Goal: Task Accomplishment & Management: Complete application form

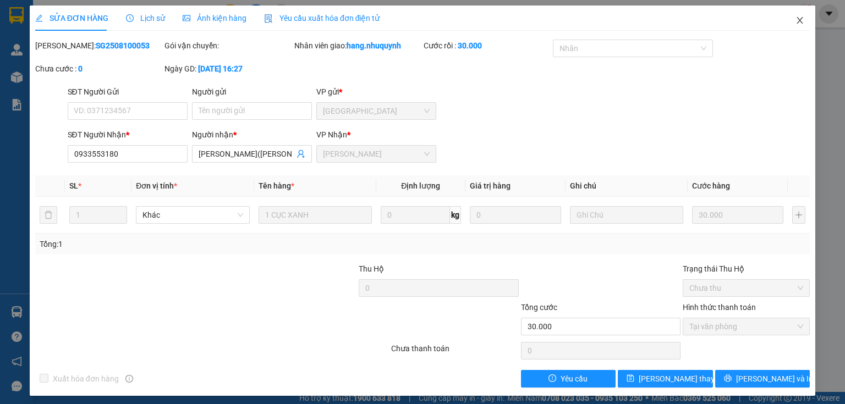
click at [795, 21] on icon "close" at bounding box center [799, 20] width 9 height 9
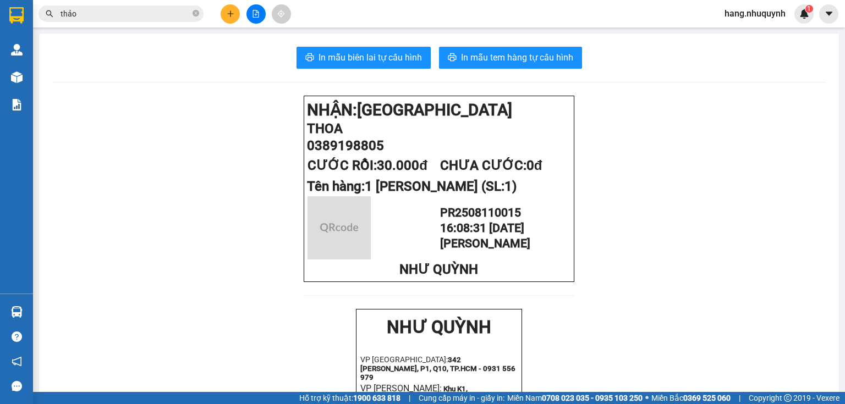
click at [229, 11] on icon "plus" at bounding box center [231, 14] width 8 height 8
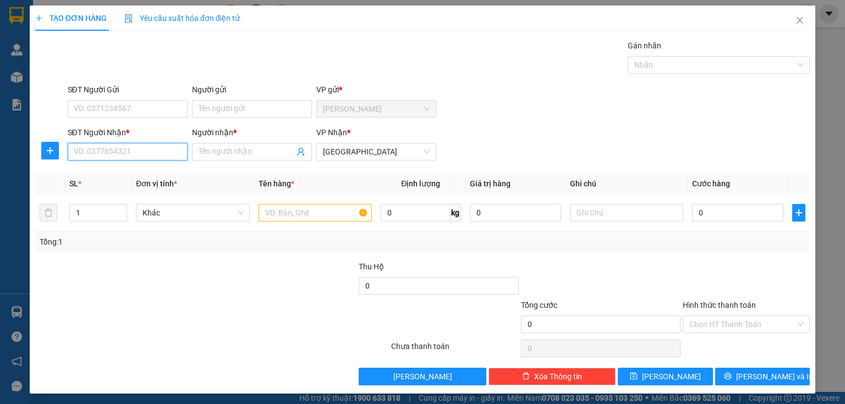
click at [128, 149] on input "SĐT Người Nhận *" at bounding box center [128, 152] width 120 height 18
drag, startPoint x: 102, startPoint y: 154, endPoint x: 126, endPoint y: 156, distance: 24.3
click at [126, 156] on input "070398998" at bounding box center [128, 152] width 120 height 18
type input "0703989889"
click at [152, 178] on div "0703989889 - đạt" at bounding box center [127, 173] width 106 height 12
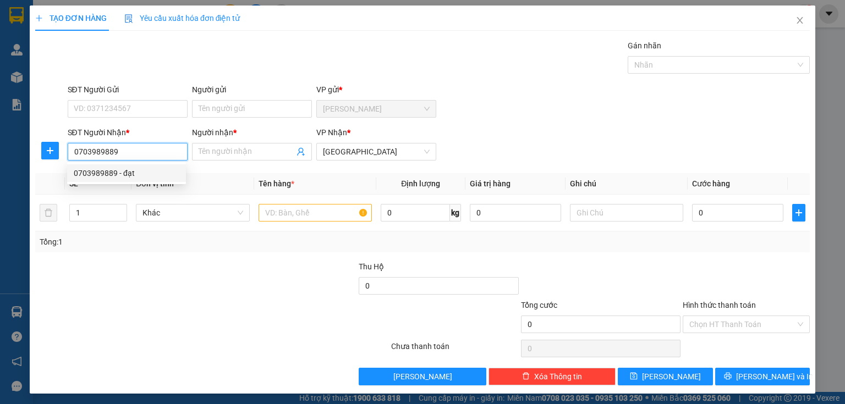
type input "đạt"
type input "20.000"
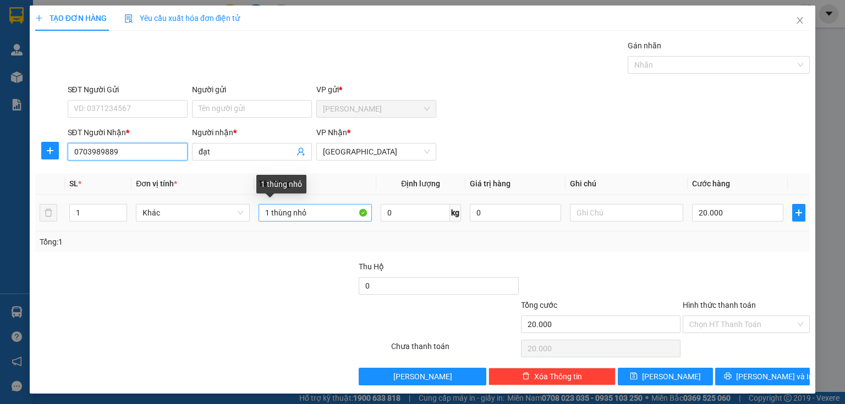
type input "0703989889"
click at [293, 213] on input "1 thùng nhỏ" at bounding box center [315, 213] width 113 height 18
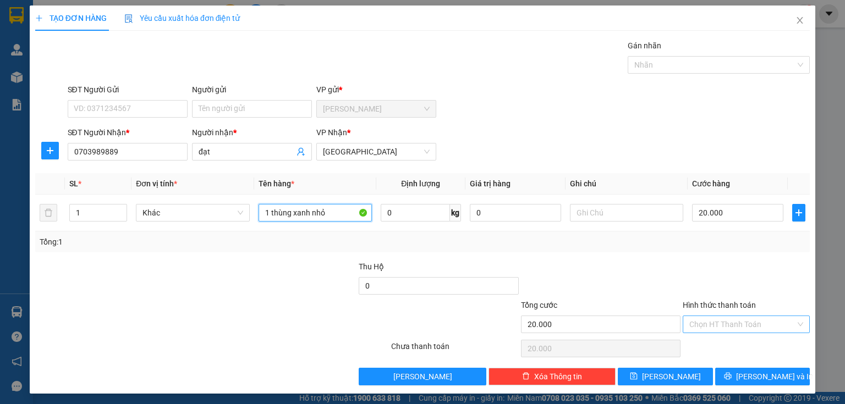
type input "1 thùng xanh nhỏ"
drag, startPoint x: 721, startPoint y: 326, endPoint x: 717, endPoint y: 352, distance: 26.2
click at [722, 326] on input "Hình thức thanh toán" at bounding box center [742, 324] width 106 height 17
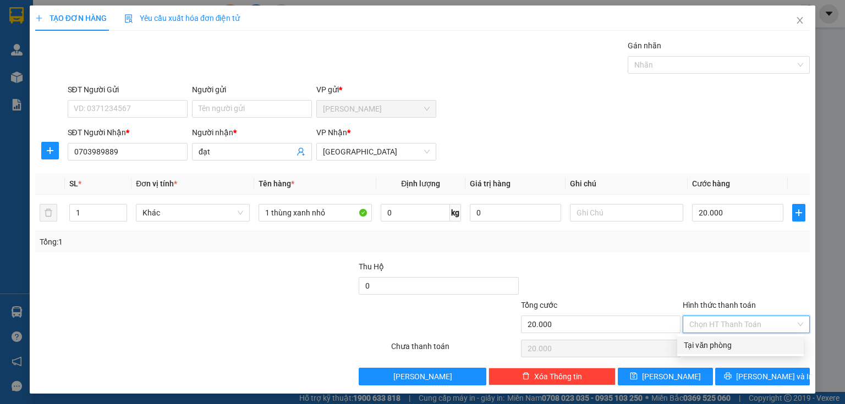
click at [716, 352] on div "Tại văn phòng" at bounding box center [740, 346] width 127 height 18
type input "0"
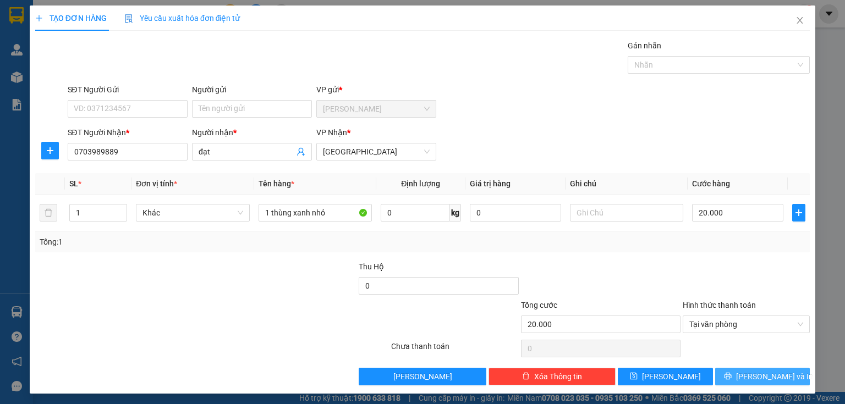
drag, startPoint x: 725, startPoint y: 374, endPoint x: 646, endPoint y: 211, distance: 180.8
click at [726, 374] on button "[PERSON_NAME] và In" at bounding box center [762, 377] width 95 height 18
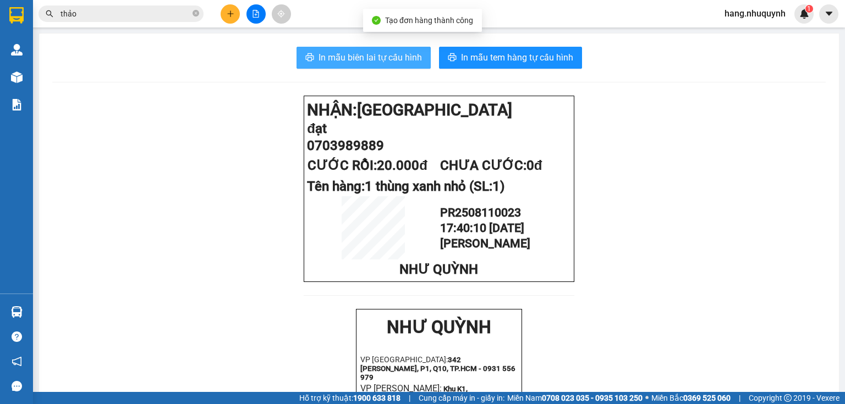
click at [365, 61] on span "In mẫu biên lai tự cấu hình" at bounding box center [370, 58] width 103 height 14
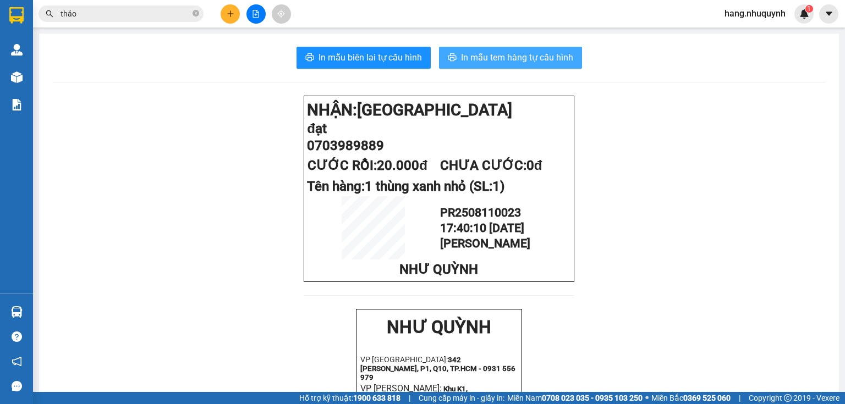
click at [523, 65] on button "In mẫu tem hàng tự cấu hình" at bounding box center [510, 58] width 143 height 22
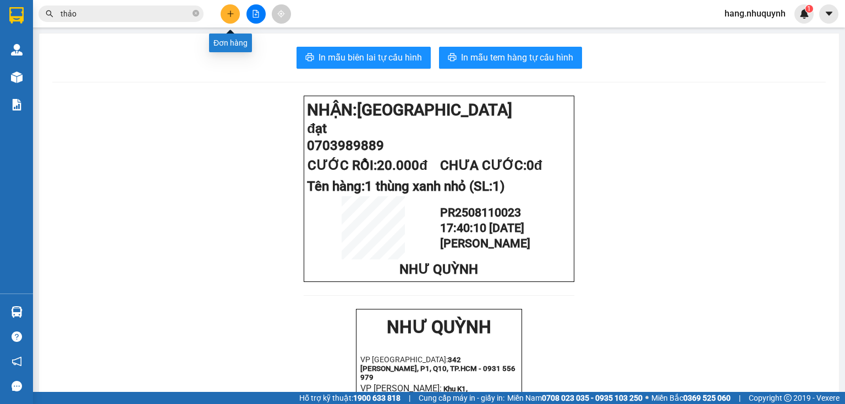
click at [227, 15] on icon "plus" at bounding box center [231, 14] width 8 height 8
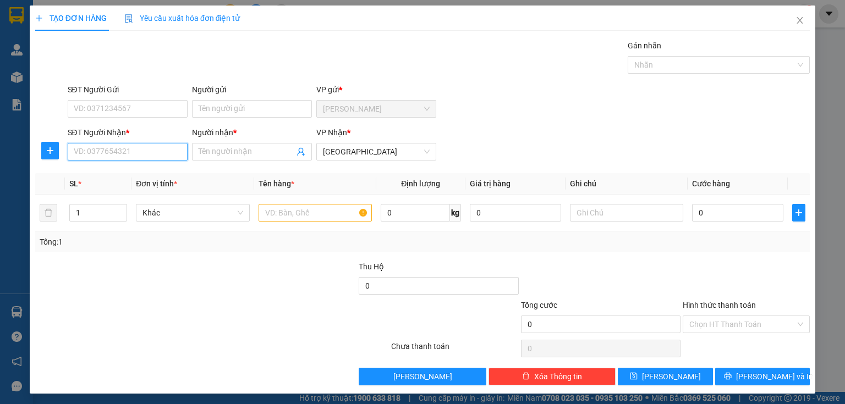
click at [145, 156] on input "SĐT Người Nhận *" at bounding box center [128, 152] width 120 height 18
click at [270, 152] on input "Người nhận *" at bounding box center [247, 152] width 96 height 12
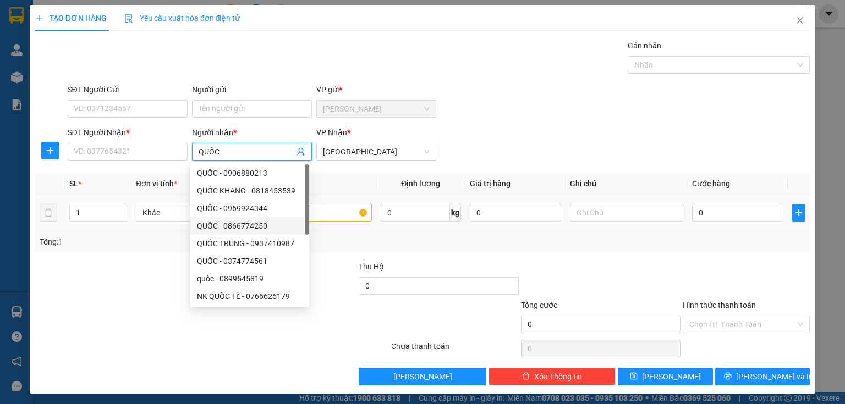
type input "QUỐC"
click at [347, 215] on input "text" at bounding box center [315, 213] width 113 height 18
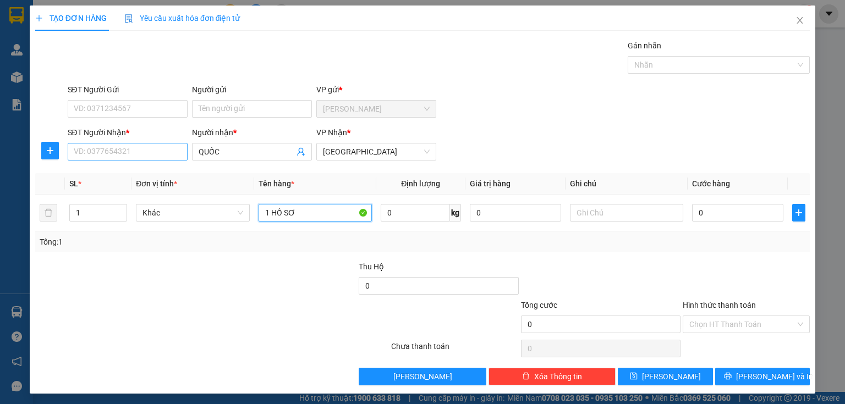
type input "1 HỒ SƠ"
click at [112, 145] on input "SĐT Người Nhận *" at bounding box center [128, 152] width 120 height 18
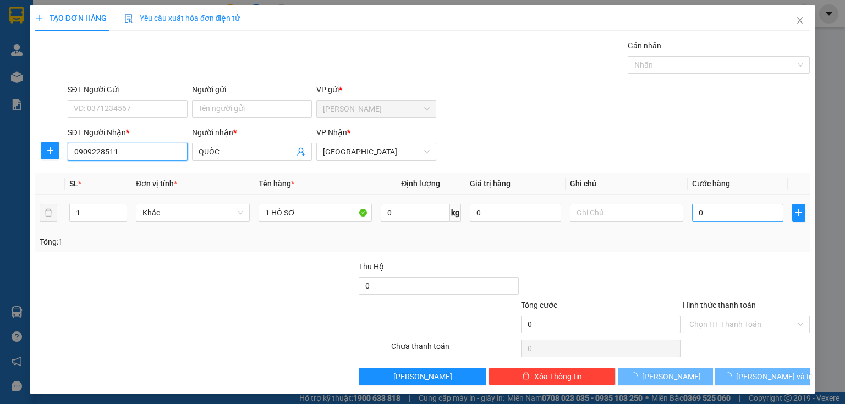
type input "0909228511"
click at [698, 212] on input "0" at bounding box center [737, 213] width 91 height 18
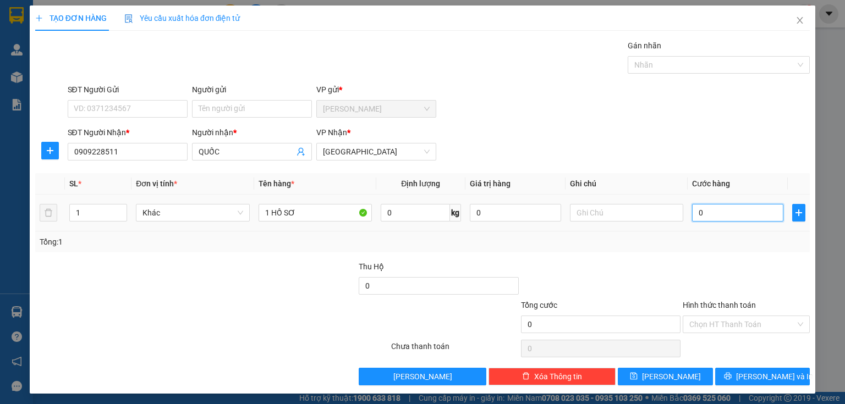
type input "2"
type input "20"
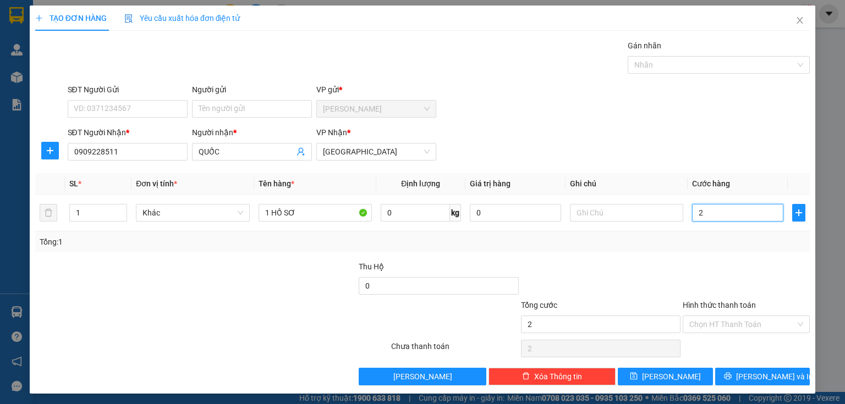
type input "20"
type input "200"
type input "2.000"
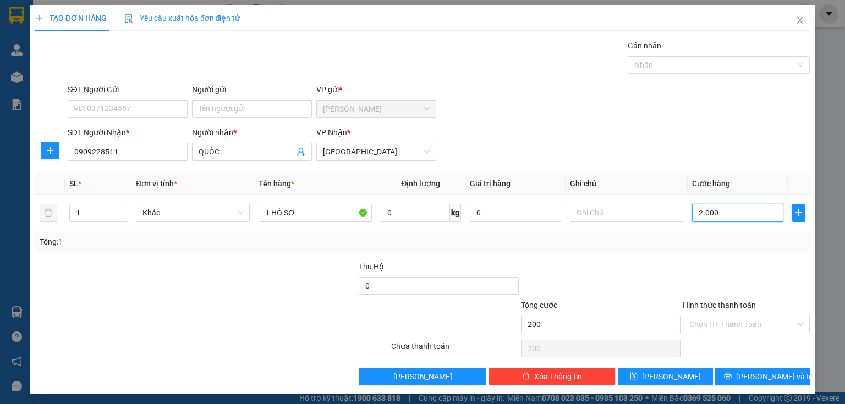
type input "2.000"
type input "20.000"
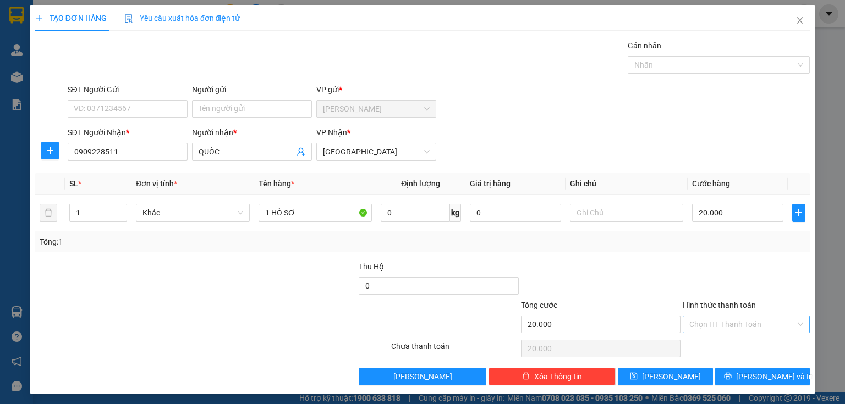
drag, startPoint x: 723, startPoint y: 321, endPoint x: 723, endPoint y: 332, distance: 11.0
click at [723, 324] on input "Hình thức thanh toán" at bounding box center [742, 324] width 106 height 17
click at [717, 348] on div "Tại văn phòng" at bounding box center [740, 345] width 113 height 12
click at [734, 375] on button "[PERSON_NAME] và In" at bounding box center [762, 377] width 95 height 18
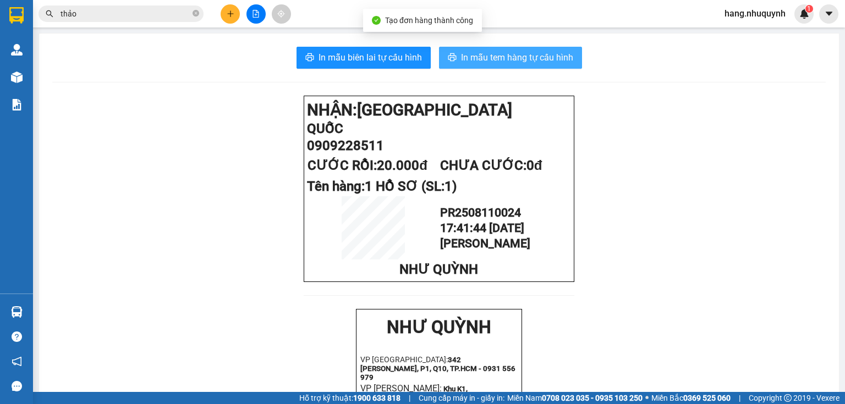
click at [500, 62] on span "In mẫu tem hàng tự cấu hình" at bounding box center [517, 58] width 112 height 14
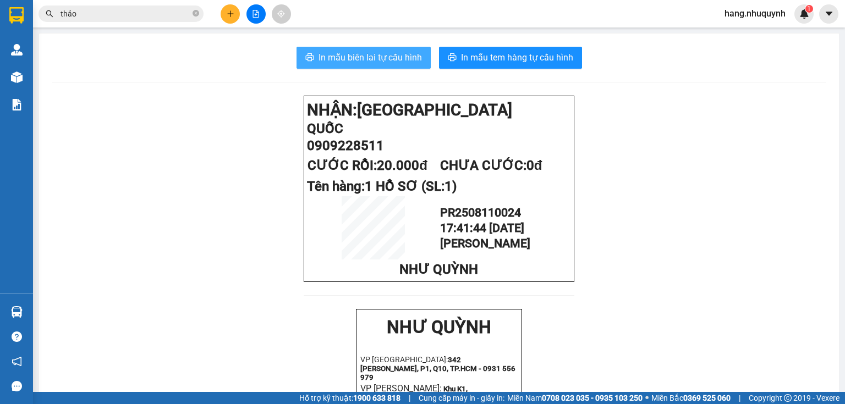
click at [369, 61] on span "In mẫu biên lai tự cấu hình" at bounding box center [370, 58] width 103 height 14
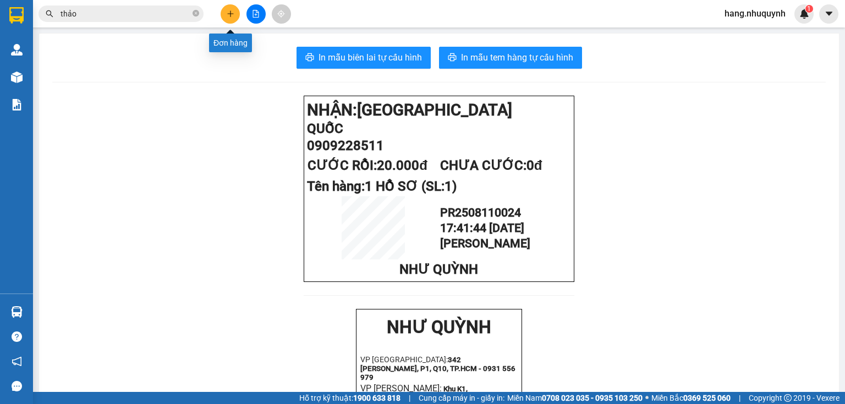
click at [234, 14] on button at bounding box center [230, 13] width 19 height 19
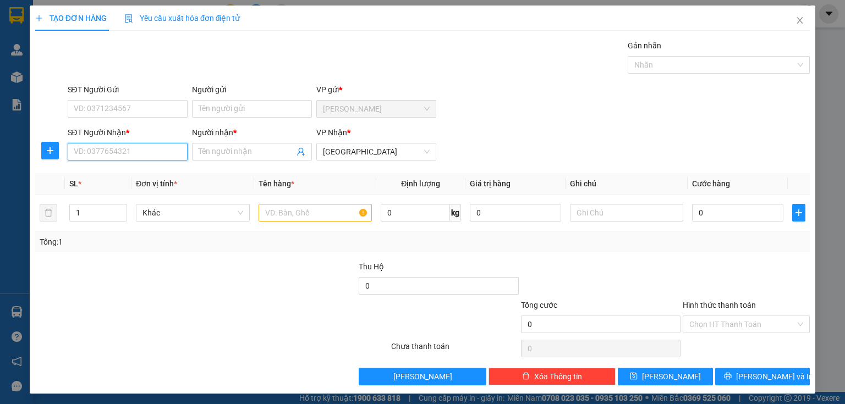
click at [128, 150] on input "SĐT Người Nhận *" at bounding box center [128, 152] width 120 height 18
click at [262, 158] on span at bounding box center [252, 152] width 120 height 18
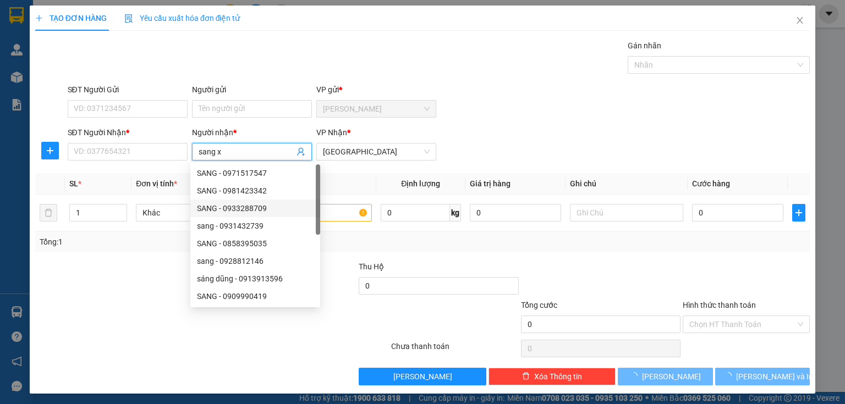
type input "sang xe"
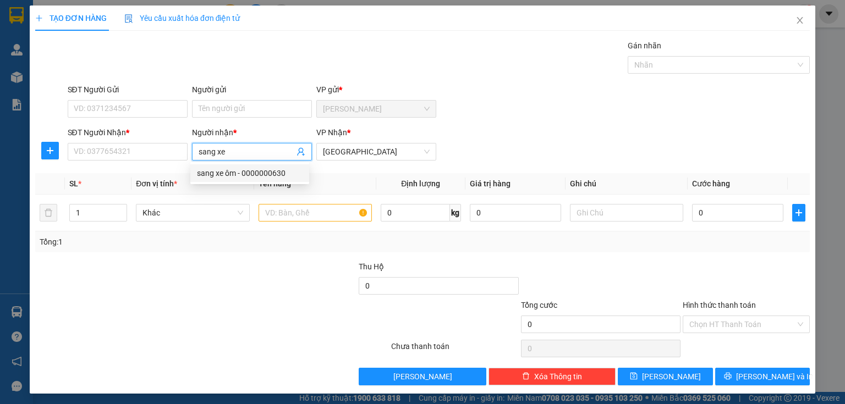
click at [244, 174] on div "sang xe ôm - 0000000630" at bounding box center [250, 173] width 106 height 12
type input "0000000630"
type input "sang xe ôm"
click at [317, 209] on input "text" at bounding box center [315, 213] width 113 height 18
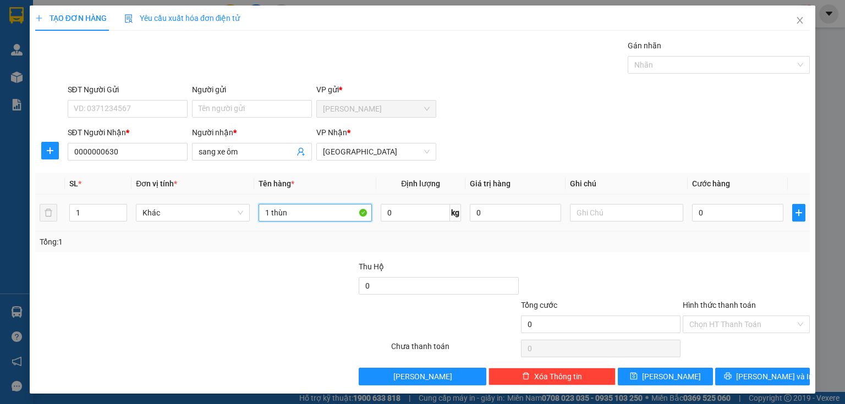
type input "1 thùng"
click at [714, 210] on input "0" at bounding box center [737, 213] width 91 height 18
drag, startPoint x: 729, startPoint y: 322, endPoint x: 731, endPoint y: 329, distance: 6.8
click at [729, 323] on input "Hình thức thanh toán" at bounding box center [742, 324] width 106 height 17
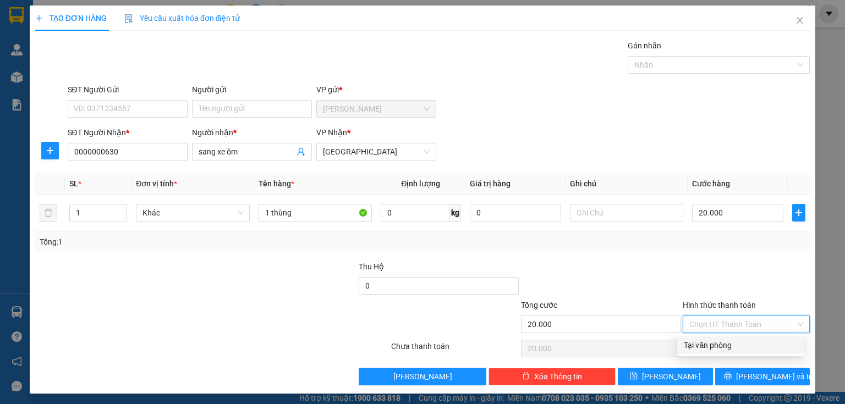
click at [721, 351] on div "Tại văn phòng" at bounding box center [740, 345] width 113 height 12
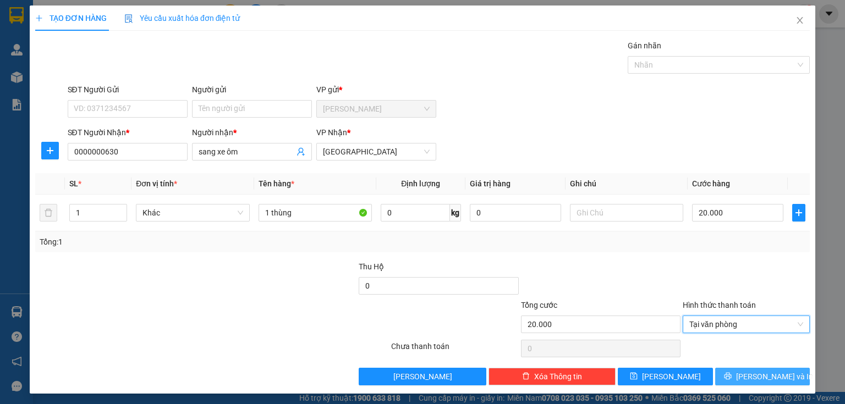
click at [731, 376] on button "[PERSON_NAME] và In" at bounding box center [762, 377] width 95 height 18
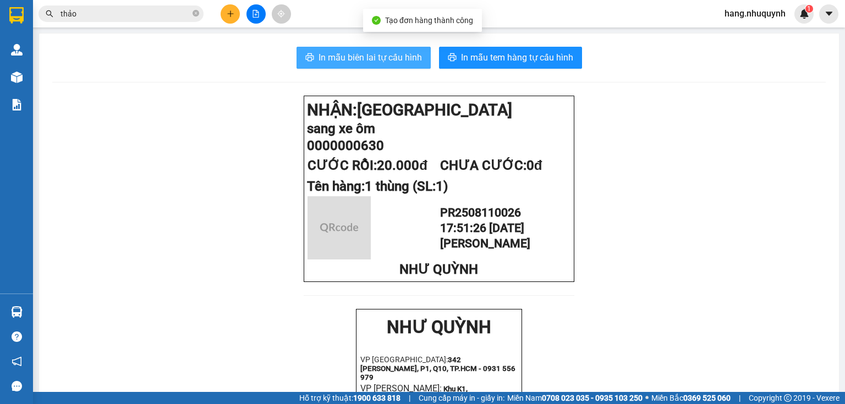
click at [356, 63] on span "In mẫu biên lai tự cấu hình" at bounding box center [370, 58] width 103 height 14
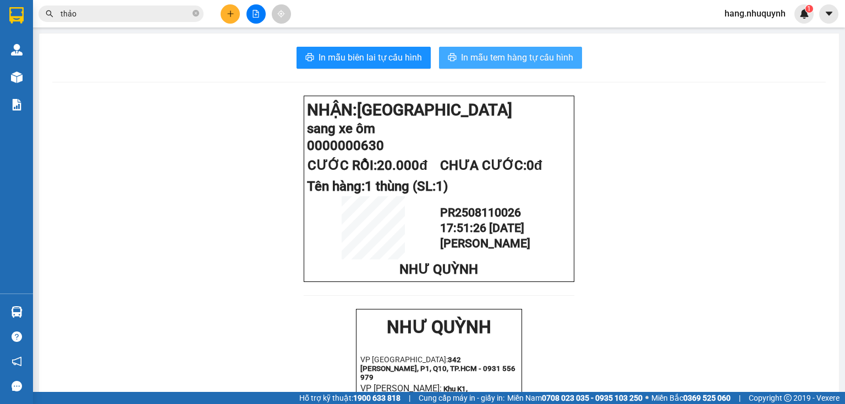
click at [501, 56] on span "In mẫu tem hàng tự cấu hình" at bounding box center [517, 58] width 112 height 14
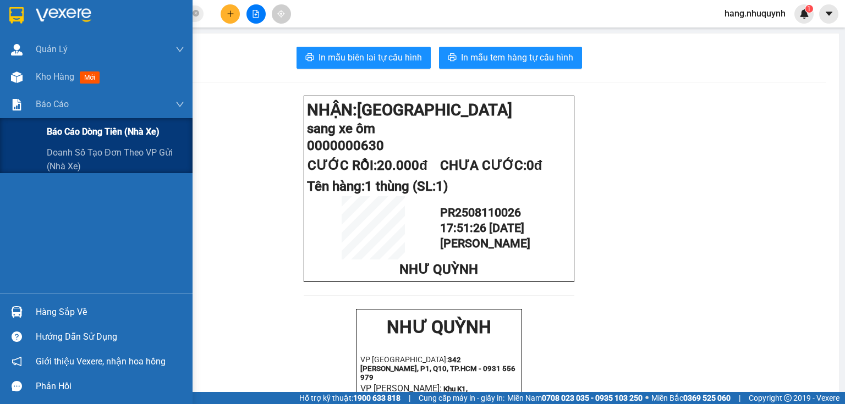
click at [104, 136] on span "Báo cáo dòng tiền (nhà xe)" at bounding box center [103, 132] width 113 height 14
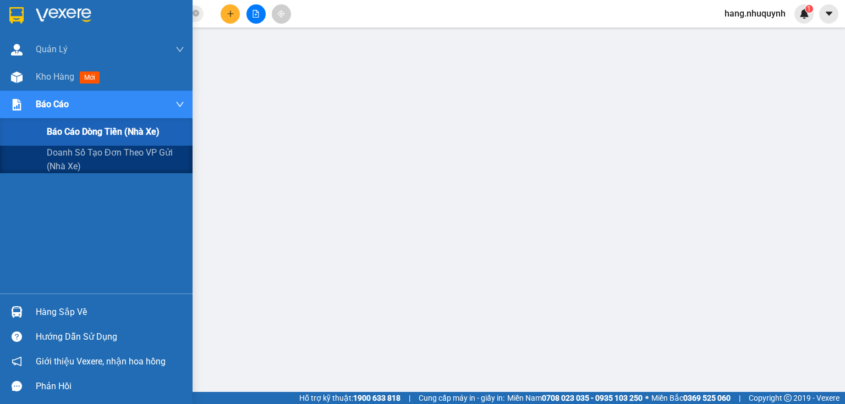
click at [79, 139] on div "Báo cáo dòng tiền (nhà xe)" at bounding box center [116, 132] width 138 height 28
click at [70, 138] on span "Báo cáo dòng tiền (nhà xe)" at bounding box center [103, 132] width 113 height 14
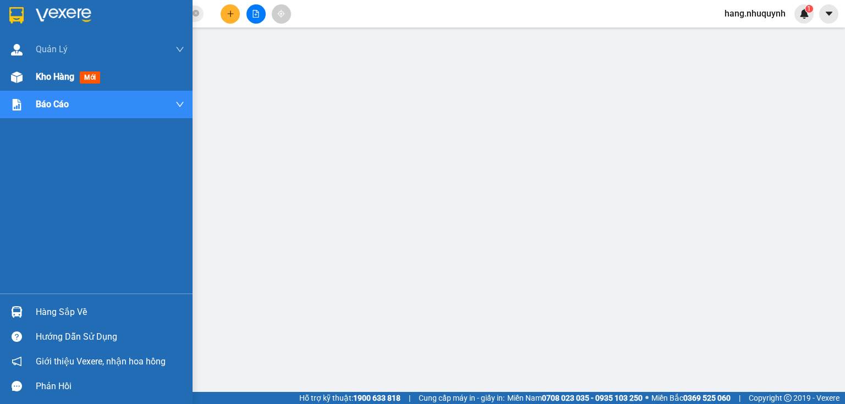
click at [51, 75] on span "Kho hàng" at bounding box center [55, 77] width 39 height 10
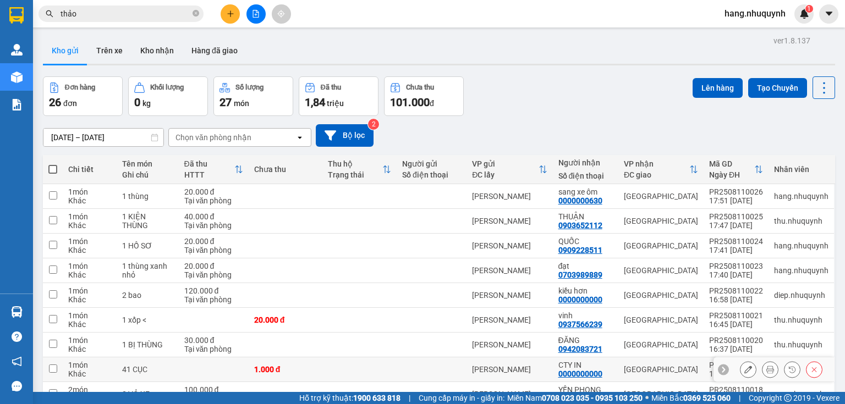
click at [744, 366] on icon at bounding box center [748, 370] width 8 height 8
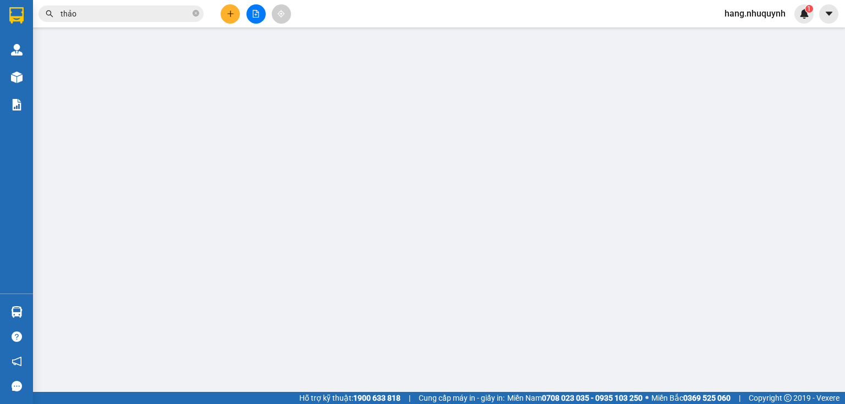
type input "0000000000"
type input "CTY IN"
type input "1.000"
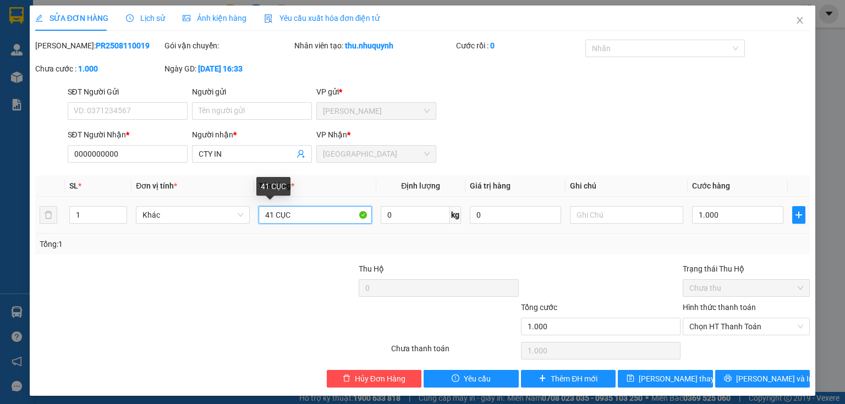
click at [301, 215] on input "41 CỤC" at bounding box center [315, 215] width 113 height 18
type input "41 CỤC+ 1 hồ s"
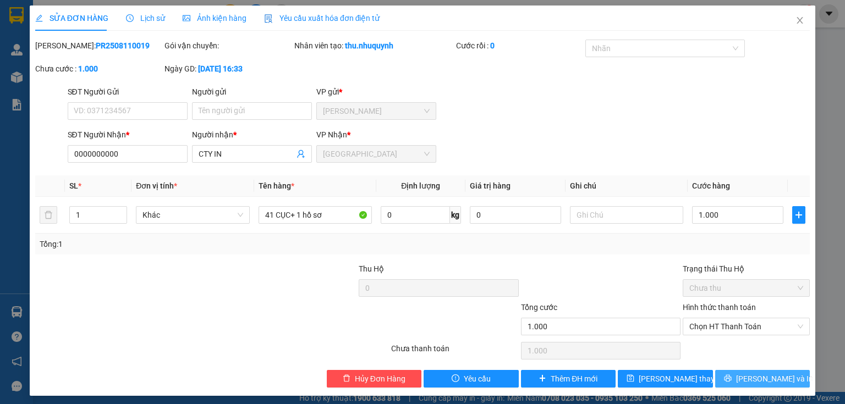
click at [761, 380] on span "[PERSON_NAME] và In" at bounding box center [774, 379] width 77 height 12
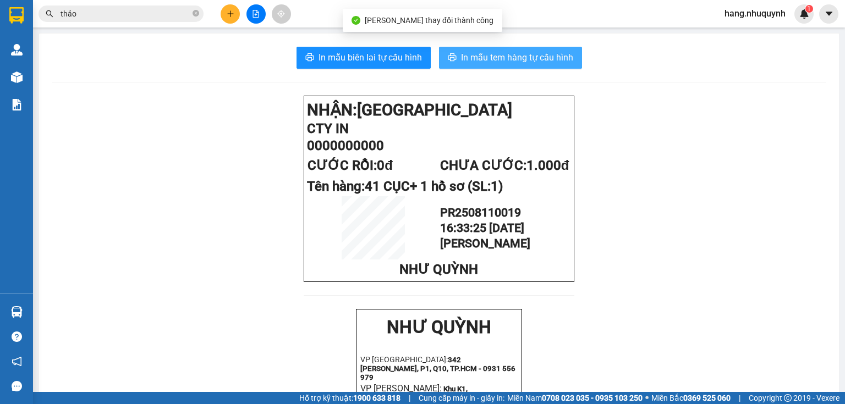
click at [519, 58] on span "In mẫu tem hàng tự cấu hình" at bounding box center [517, 58] width 112 height 14
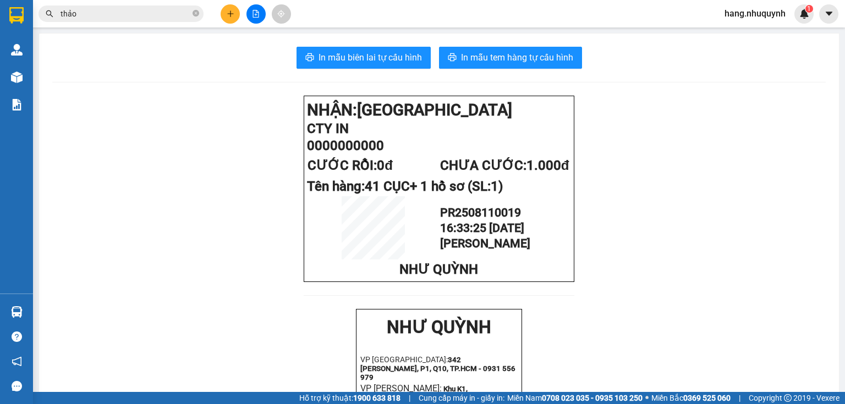
click at [229, 15] on icon "plus" at bounding box center [231, 14] width 8 height 8
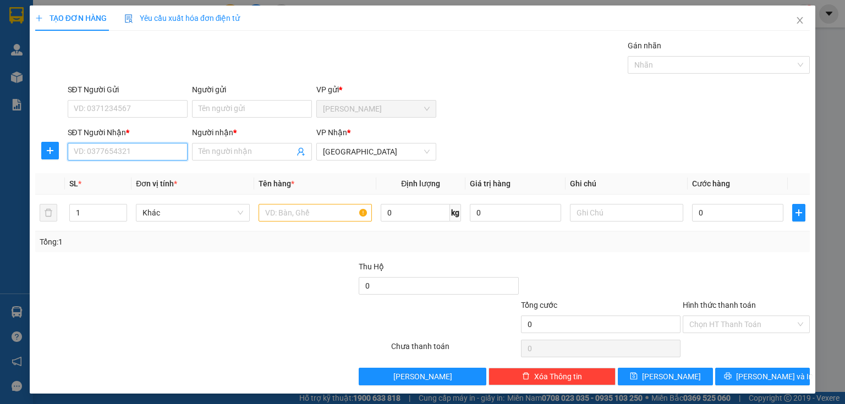
click at [136, 154] on input "SĐT Người Nhận *" at bounding box center [128, 152] width 120 height 18
type input "0961447909"
click at [114, 173] on div "0961447909 - QUANG" at bounding box center [127, 173] width 106 height 12
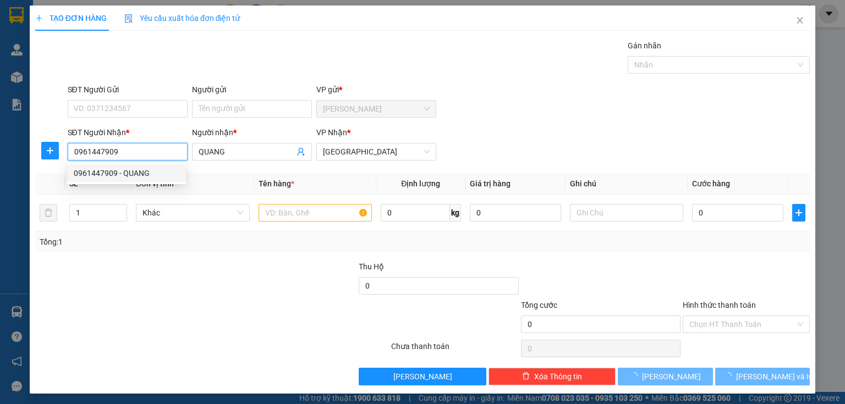
type input "QUANG"
type input "30.000"
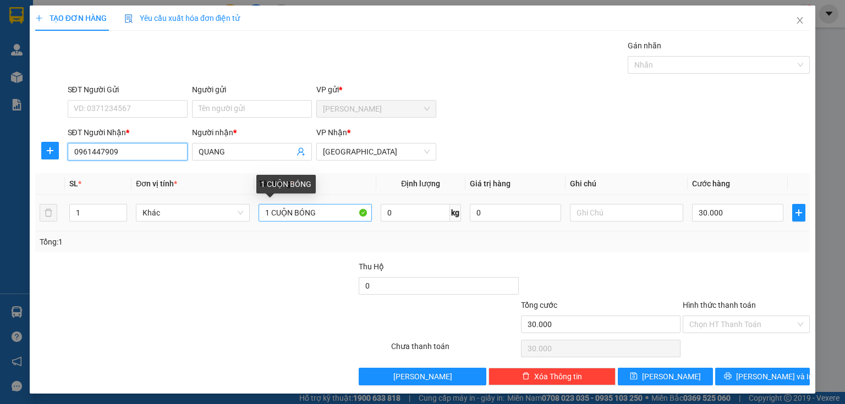
type input "0961447909"
drag, startPoint x: 330, startPoint y: 216, endPoint x: 216, endPoint y: 211, distance: 113.4
click at [218, 212] on tr "1 Khác 1 CUỘN BÓNG 0 kg 0 30.000" at bounding box center [422, 213] width 775 height 37
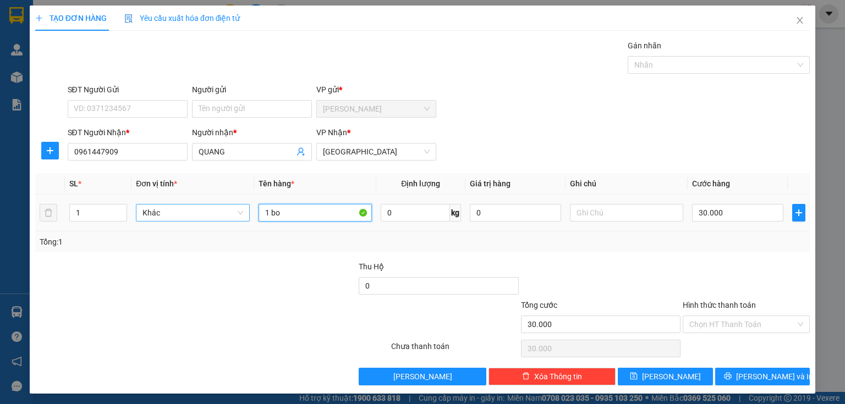
type input "1 b"
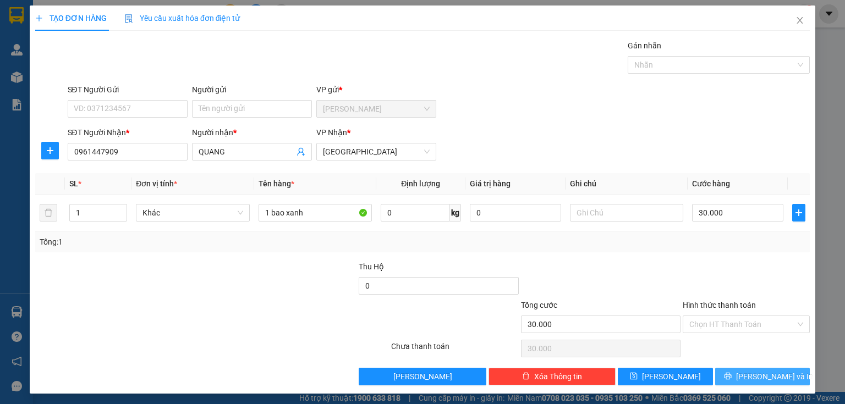
click at [758, 375] on span "[PERSON_NAME] và In" at bounding box center [774, 377] width 77 height 12
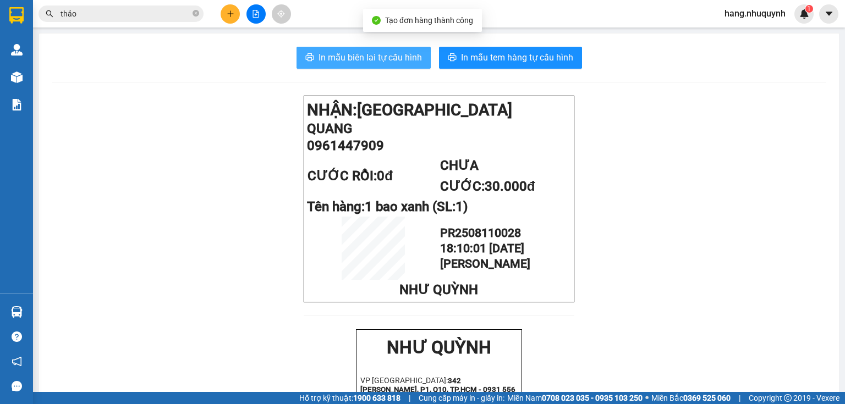
click at [388, 60] on span "In mẫu biên lai tự cấu hình" at bounding box center [370, 58] width 103 height 14
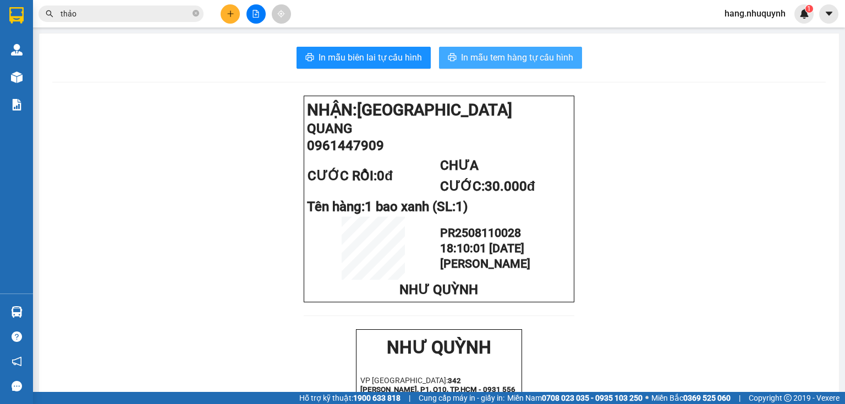
click at [528, 58] on span "In mẫu tem hàng tự cấu hình" at bounding box center [517, 58] width 112 height 14
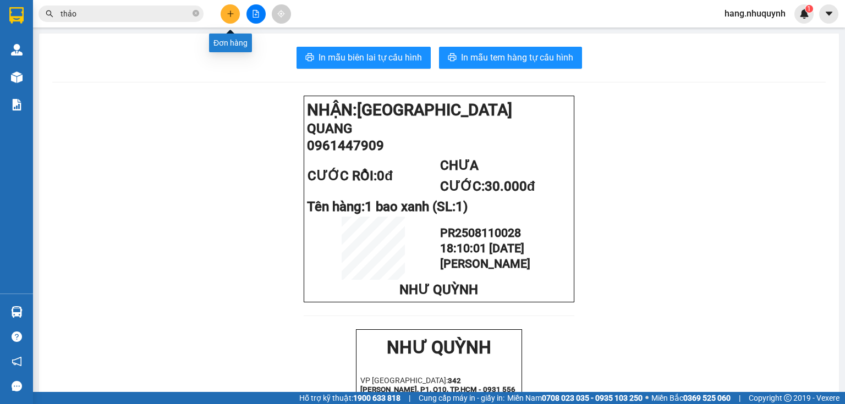
click at [227, 15] on icon "plus" at bounding box center [231, 14] width 8 height 8
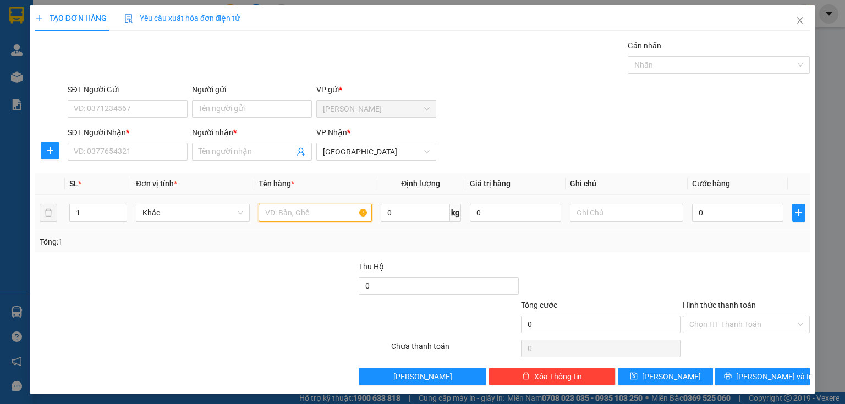
click at [299, 217] on input "text" at bounding box center [315, 213] width 113 height 18
type input "3 MÂM TRÒN BÓNG"
click at [713, 210] on input "0" at bounding box center [737, 213] width 91 height 18
type input "9"
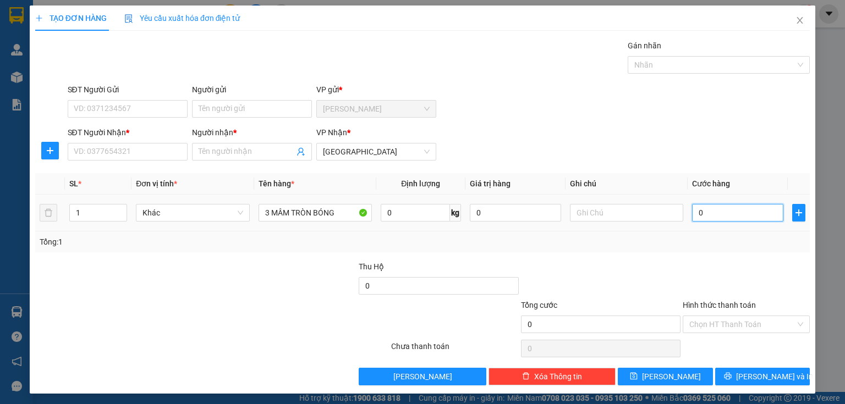
type input "9"
type input "90"
type input "900"
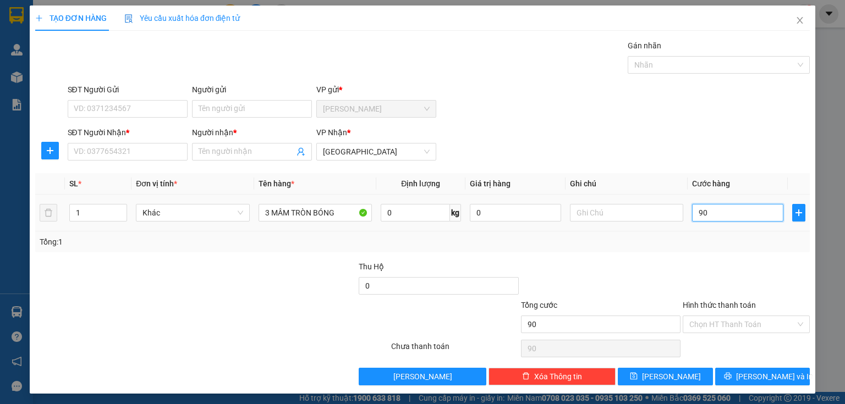
type input "900"
type input "9.000"
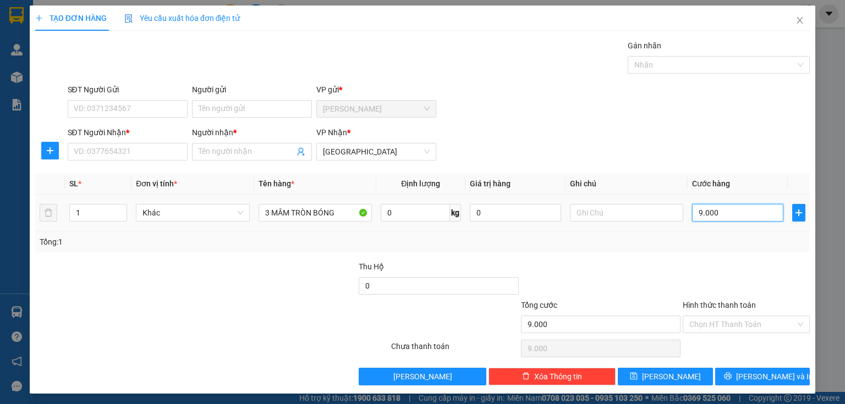
type input "90.000"
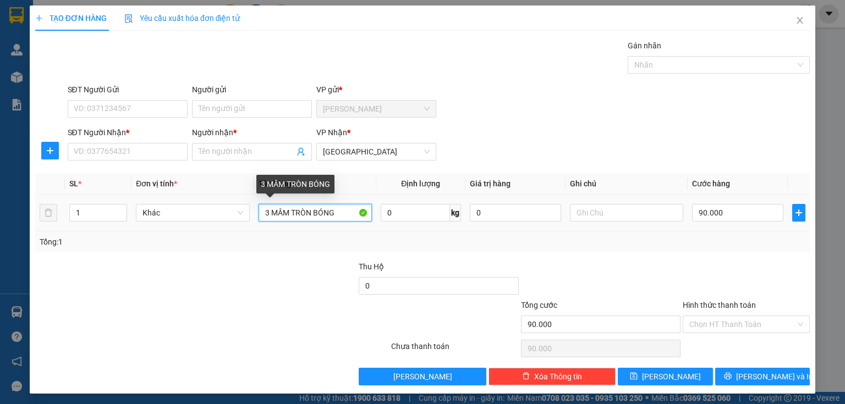
drag, startPoint x: 267, startPoint y: 211, endPoint x: 259, endPoint y: 219, distance: 11.7
click at [259, 219] on div "3 MÂM TRÒN BÓNG" at bounding box center [315, 213] width 113 height 22
type input "4 MÂM TRÒN BÓNG"
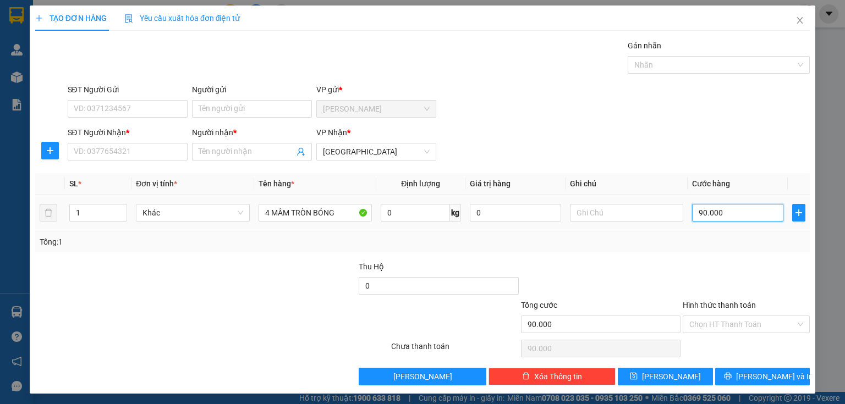
type input "1"
type input "12"
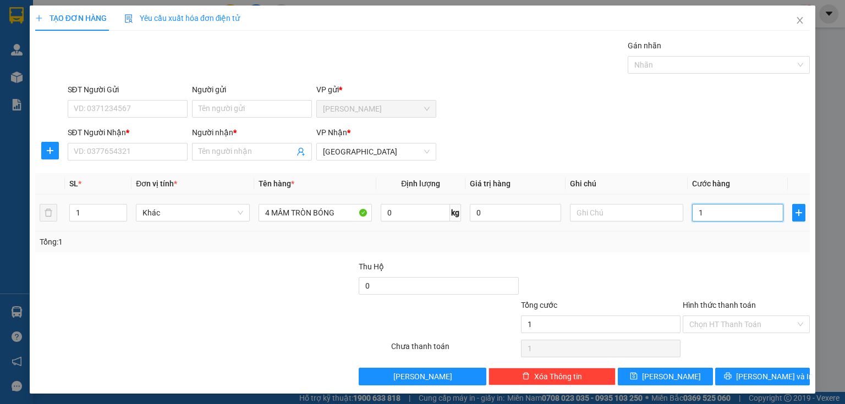
type input "12"
type input "120"
type input "1.200"
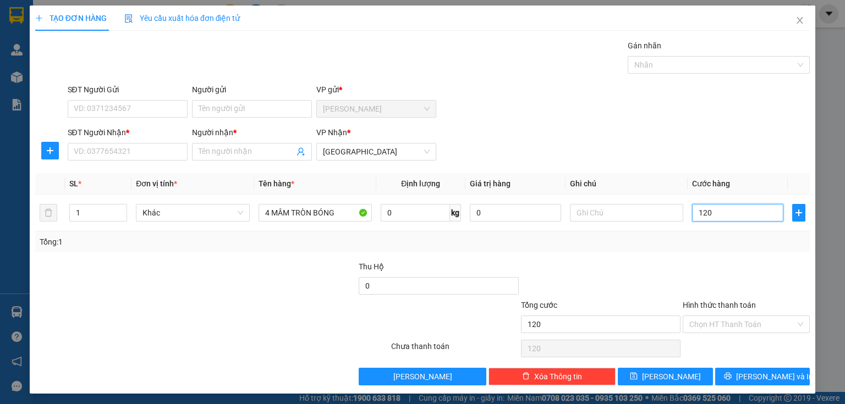
type input "1.200"
type input "12.000"
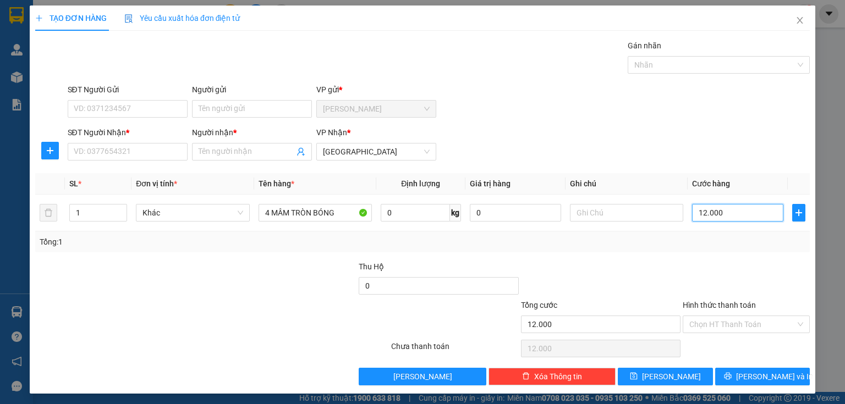
type input "120.000"
click at [248, 154] on input "Người nhận *" at bounding box center [247, 152] width 96 height 12
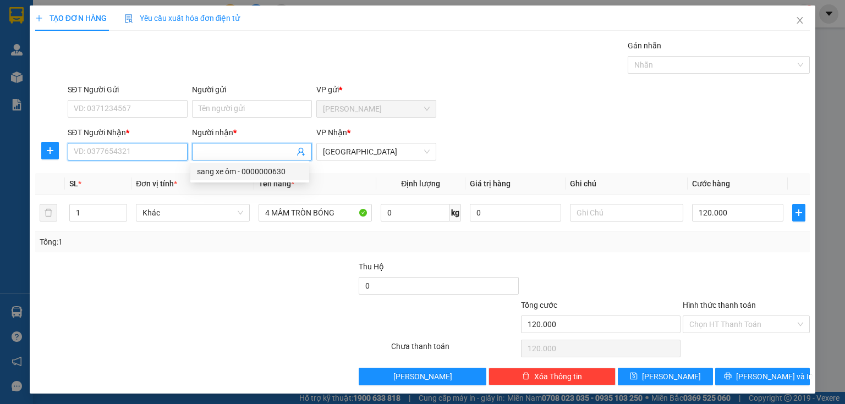
click at [132, 149] on input "SĐT Người Nhận *" at bounding box center [128, 152] width 120 height 18
type input "0"
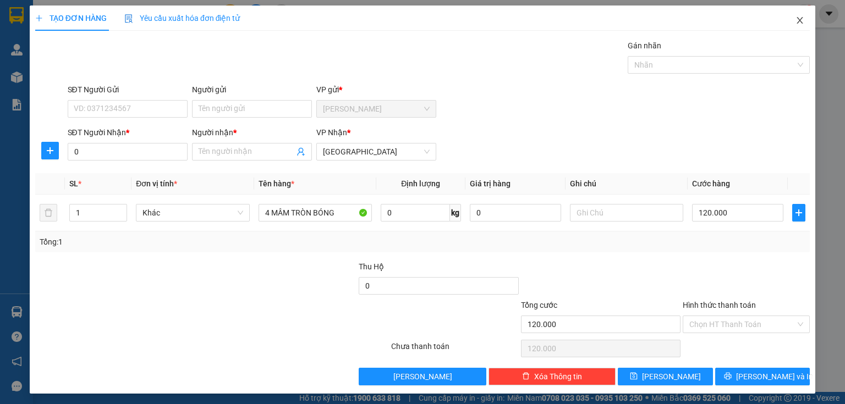
click at [797, 18] on icon "close" at bounding box center [800, 20] width 6 height 7
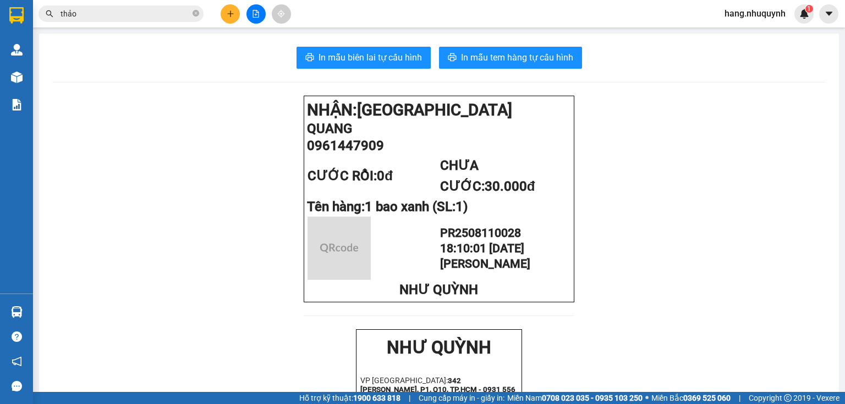
click at [256, 15] on icon "file-add" at bounding box center [256, 14] width 8 height 8
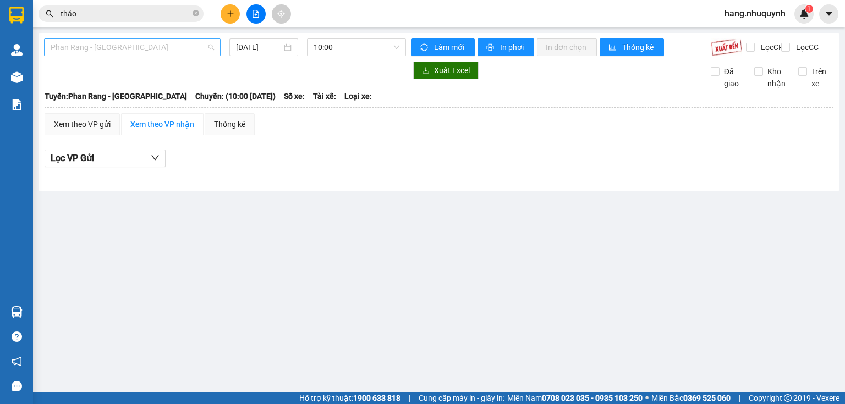
click at [129, 51] on span "Phan Rang - [GEOGRAPHIC_DATA]" at bounding box center [132, 47] width 163 height 17
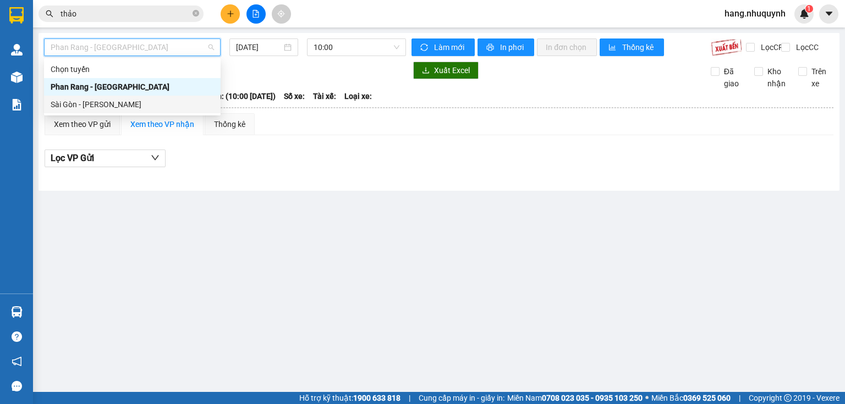
click at [97, 106] on div "Sài Gòn - [PERSON_NAME]" at bounding box center [132, 104] width 163 height 12
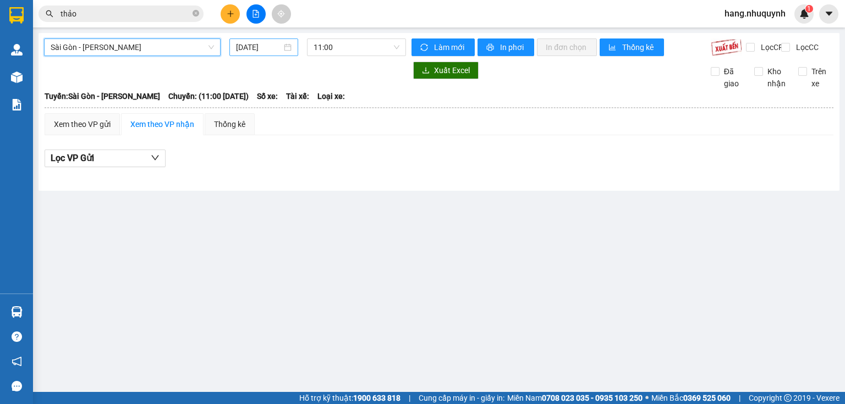
click at [252, 44] on input "[DATE]" at bounding box center [258, 47] width 45 height 12
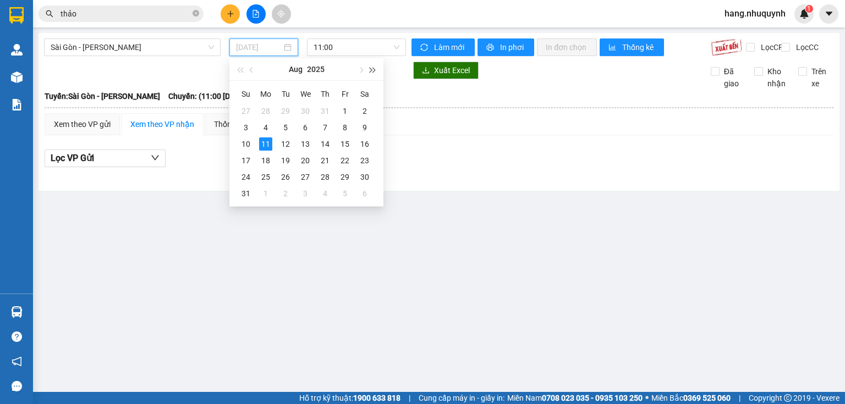
type input "[DATE]"
drag, startPoint x: 358, startPoint y: 40, endPoint x: 358, endPoint y: 46, distance: 6.1
click at [358, 41] on span "11:00" at bounding box center [357, 47] width 86 height 17
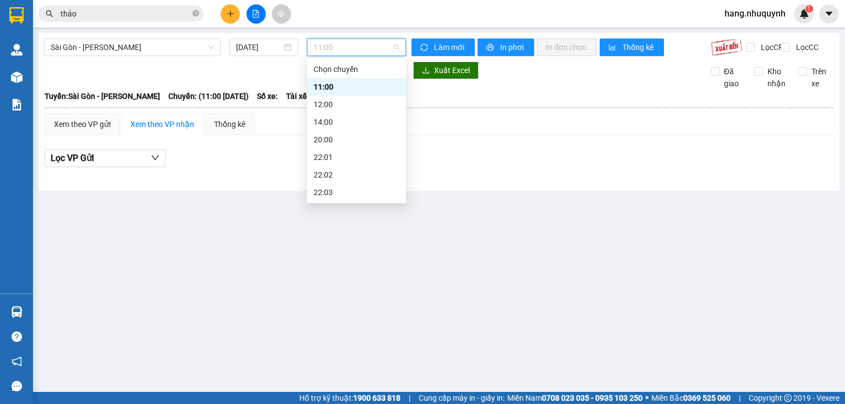
click at [334, 239] on div "22:06" at bounding box center [357, 245] width 86 height 12
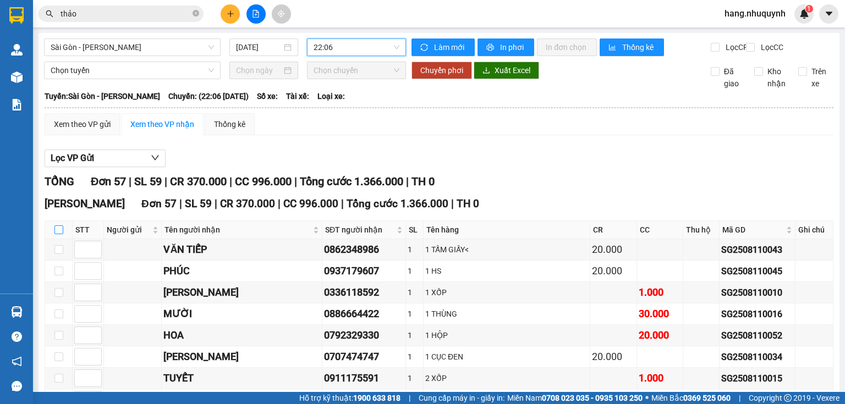
click at [58, 234] on input "checkbox" at bounding box center [58, 230] width 9 height 9
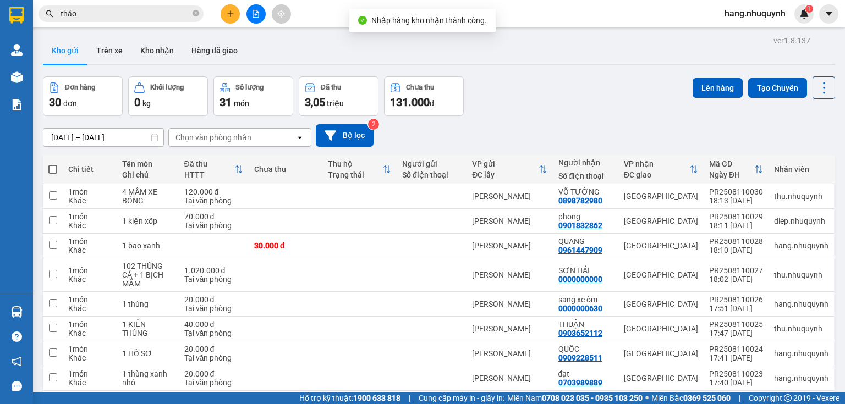
click at [141, 16] on input "thảo" at bounding box center [126, 14] width 130 height 12
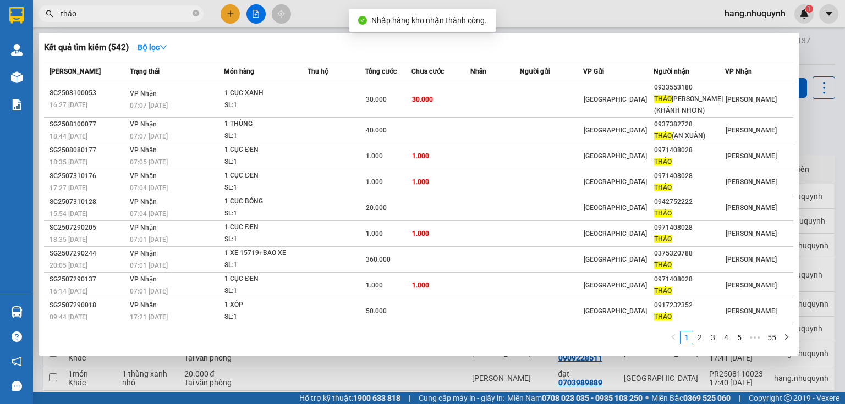
click at [141, 16] on input "thảo" at bounding box center [126, 14] width 130 height 12
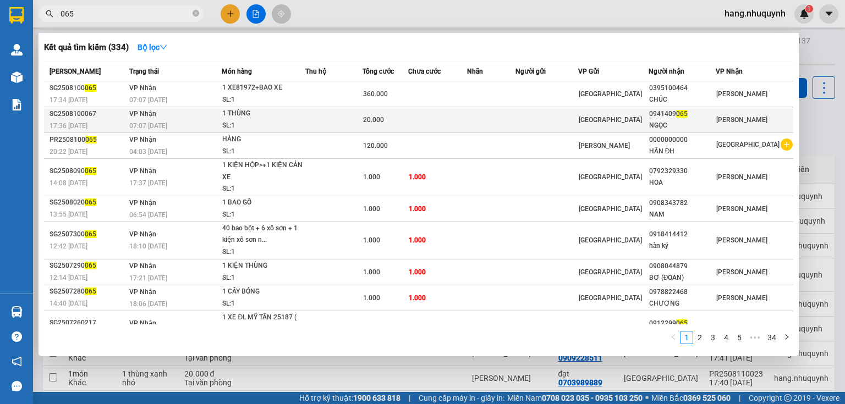
type input "065"
click at [419, 125] on td at bounding box center [437, 120] width 59 height 26
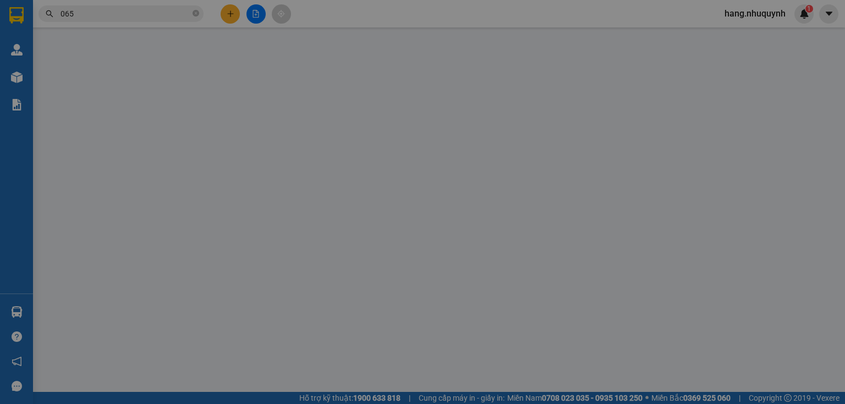
type input "0941409065"
type input "NGỌC"
type input "20.000"
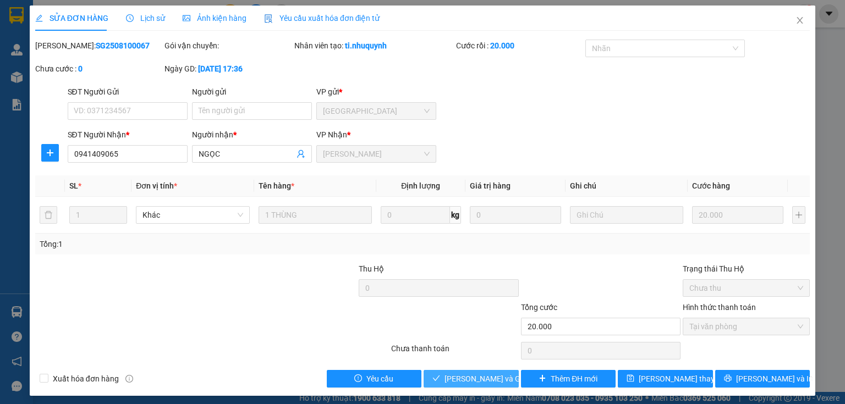
click at [494, 381] on span "[PERSON_NAME] và Giao hàng" at bounding box center [497, 379] width 106 height 12
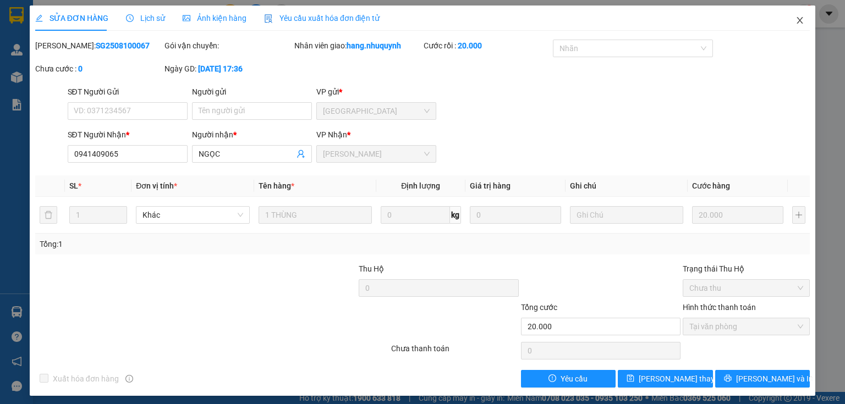
click at [797, 21] on icon "close" at bounding box center [800, 20] width 6 height 7
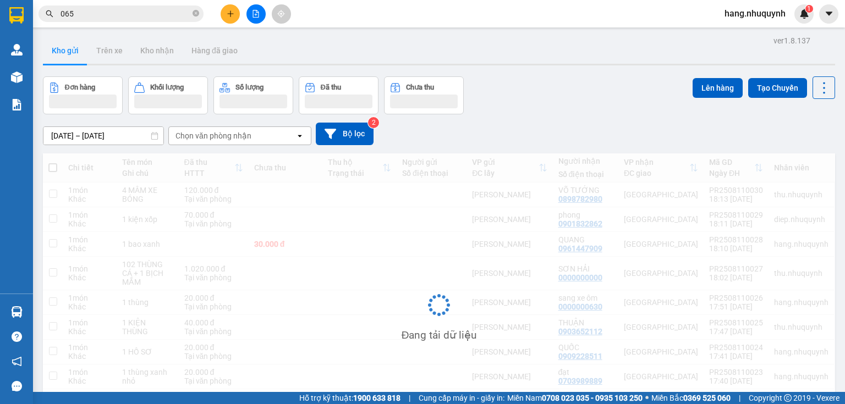
click at [125, 15] on input "065" at bounding box center [126, 14] width 130 height 12
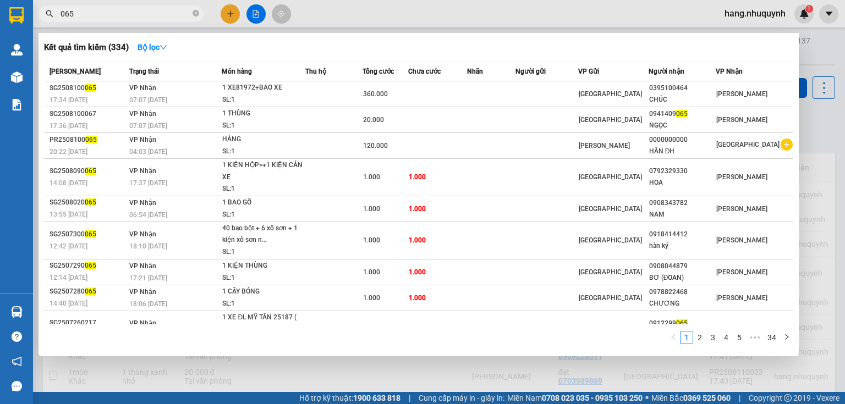
click at [125, 15] on input "065" at bounding box center [126, 14] width 130 height 12
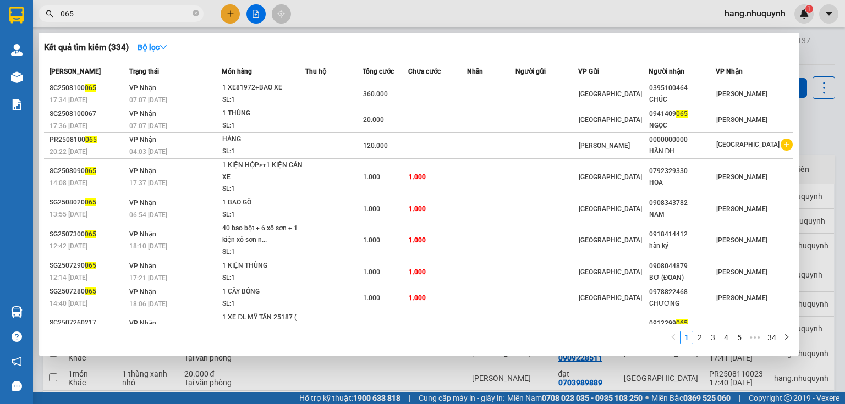
click at [125, 15] on input "065" at bounding box center [126, 14] width 130 height 12
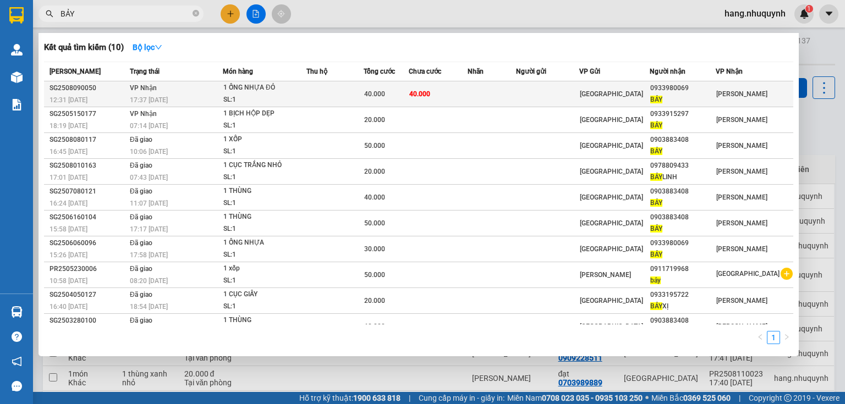
type input "BẢY"
click at [502, 100] on td at bounding box center [492, 94] width 49 height 26
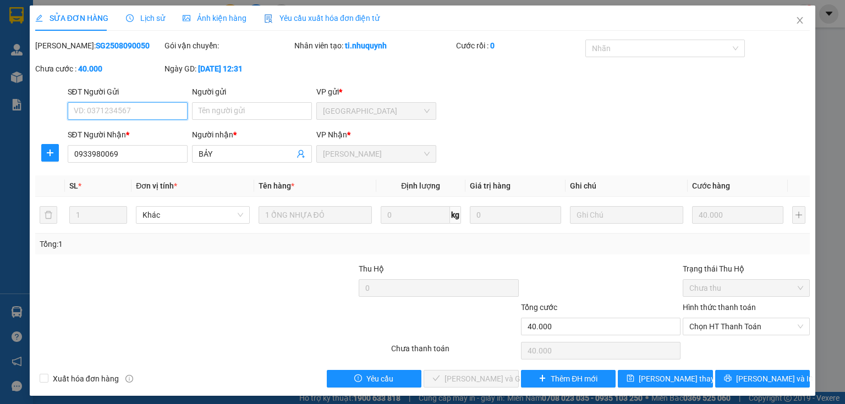
drag, startPoint x: 752, startPoint y: 327, endPoint x: 734, endPoint y: 349, distance: 28.2
click at [749, 332] on span "Chọn HT Thanh Toán" at bounding box center [746, 327] width 114 height 17
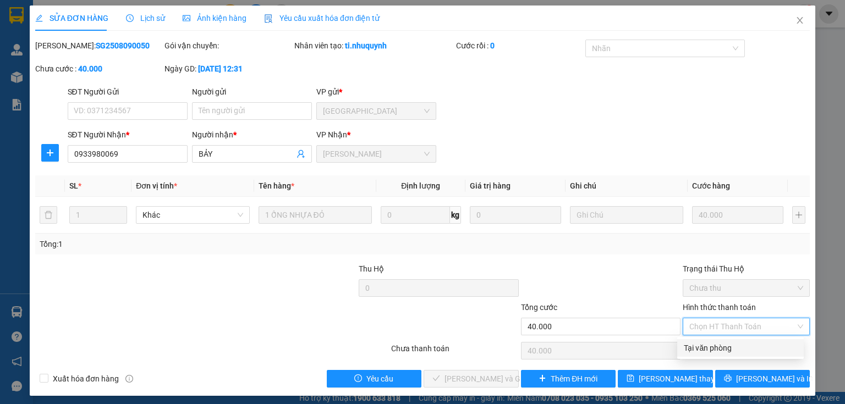
click at [721, 352] on div "Tại văn phòng" at bounding box center [740, 348] width 113 height 12
type input "0"
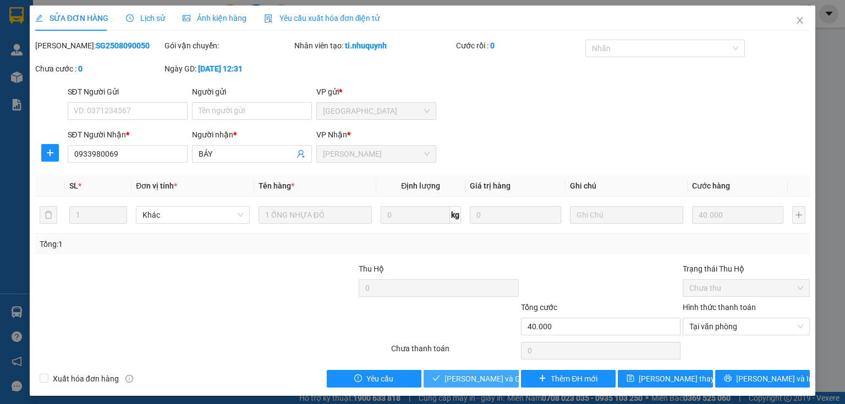
click at [469, 381] on span "[PERSON_NAME] và Giao hàng" at bounding box center [497, 379] width 106 height 12
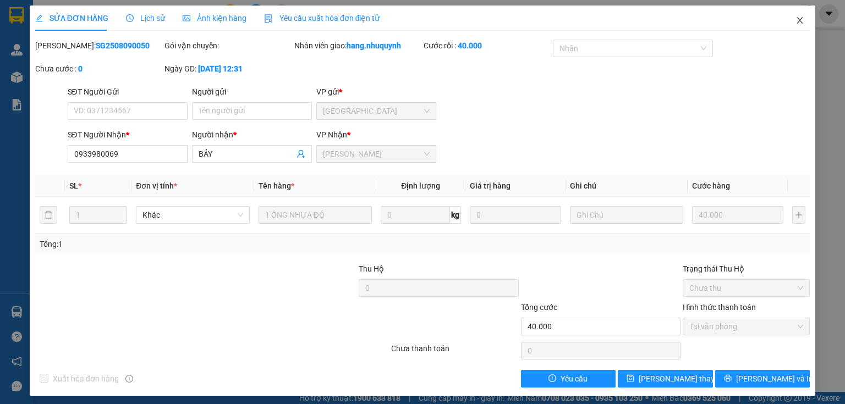
click at [795, 20] on icon "close" at bounding box center [799, 20] width 9 height 9
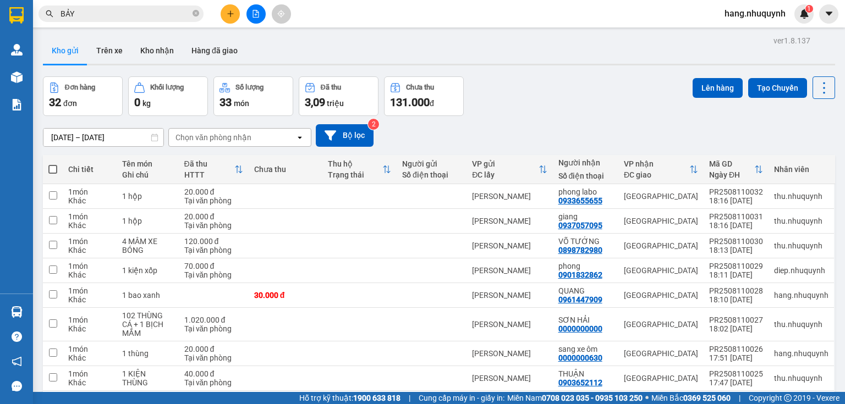
click at [229, 15] on icon "plus" at bounding box center [231, 14] width 8 height 8
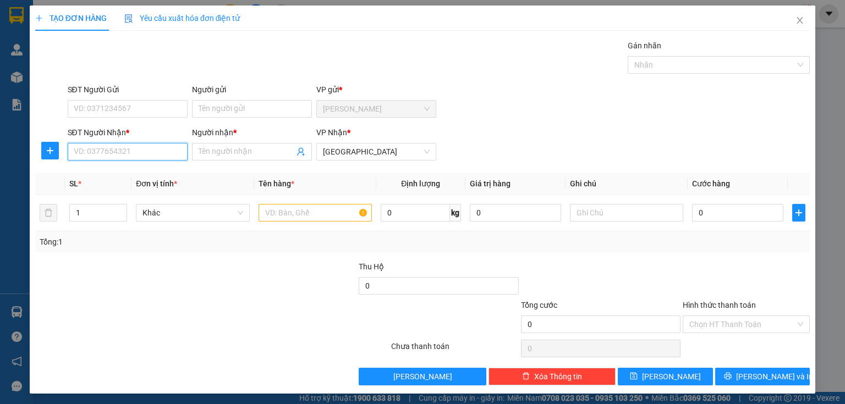
click at [124, 150] on input "SĐT Người Nhận *" at bounding box center [128, 152] width 120 height 18
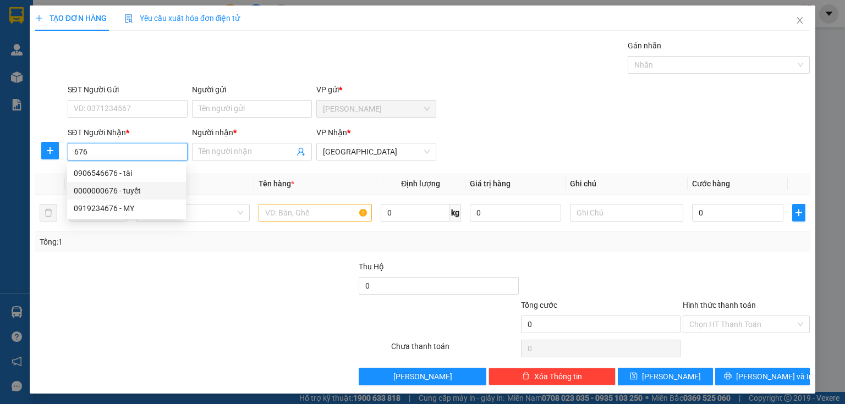
click at [137, 190] on div "0000000676 - tuyết" at bounding box center [127, 191] width 106 height 12
type input "0000000676"
type input "tuyết"
type input "50.000"
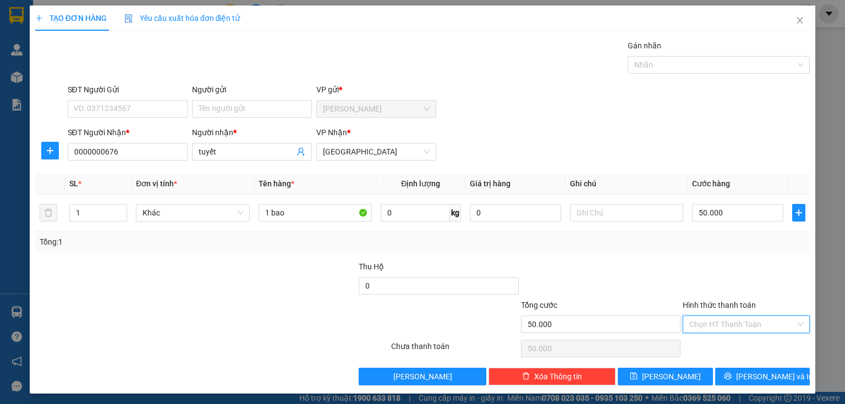
click at [717, 326] on input "Hình thức thanh toán" at bounding box center [742, 324] width 106 height 17
drag, startPoint x: 711, startPoint y: 347, endPoint x: 722, endPoint y: 365, distance: 22.0
click at [711, 347] on div "Tại văn phòng" at bounding box center [740, 345] width 113 height 12
click at [726, 374] on button "[PERSON_NAME] và In" at bounding box center [762, 377] width 95 height 18
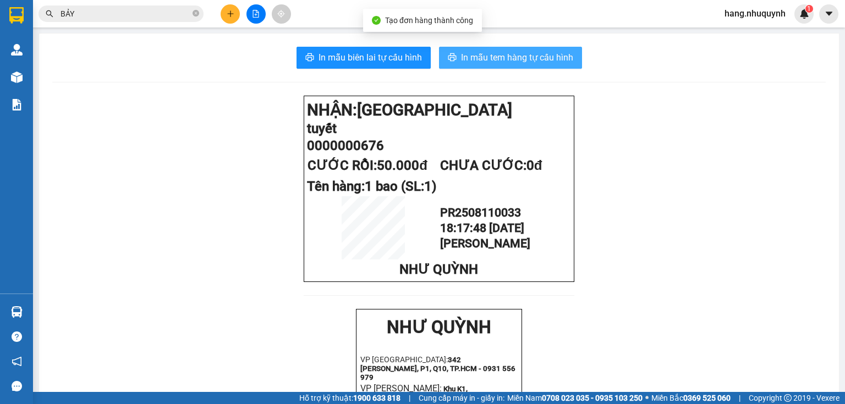
click at [490, 67] on button "In mẫu tem hàng tự cấu hình" at bounding box center [510, 58] width 143 height 22
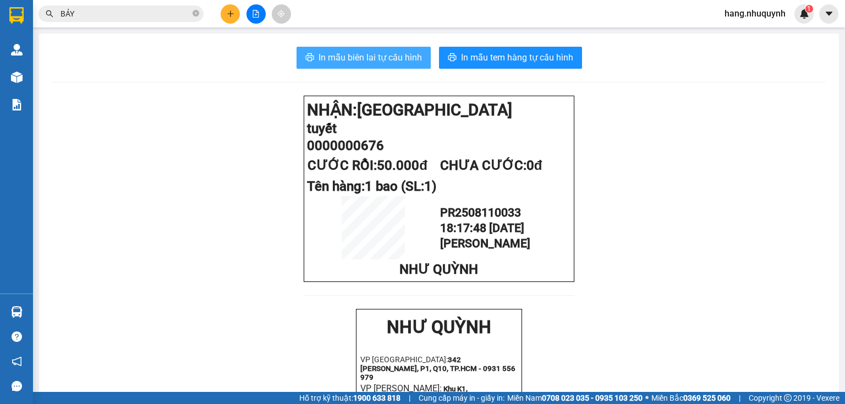
click at [334, 57] on span "In mẫu biên lai tự cấu hình" at bounding box center [370, 58] width 103 height 14
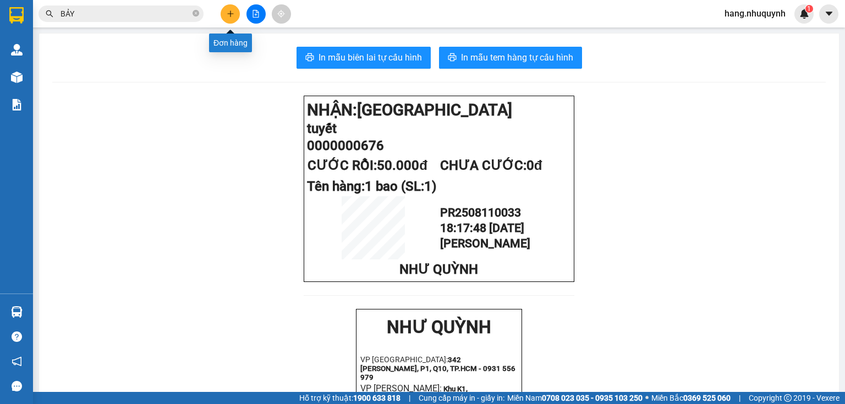
click at [230, 18] on button at bounding box center [230, 13] width 19 height 19
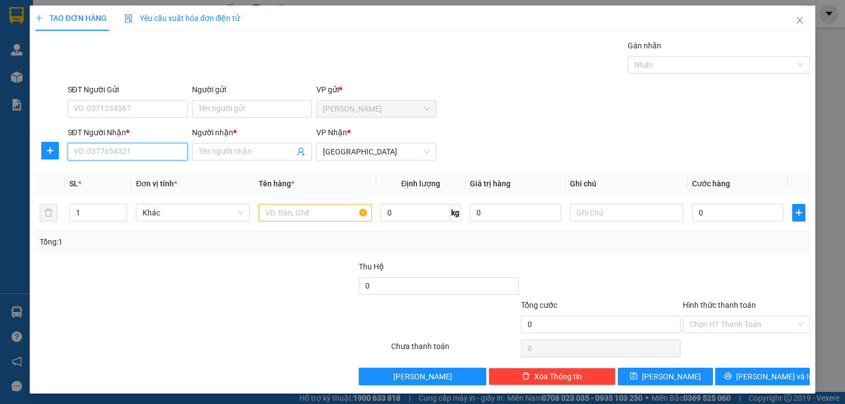
click at [152, 152] on input "SĐT Người Nhận *" at bounding box center [128, 152] width 120 height 18
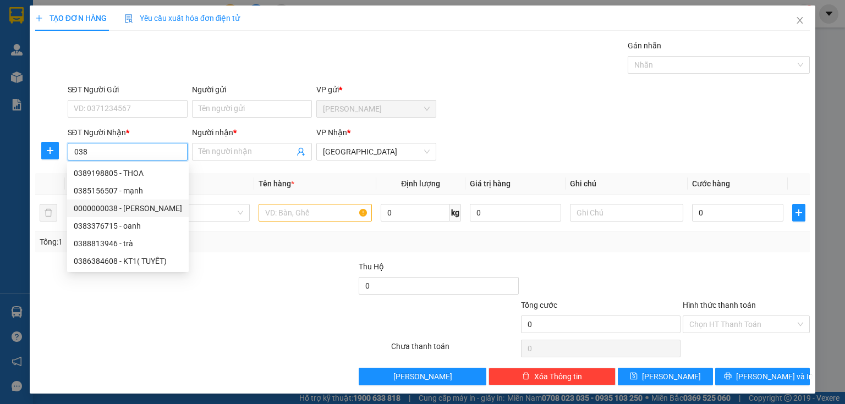
click at [141, 209] on div "0000000038 - [PERSON_NAME]" at bounding box center [128, 208] width 108 height 12
type input "0000000038"
type input "[PERSON_NAME]"
type input "480.000"
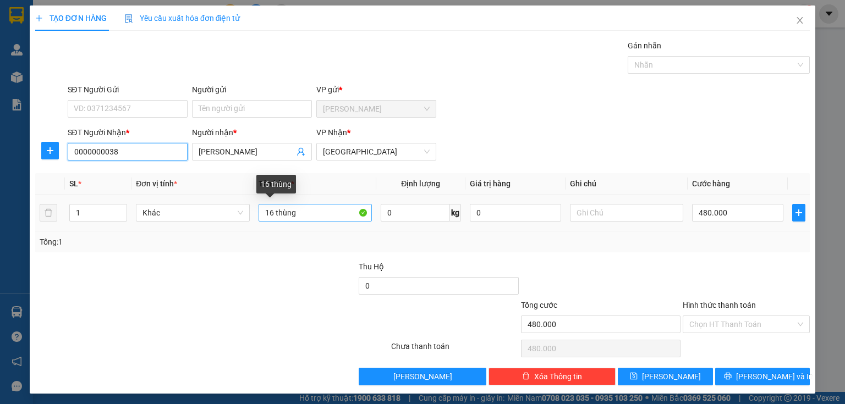
type input "0000000038"
drag, startPoint x: 272, startPoint y: 213, endPoint x: 248, endPoint y: 223, distance: 25.9
click at [248, 223] on tr "1 Khác 16 thùng 0 kg 0 480.000" at bounding box center [422, 213] width 775 height 37
type input "23 thùng"
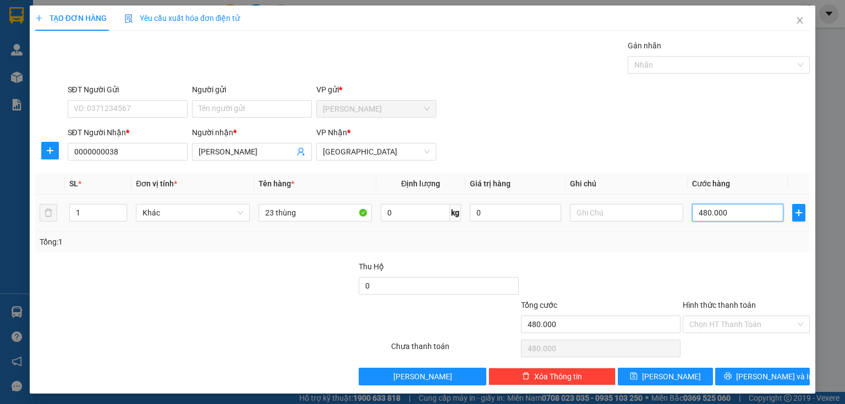
click at [726, 214] on input "480.000" at bounding box center [737, 213] width 91 height 18
type input "6"
type input "69"
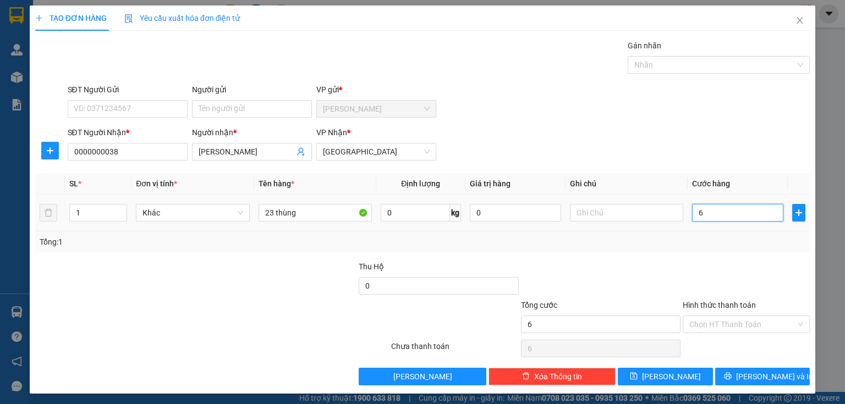
type input "69"
type input "690"
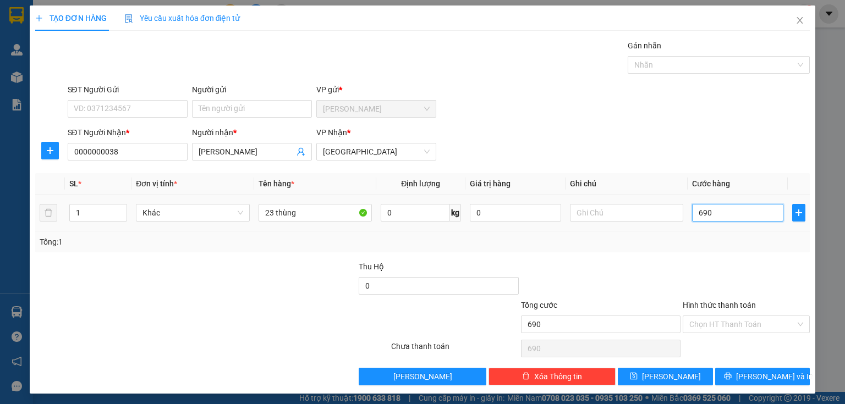
type input "6.900"
type input "69.000"
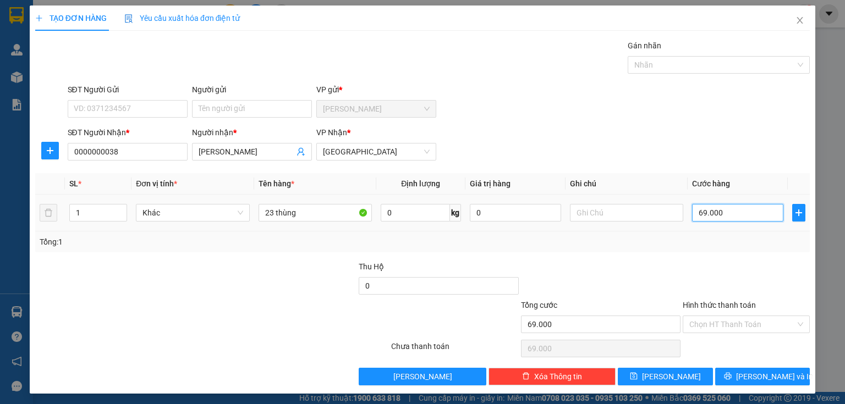
type input "690.000"
drag, startPoint x: 718, startPoint y: 323, endPoint x: 711, endPoint y: 355, distance: 32.7
click at [716, 322] on input "Hình thức thanh toán" at bounding box center [742, 324] width 106 height 17
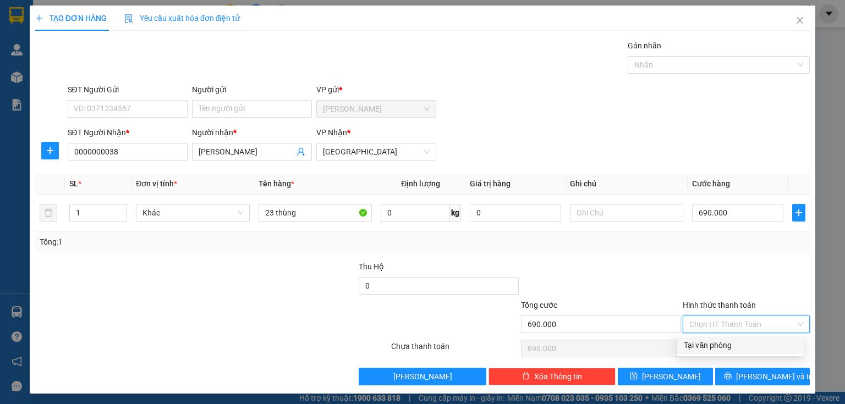
click at [711, 350] on div "Tại văn phòng" at bounding box center [740, 345] width 113 height 12
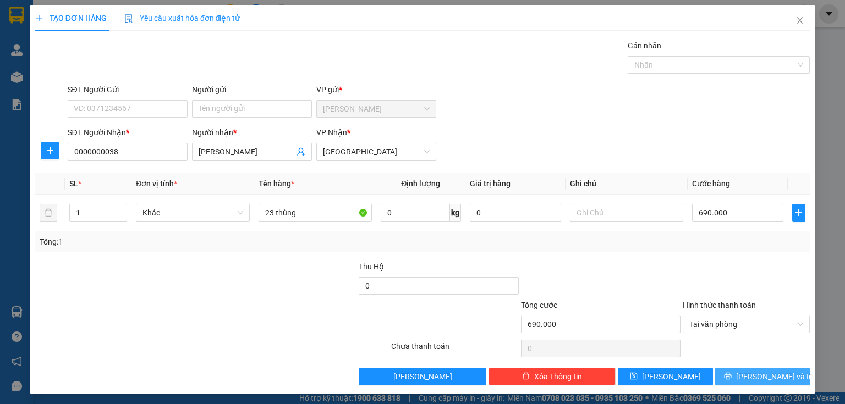
click at [728, 377] on button "[PERSON_NAME] và In" at bounding box center [762, 377] width 95 height 18
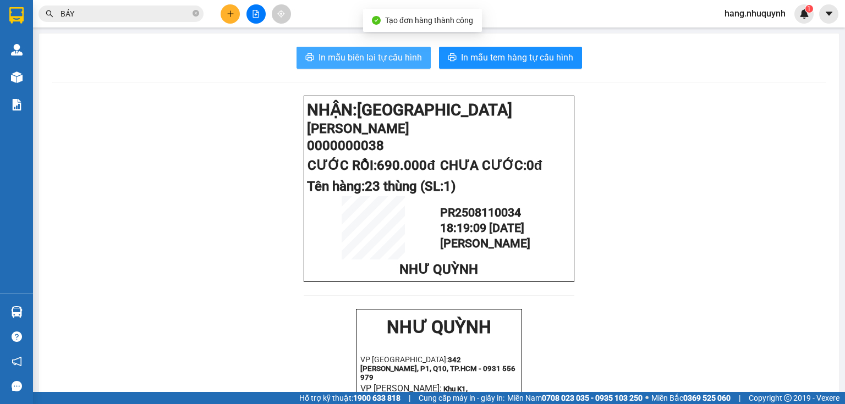
click at [362, 61] on span "In mẫu biên lai tự cấu hình" at bounding box center [370, 58] width 103 height 14
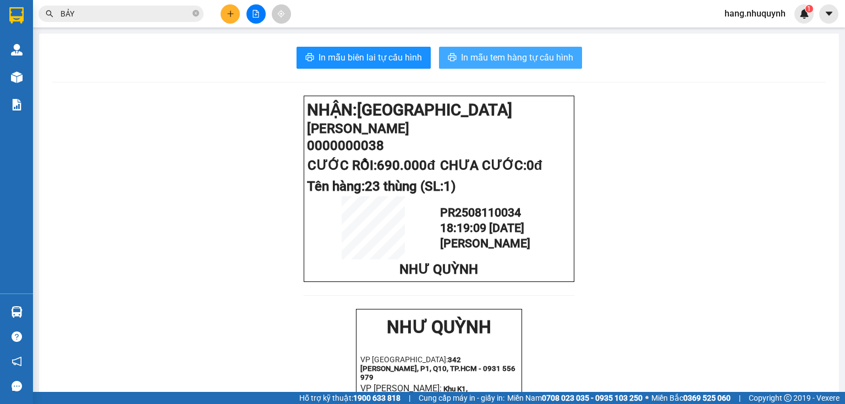
click at [478, 63] on span "In mẫu tem hàng tự cấu hình" at bounding box center [517, 58] width 112 height 14
click at [95, 15] on input "BẢY" at bounding box center [126, 14] width 130 height 12
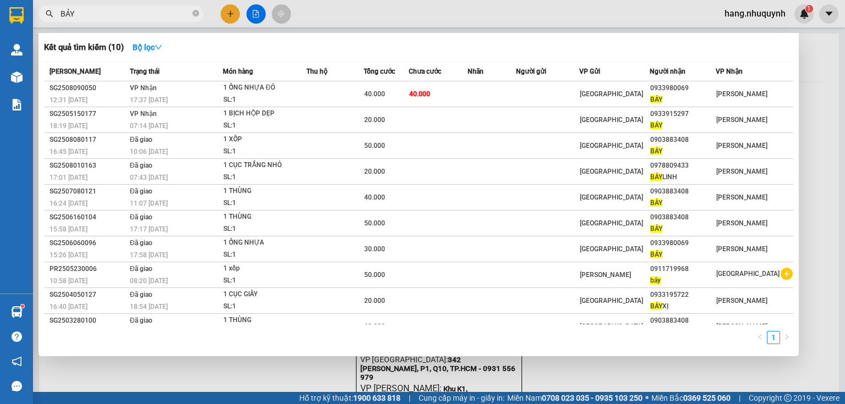
click at [95, 15] on input "BẢY" at bounding box center [126, 14] width 130 height 12
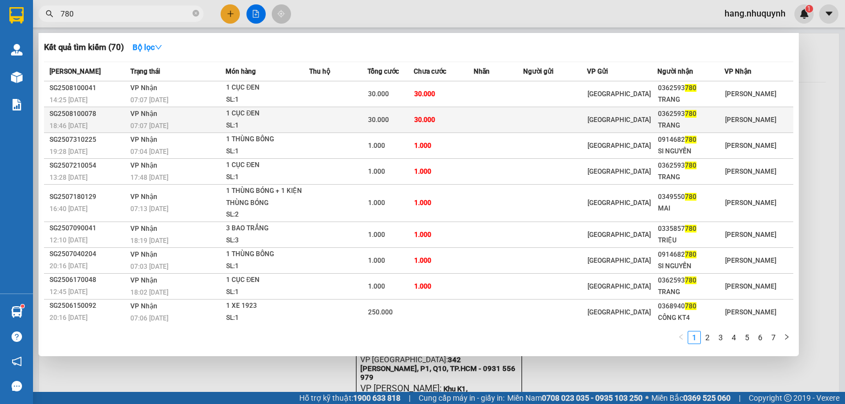
type input "780"
click at [349, 119] on td at bounding box center [338, 120] width 58 height 26
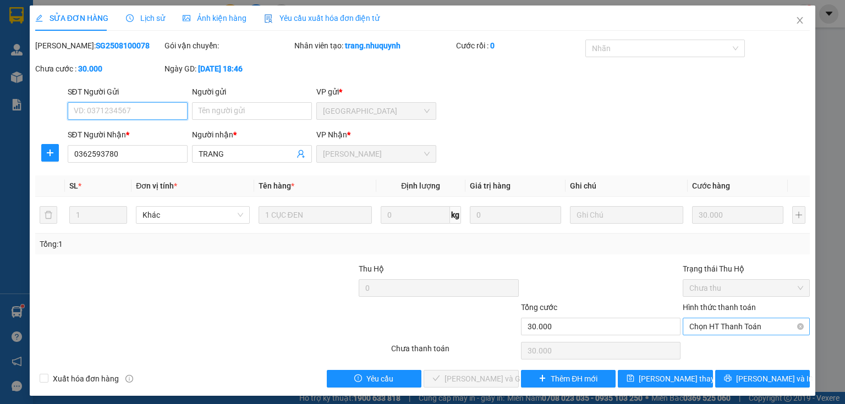
drag, startPoint x: 715, startPoint y: 317, endPoint x: 714, endPoint y: 331, distance: 14.4
click at [715, 323] on div "Chọn HT Thanh Toán" at bounding box center [746, 327] width 127 height 18
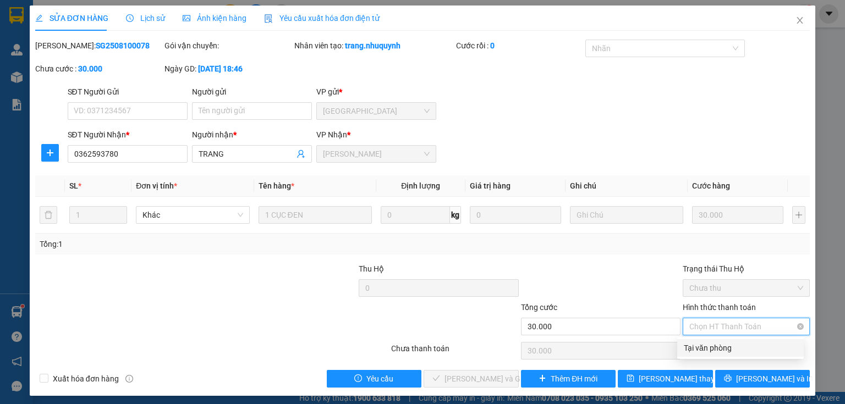
drag, startPoint x: 714, startPoint y: 326, endPoint x: 712, endPoint y: 334, distance: 9.0
click at [714, 328] on span "Chọn HT Thanh Toán" at bounding box center [746, 327] width 114 height 17
drag, startPoint x: 705, startPoint y: 352, endPoint x: 612, endPoint y: 356, distance: 93.1
click at [701, 352] on div "Tại văn phòng" at bounding box center [740, 348] width 113 height 12
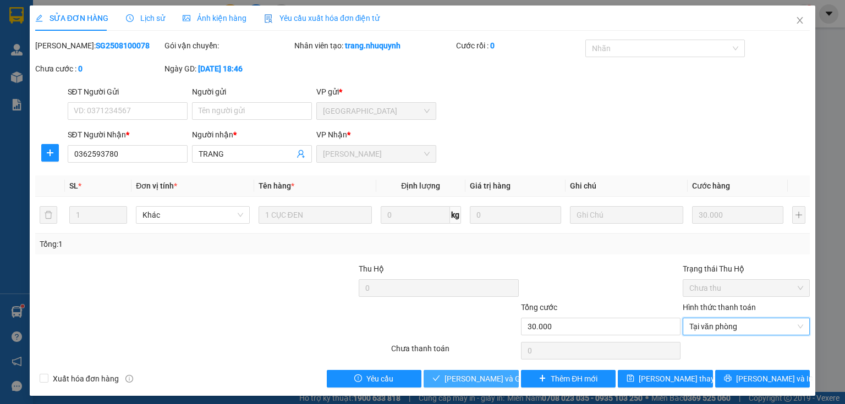
click at [465, 381] on span "[PERSON_NAME] và Giao hàng" at bounding box center [497, 379] width 106 height 12
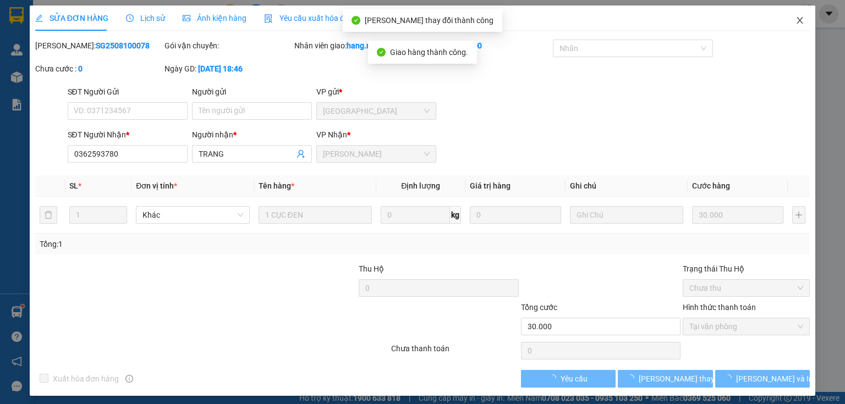
drag, startPoint x: 794, startPoint y: 23, endPoint x: 722, endPoint y: 10, distance: 73.2
click at [795, 23] on icon "close" at bounding box center [799, 20] width 9 height 9
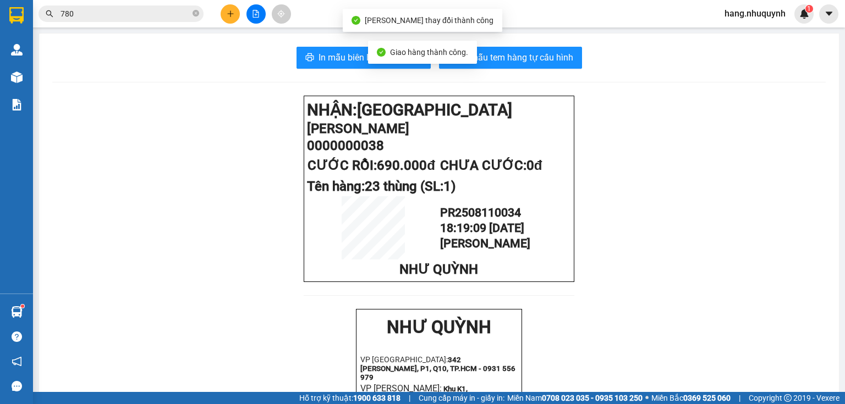
click at [132, 13] on input "780" at bounding box center [126, 14] width 130 height 12
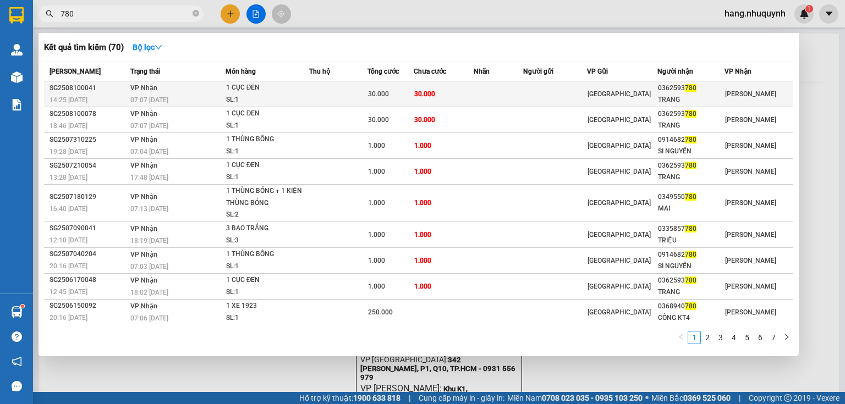
click at [186, 101] on div "07:07 [DATE]" at bounding box center [177, 100] width 95 height 12
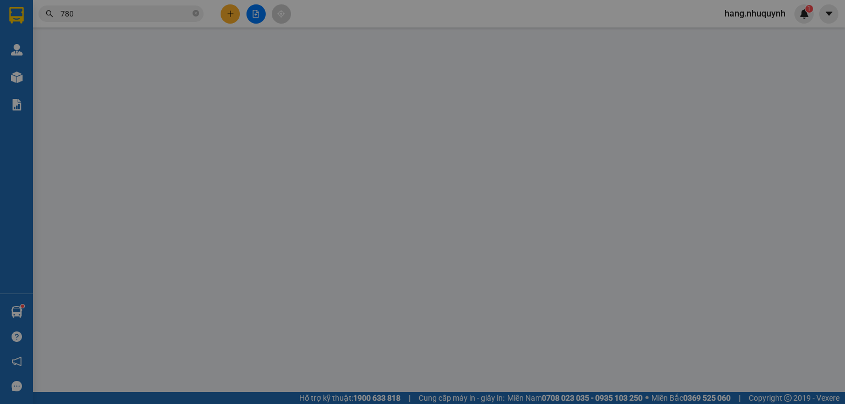
type input "0362593780"
type input "TRANG"
type input "30.000"
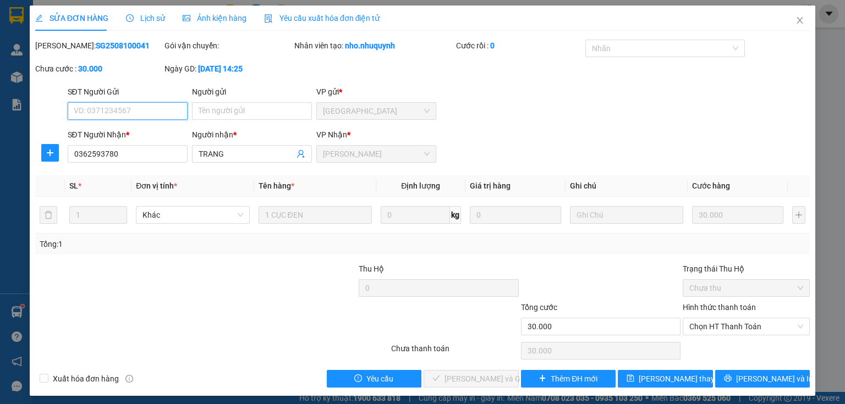
drag, startPoint x: 706, startPoint y: 323, endPoint x: 701, endPoint y: 336, distance: 13.6
click at [706, 328] on span "Chọn HT Thanh Toán" at bounding box center [746, 327] width 114 height 17
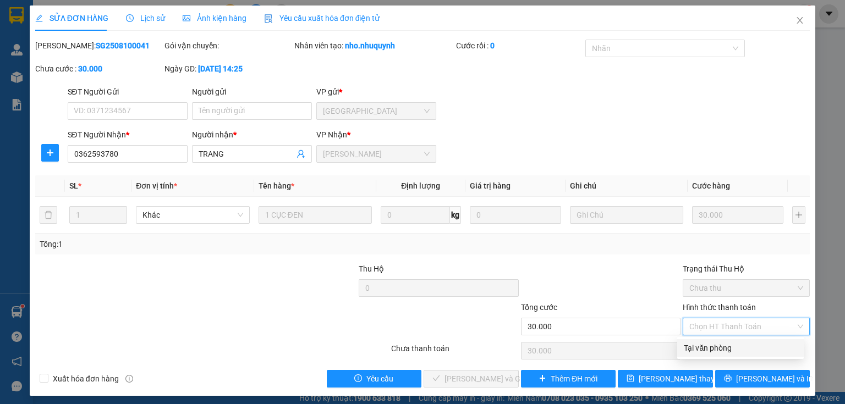
drag, startPoint x: 693, startPoint y: 348, endPoint x: 669, endPoint y: 357, distance: 25.9
click at [688, 351] on div "Tại văn phòng" at bounding box center [740, 348] width 113 height 12
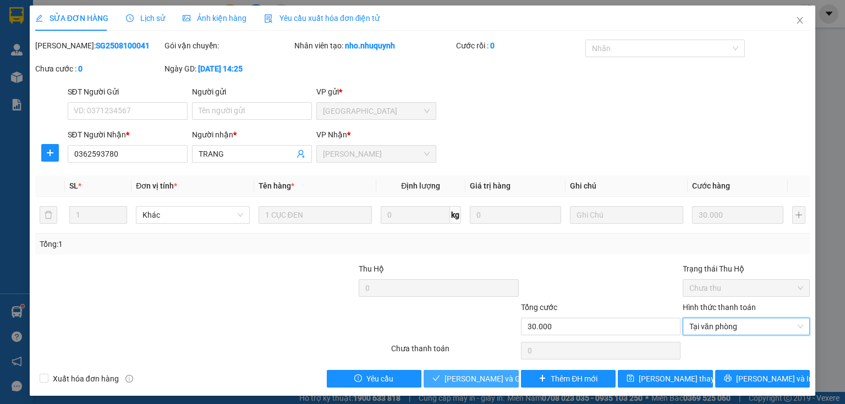
click at [498, 378] on span "[PERSON_NAME] và Giao hàng" at bounding box center [497, 379] width 106 height 12
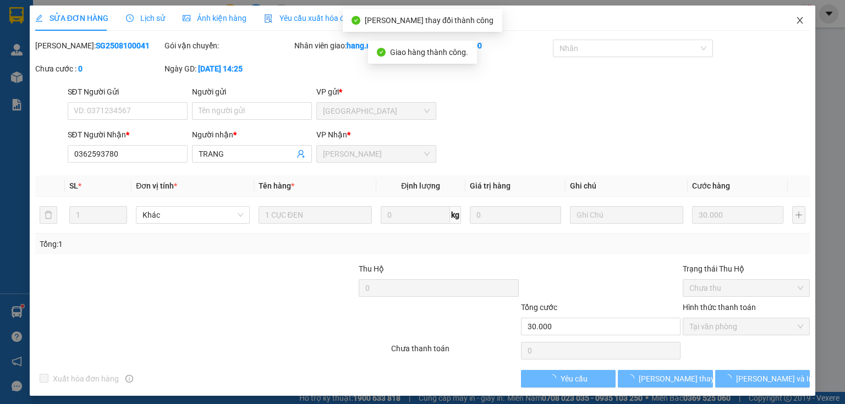
drag, startPoint x: 795, startPoint y: 20, endPoint x: 685, endPoint y: 20, distance: 110.0
click at [795, 20] on icon "close" at bounding box center [799, 20] width 9 height 9
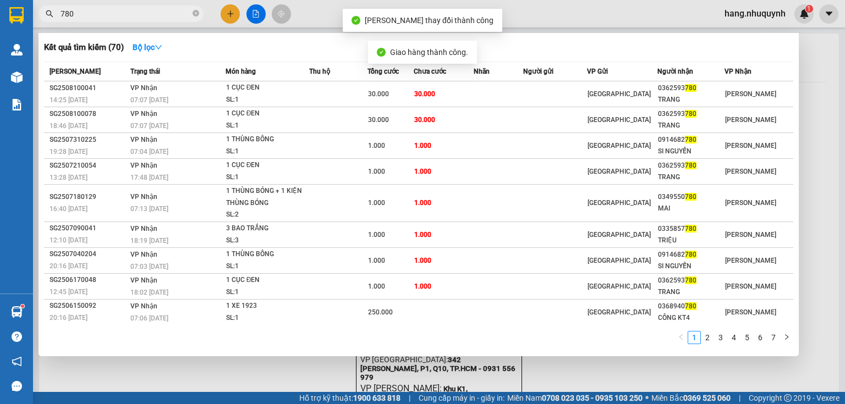
click at [136, 7] on span "780" at bounding box center [121, 14] width 165 height 17
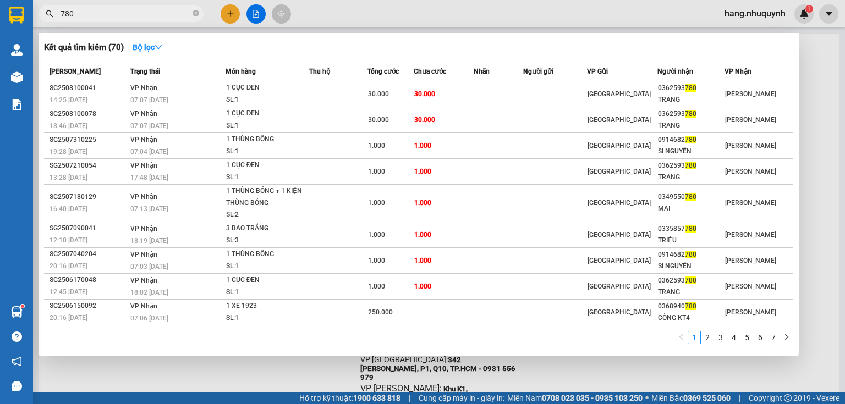
click at [95, 12] on input "780" at bounding box center [126, 14] width 130 height 12
click at [195, 17] on icon "close-circle" at bounding box center [196, 13] width 7 height 7
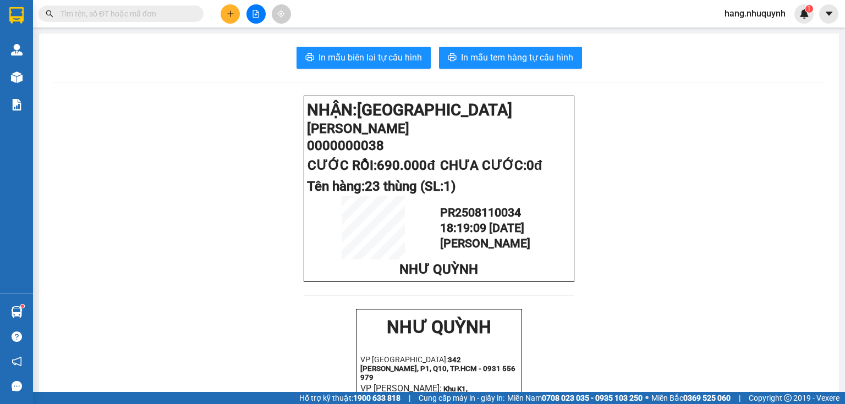
click at [174, 14] on input "text" at bounding box center [126, 14] width 130 height 12
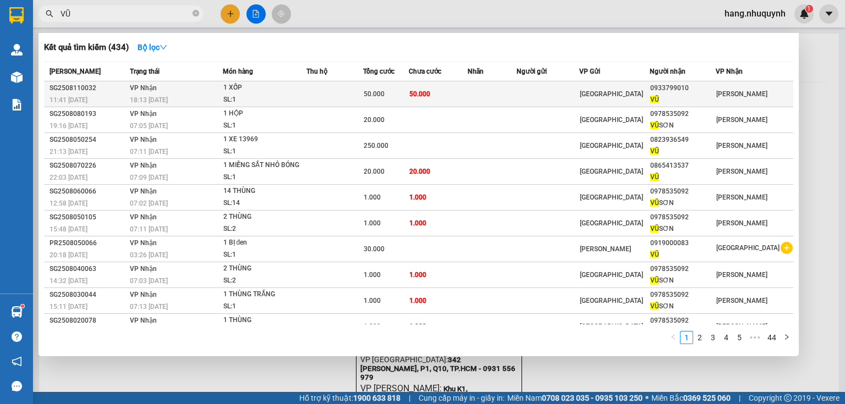
type input "VŨ"
click at [273, 98] on div "SL: 1" at bounding box center [264, 100] width 83 height 12
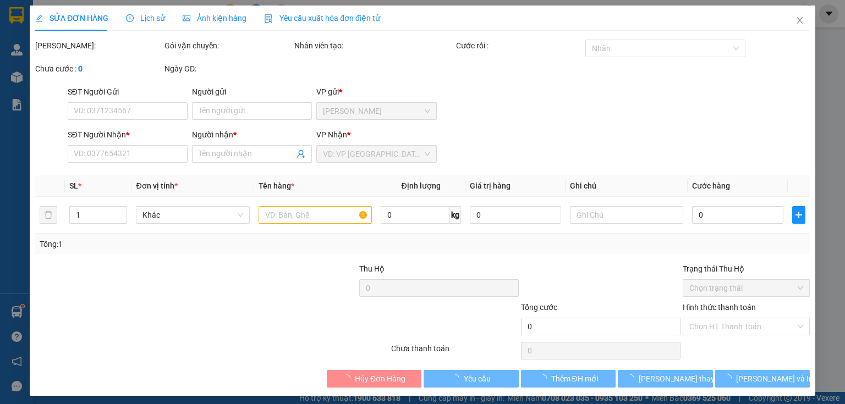
type input "0933799010"
type input "VŨ"
type input "50.000"
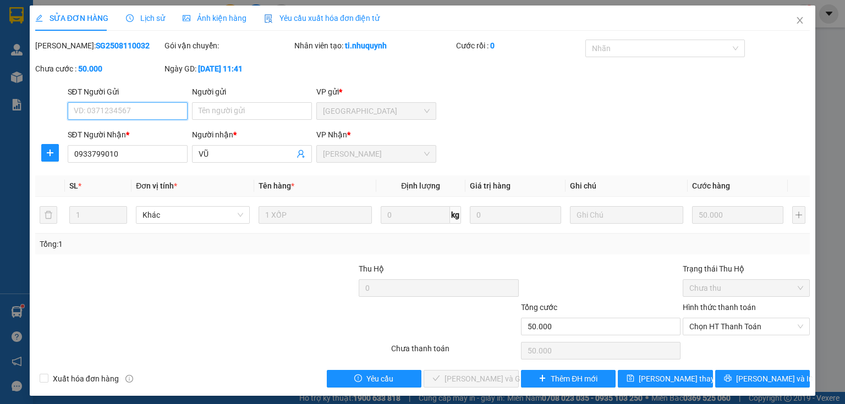
drag, startPoint x: 713, startPoint y: 327, endPoint x: 712, endPoint y: 337, distance: 9.4
click at [714, 330] on span "Chọn HT Thanh Toán" at bounding box center [746, 327] width 114 height 17
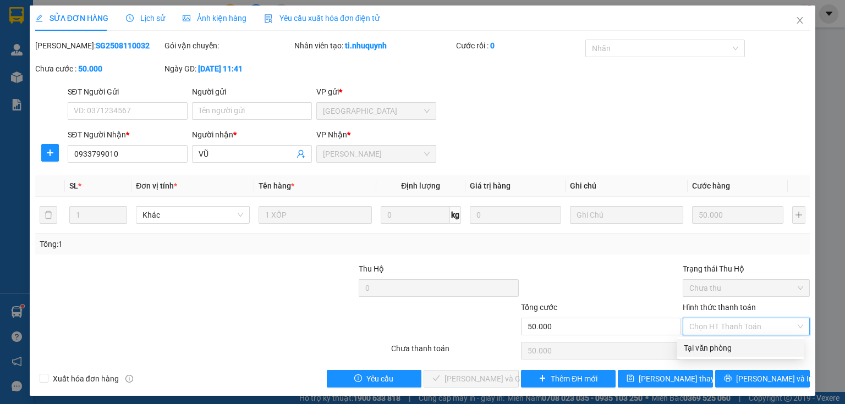
drag, startPoint x: 706, startPoint y: 349, endPoint x: 688, endPoint y: 355, distance: 19.3
click at [704, 350] on div "Tại văn phòng" at bounding box center [740, 348] width 113 height 12
type input "0"
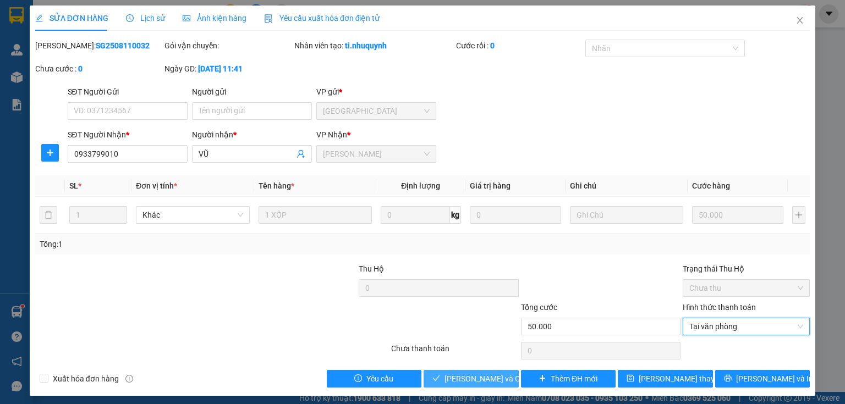
click at [491, 378] on span "[PERSON_NAME] và Giao hàng" at bounding box center [497, 379] width 106 height 12
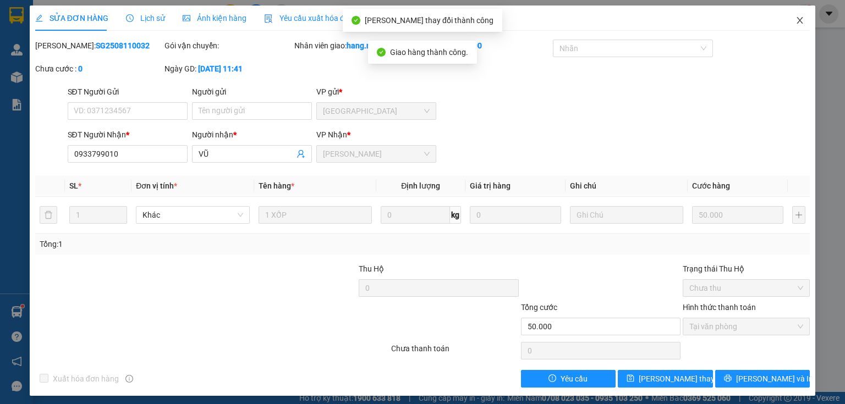
drag, startPoint x: 794, startPoint y: 22, endPoint x: 641, endPoint y: 2, distance: 153.7
click at [795, 22] on icon "close" at bounding box center [799, 20] width 9 height 9
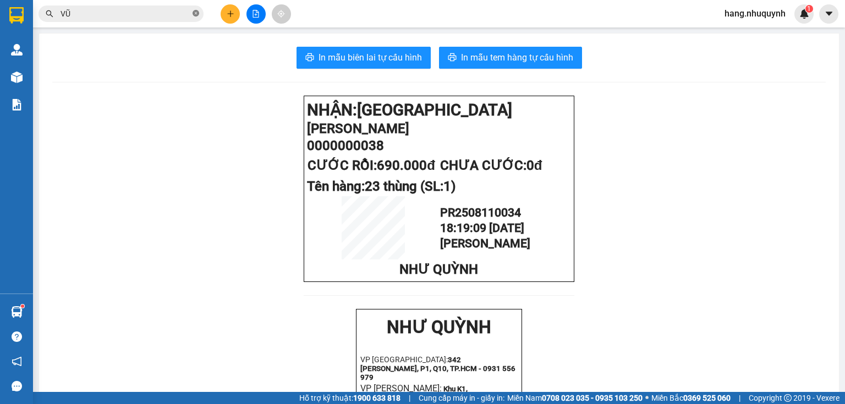
click at [197, 15] on icon "close-circle" at bounding box center [196, 13] width 7 height 7
click at [222, 17] on button at bounding box center [230, 13] width 19 height 19
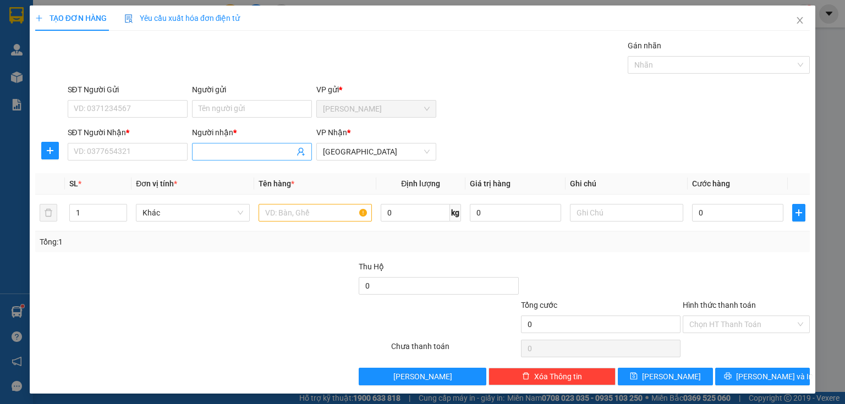
click at [239, 146] on input "Người nhận *" at bounding box center [247, 152] width 96 height 12
type input "QUYÊN MEO"
click at [130, 152] on input "SĐT Người Nhận *" at bounding box center [128, 152] width 120 height 18
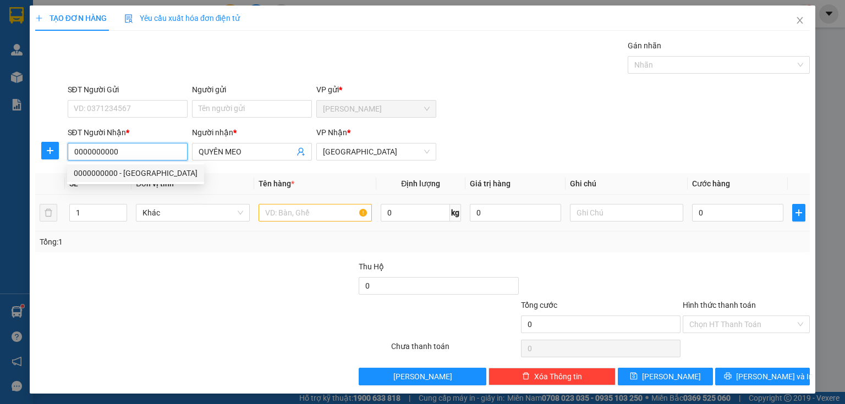
type input "0000000000"
click at [309, 213] on input "text" at bounding box center [315, 213] width 113 height 18
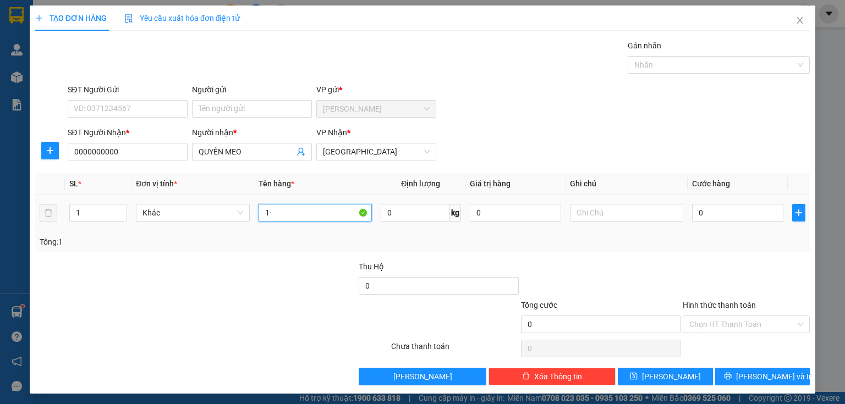
type input "1"
drag, startPoint x: 291, startPoint y: 212, endPoint x: 325, endPoint y: 224, distance: 36.4
click at [325, 224] on td "2 CỤC ĐNE" at bounding box center [315, 213] width 122 height 37
type input "2 CỤC ĐEN"
click at [695, 216] on input "0" at bounding box center [737, 213] width 91 height 18
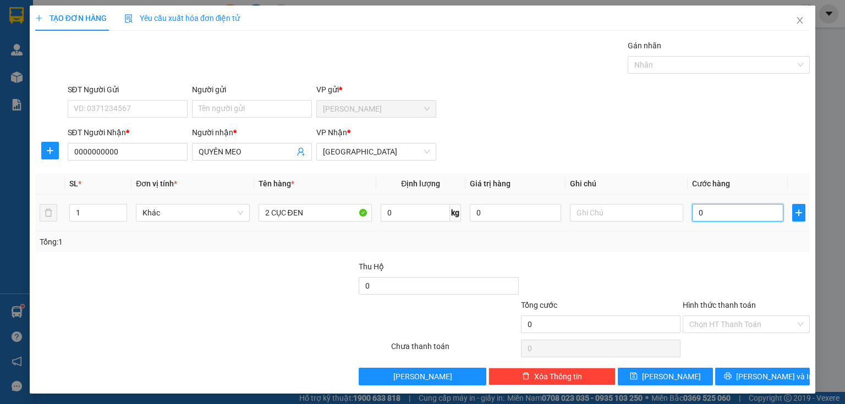
type input "6"
type input "60"
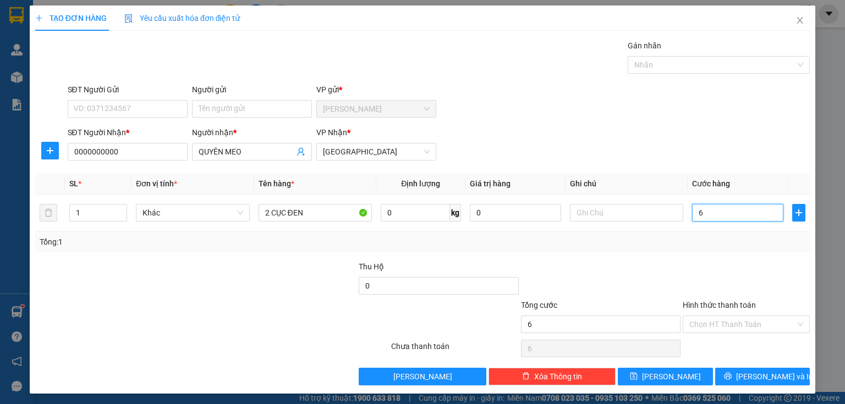
type input "60"
type input "600"
type input "6.000"
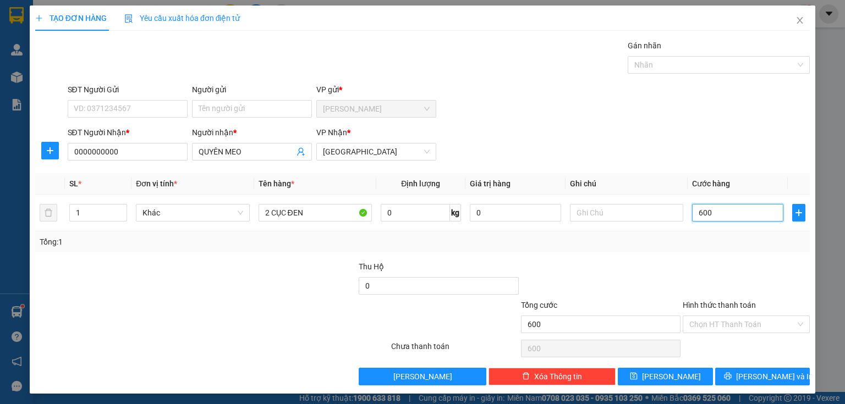
type input "6.000"
type input "60.000"
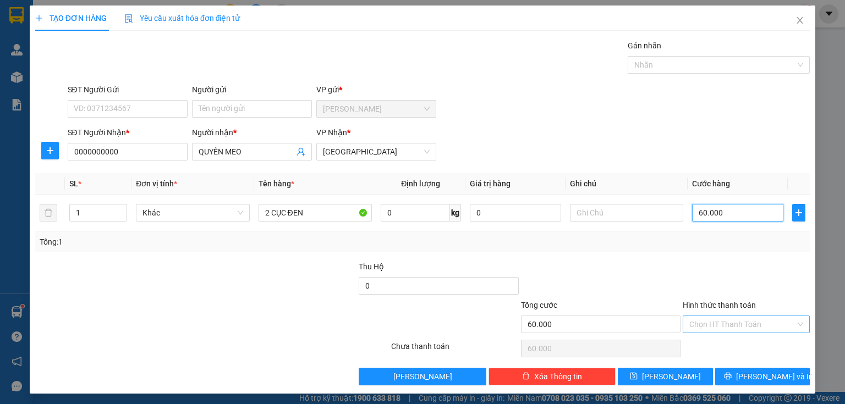
type input "60.000"
click at [728, 321] on input "Hình thức thanh toán" at bounding box center [742, 324] width 106 height 17
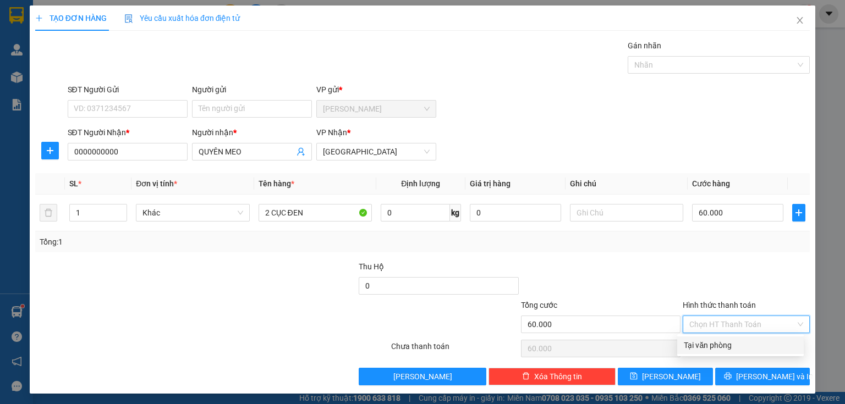
drag, startPoint x: 719, startPoint y: 345, endPoint x: 698, endPoint y: 363, distance: 27.7
click at [718, 345] on div "Tại văn phòng" at bounding box center [740, 345] width 113 height 12
type input "0"
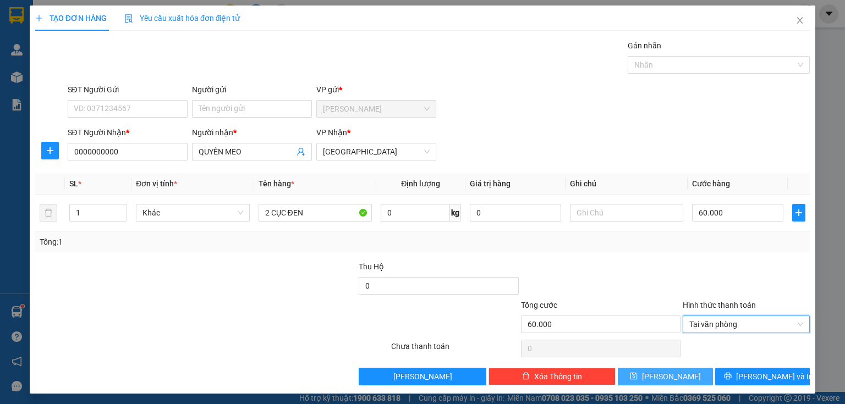
click at [678, 380] on button "[PERSON_NAME]" at bounding box center [665, 377] width 95 height 18
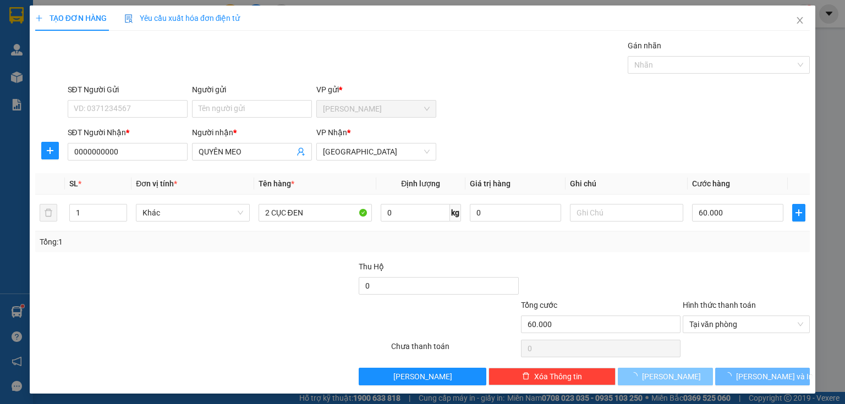
type input "0"
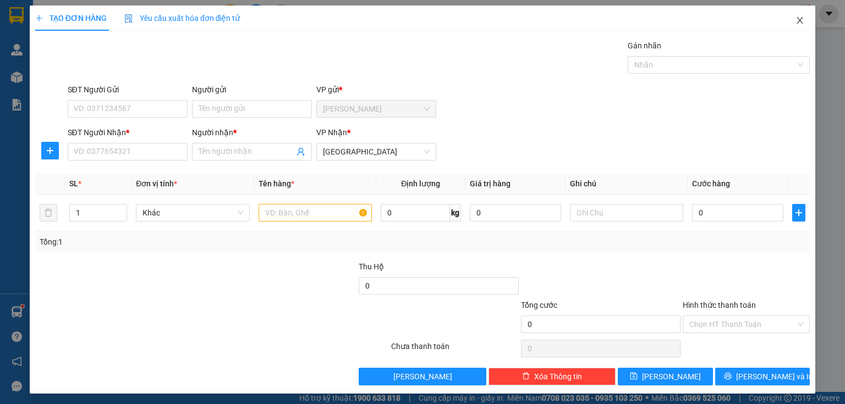
drag, startPoint x: 794, startPoint y: 19, endPoint x: 497, endPoint y: 26, distance: 297.1
click at [795, 19] on icon "close" at bounding box center [799, 20] width 9 height 9
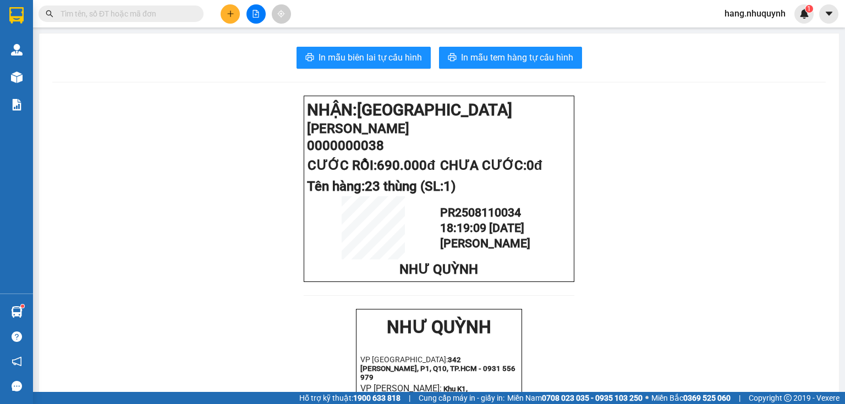
click at [125, 18] on input "text" at bounding box center [126, 14] width 130 height 12
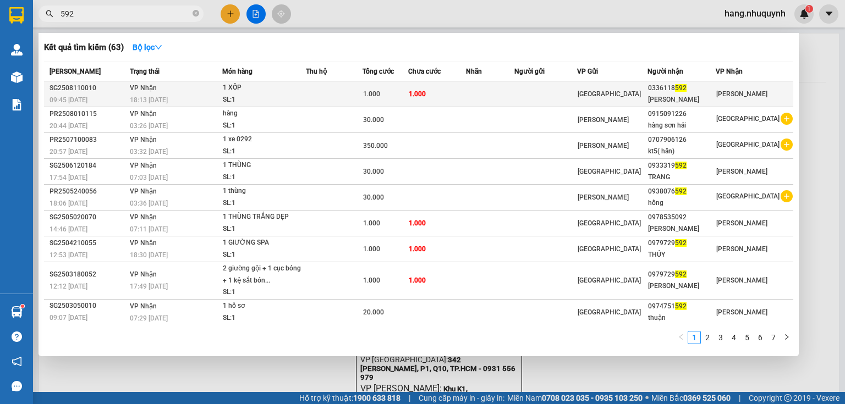
type input "592"
click at [466, 90] on td "1.000" at bounding box center [437, 94] width 58 height 26
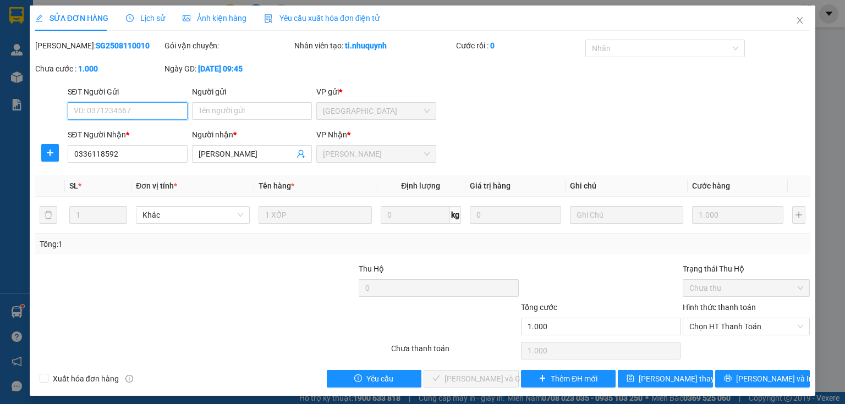
drag, startPoint x: 731, startPoint y: 330, endPoint x: 725, endPoint y: 354, distance: 24.4
click at [731, 339] on div "Hình thức thanh toán Chọn HT Thanh Toán" at bounding box center [746, 320] width 127 height 39
click at [724, 354] on div "Chọn HT Thanh Toán" at bounding box center [746, 351] width 129 height 22
click at [726, 331] on span "Chọn HT Thanh Toán" at bounding box center [746, 327] width 114 height 17
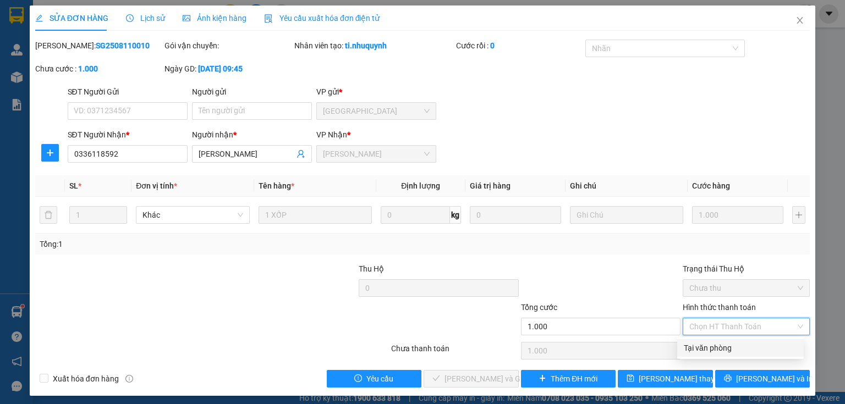
drag, startPoint x: 717, startPoint y: 348, endPoint x: 673, endPoint y: 358, distance: 45.8
click at [712, 352] on div "Tại văn phòng" at bounding box center [740, 348] width 113 height 12
type input "0"
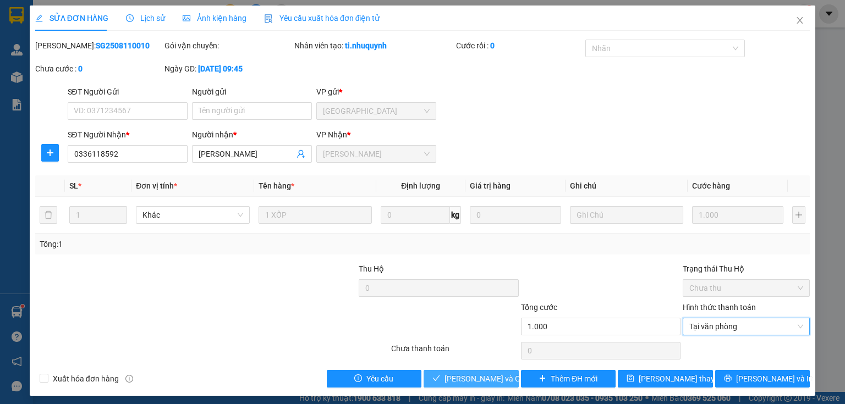
click at [495, 379] on span "[PERSON_NAME] và Giao hàng" at bounding box center [497, 379] width 106 height 12
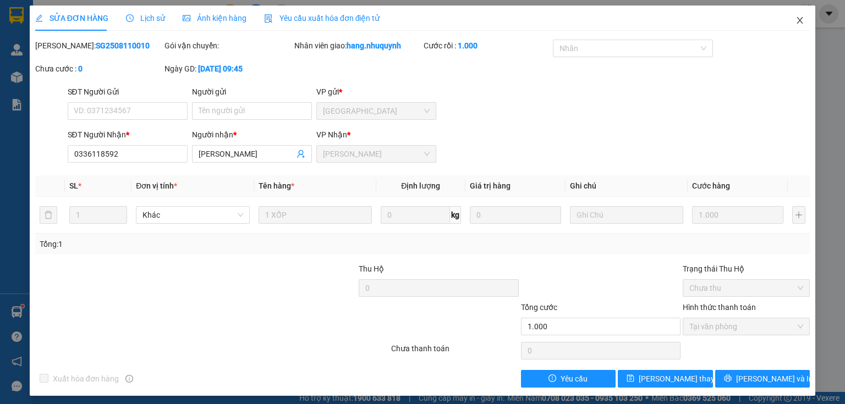
click at [797, 21] on icon "close" at bounding box center [800, 20] width 6 height 7
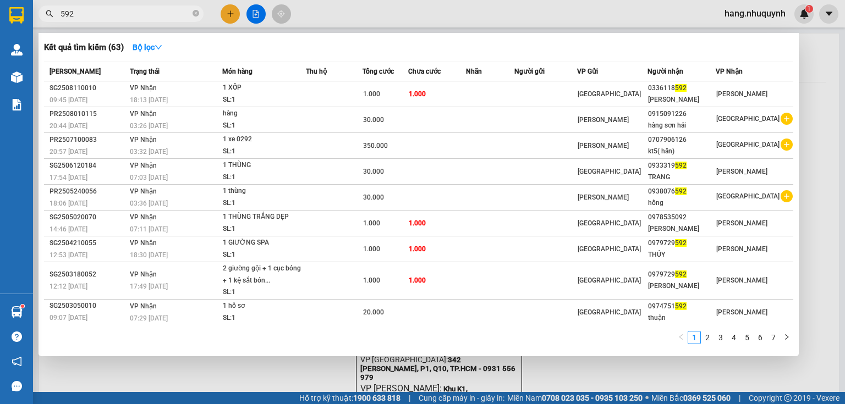
click at [100, 14] on input "592" at bounding box center [126, 14] width 130 height 12
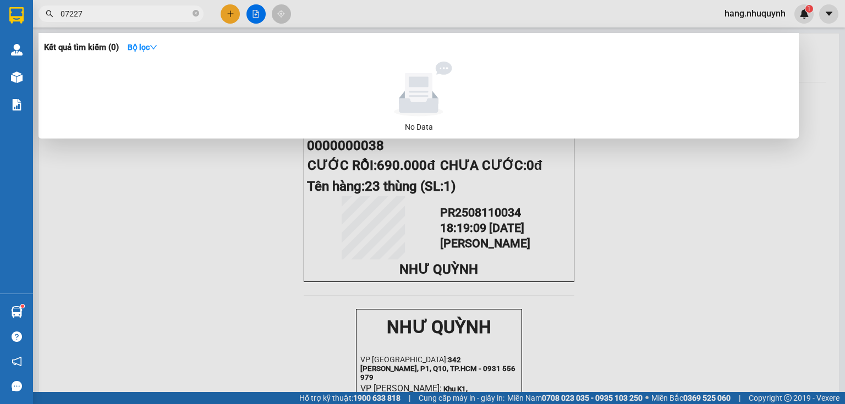
click at [72, 11] on input "07227" at bounding box center [126, 14] width 130 height 12
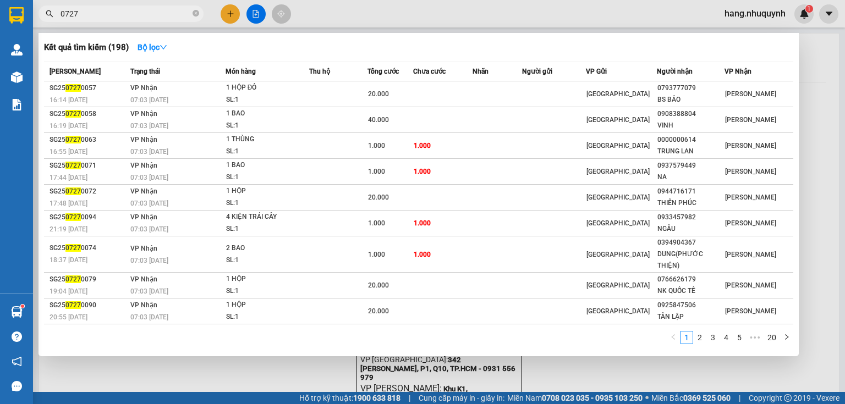
click at [64, 18] on input "0727" at bounding box center [126, 14] width 130 height 12
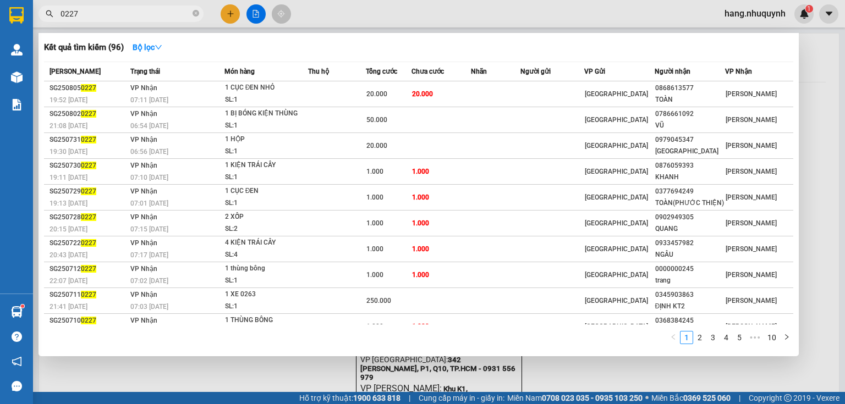
click at [112, 18] on input "0227" at bounding box center [126, 14] width 130 height 12
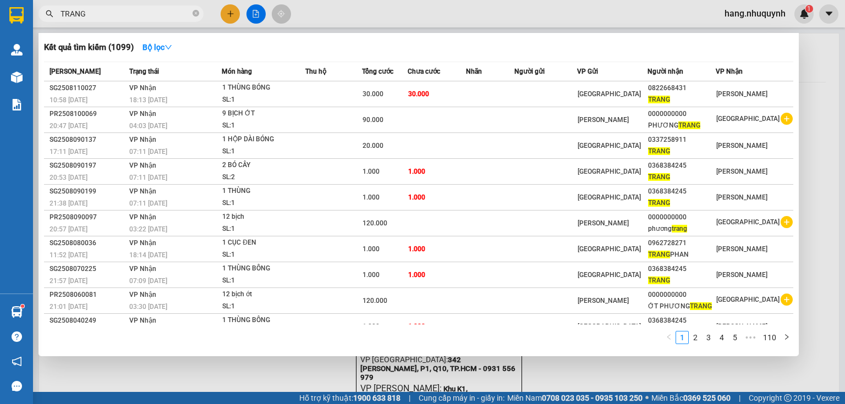
click at [100, 14] on input "TRANG" at bounding box center [126, 14] width 130 height 12
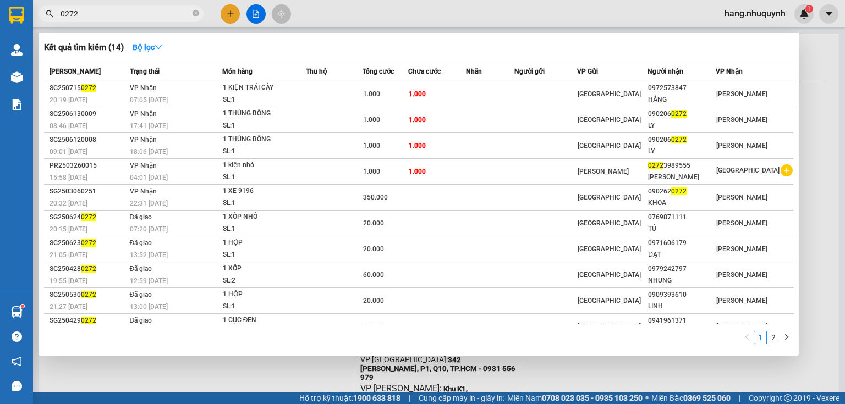
drag, startPoint x: 63, startPoint y: 14, endPoint x: 106, endPoint y: 25, distance: 44.4
click at [106, 24] on div "Kết quả tìm kiếm ( 14 ) Bộ lọc Mã ĐH Trạng thái Món hàng Thu hộ Tổng cước Chưa …" at bounding box center [107, 13] width 215 height 19
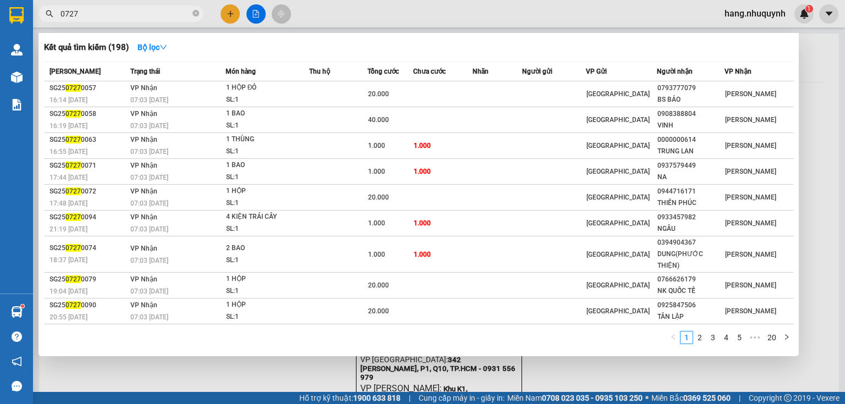
drag, startPoint x: 64, startPoint y: 17, endPoint x: 31, endPoint y: 15, distance: 33.0
click at [42, 21] on div "0727" at bounding box center [107, 14] width 215 height 17
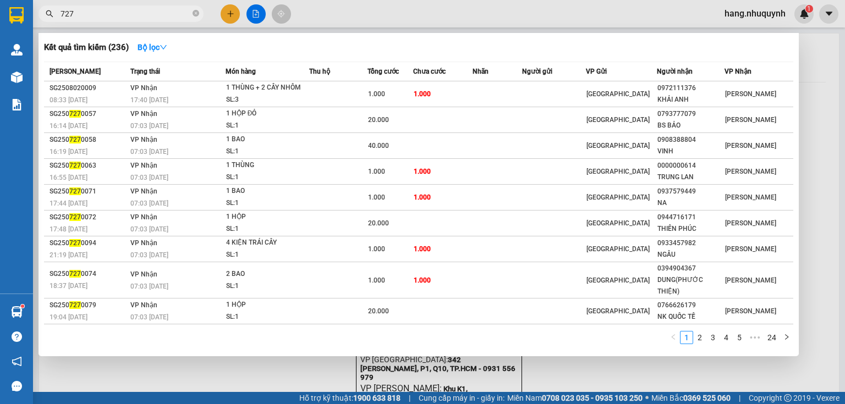
type input "727"
click at [232, 14] on div at bounding box center [422, 202] width 845 height 404
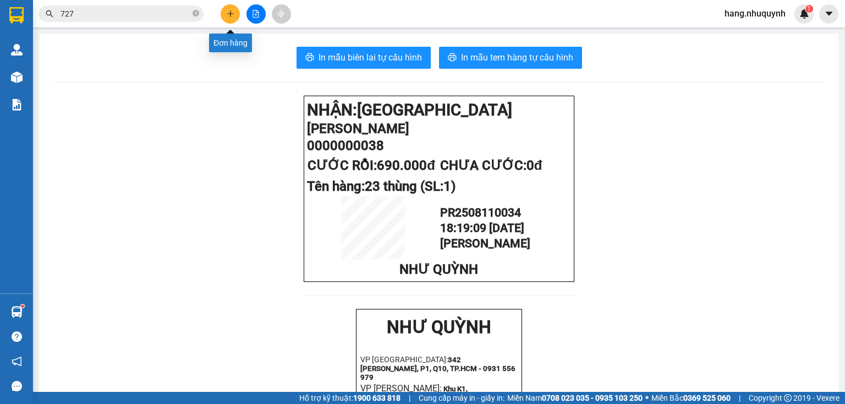
click at [230, 13] on icon "plus" at bounding box center [230, 13] width 1 height 6
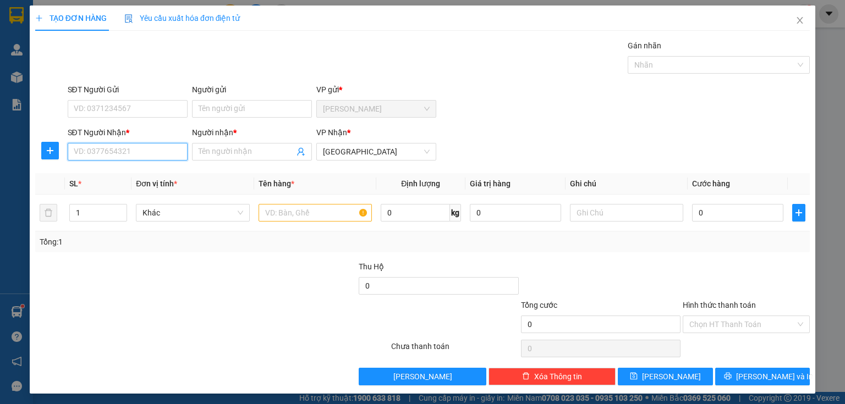
click at [131, 151] on input "SĐT Người Nhận *" at bounding box center [128, 152] width 120 height 18
click at [327, 212] on input "text" at bounding box center [315, 213] width 113 height 18
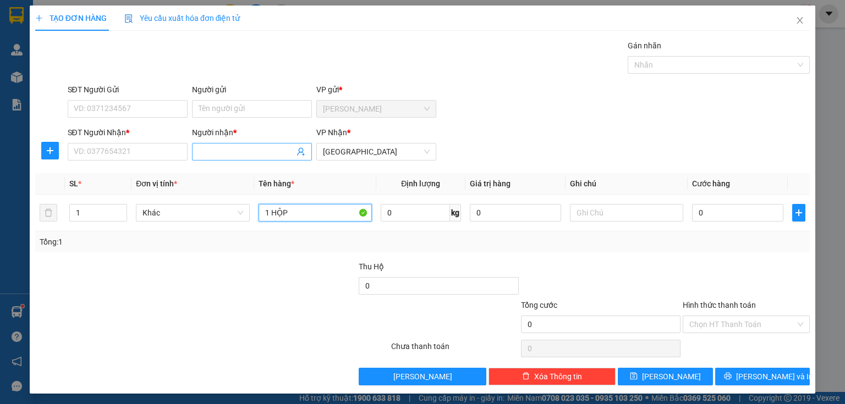
type input "1 HỘP"
click at [270, 151] on input "Người nhận *" at bounding box center [247, 152] width 96 height 12
type input "PHƯỚC LCD"
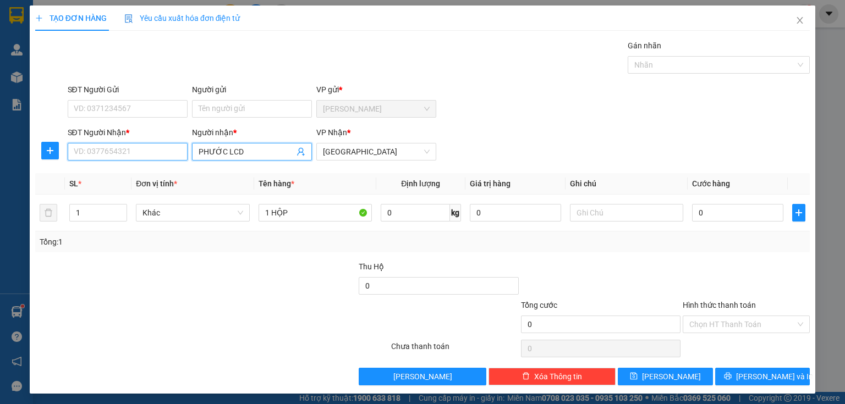
click at [150, 153] on input "SĐT Người Nhận *" at bounding box center [128, 152] width 120 height 18
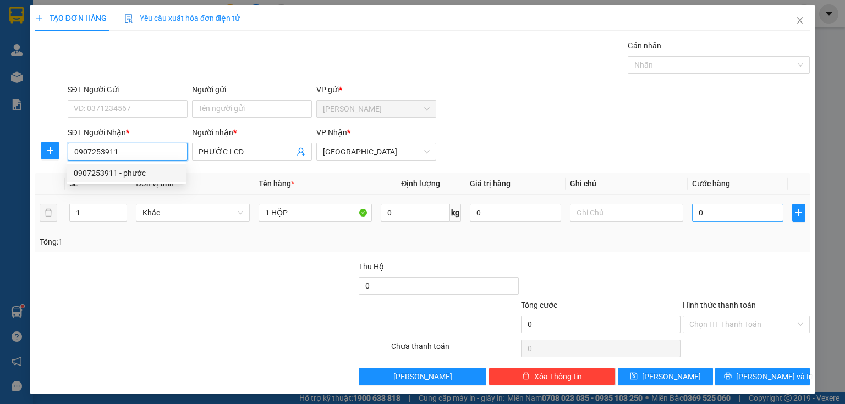
type input "0907253911"
click at [720, 216] on input "0" at bounding box center [737, 213] width 91 height 18
type input "2"
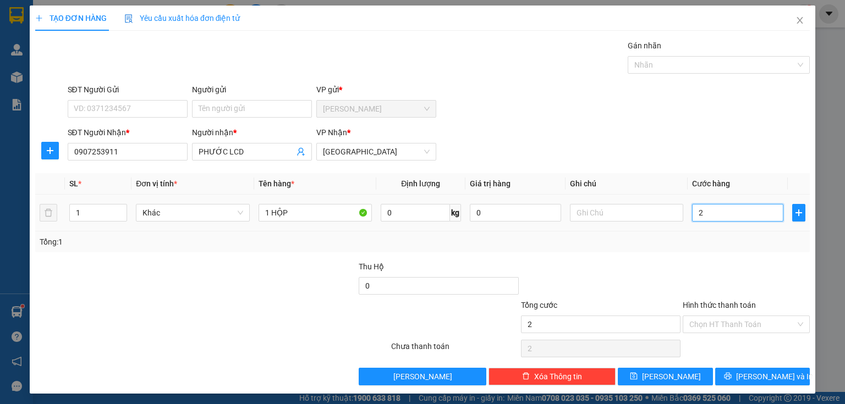
type input "20"
type input "200"
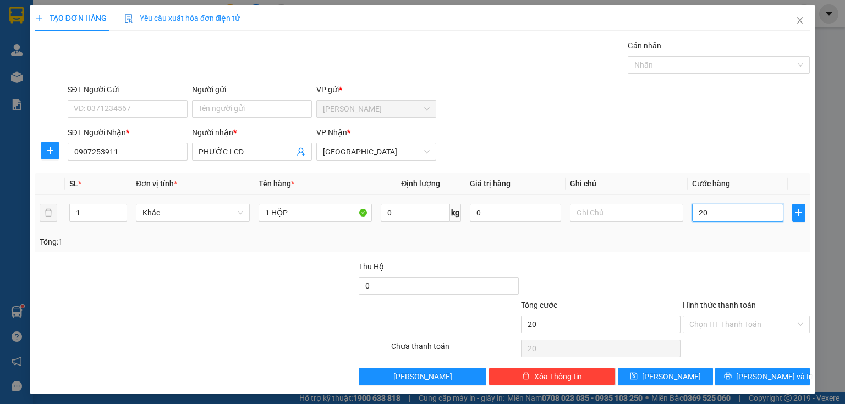
type input "200"
type input "2.000"
type input "20.000"
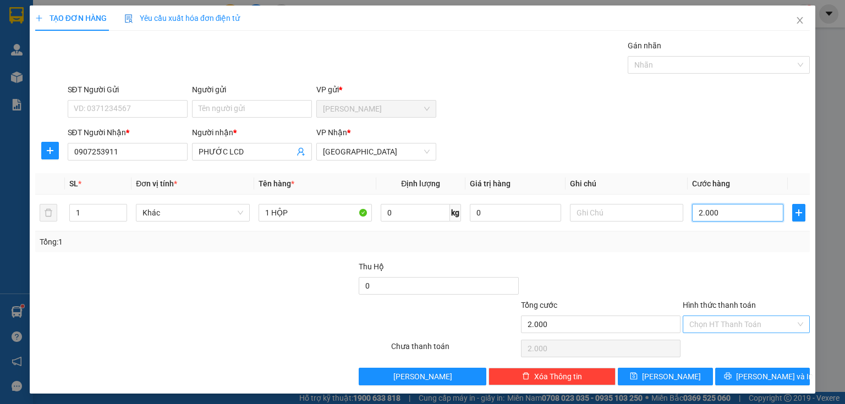
type input "20.000"
drag, startPoint x: 726, startPoint y: 321, endPoint x: 722, endPoint y: 339, distance: 18.6
click at [725, 321] on input "Hình thức thanh toán" at bounding box center [742, 324] width 106 height 17
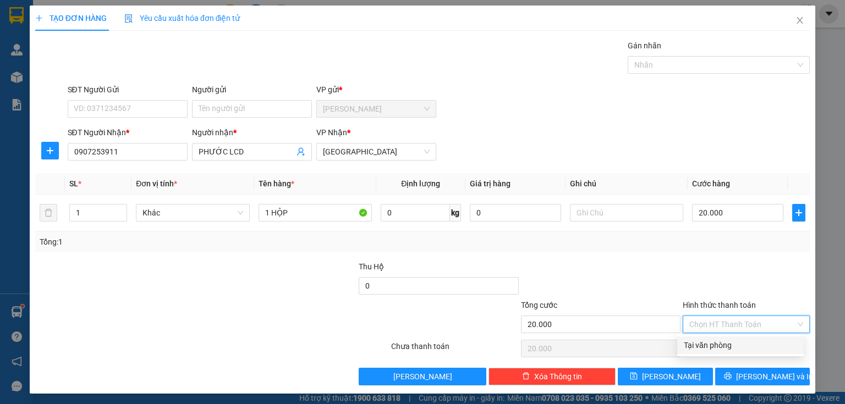
click at [717, 350] on div "Tại văn phòng" at bounding box center [740, 345] width 113 height 12
type input "0"
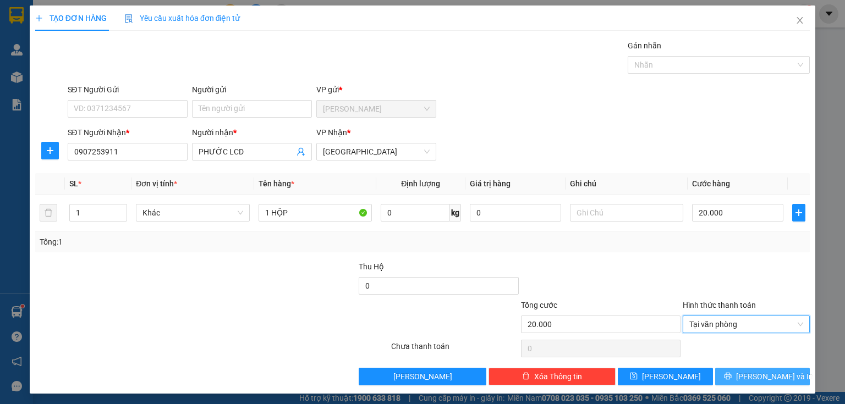
click at [722, 376] on button "[PERSON_NAME] và In" at bounding box center [762, 377] width 95 height 18
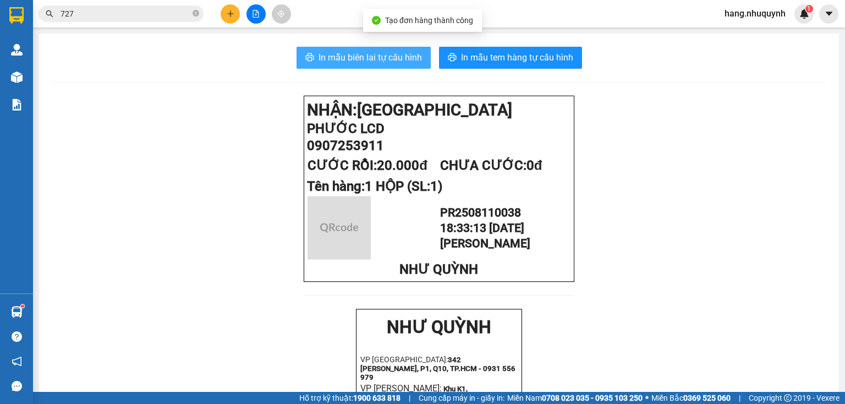
click at [342, 61] on span "In mẫu biên lai tự cấu hình" at bounding box center [370, 58] width 103 height 14
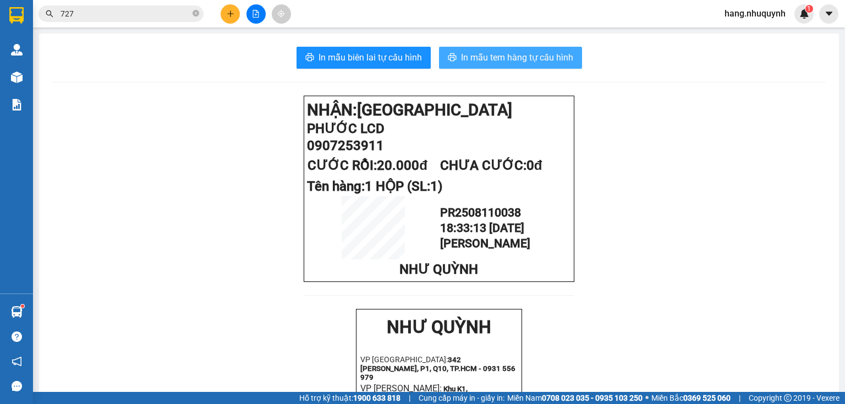
click at [500, 63] on span "In mẫu tem hàng tự cấu hình" at bounding box center [517, 58] width 112 height 14
click at [231, 13] on icon "plus" at bounding box center [231, 14] width 8 height 8
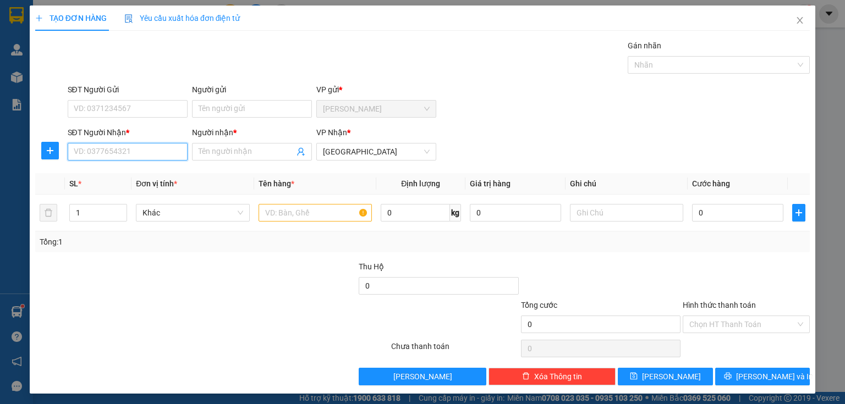
click at [143, 149] on input "SĐT Người Nhận *" at bounding box center [128, 152] width 120 height 18
click at [251, 146] on input "Người nhận *" at bounding box center [247, 152] width 96 height 12
type input "D"
type input "[PERSON_NAME]"
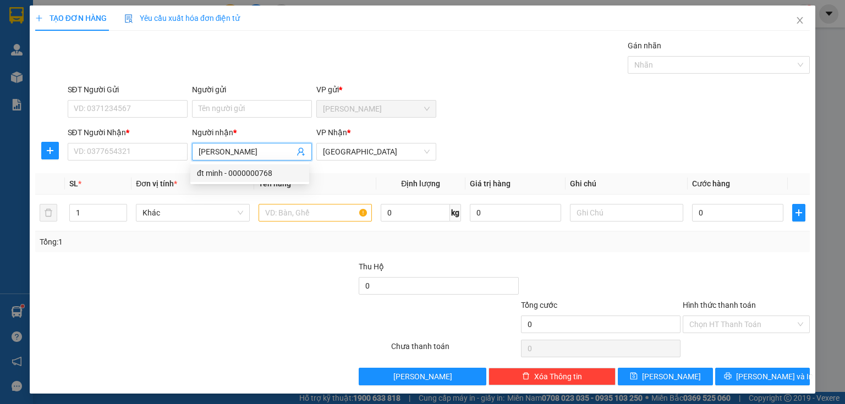
click at [273, 169] on div "đt minh - 0000000768" at bounding box center [250, 173] width 106 height 12
type input "0000000768"
type input "[PERSON_NAME]"
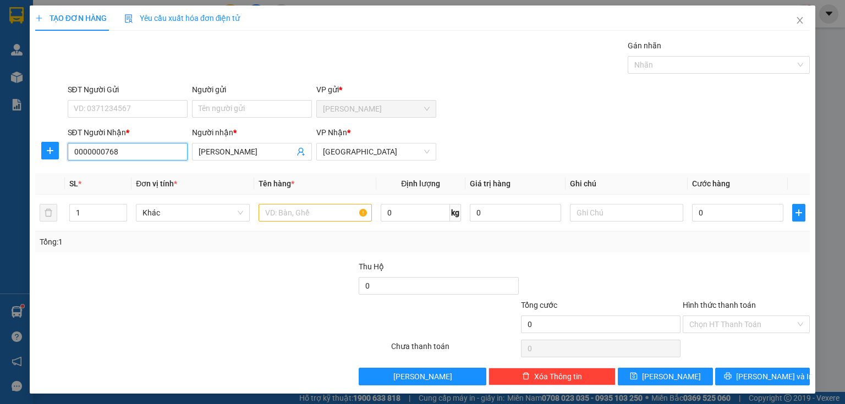
click at [120, 150] on input "0000000768" at bounding box center [128, 152] width 120 height 18
click at [285, 216] on input "text" at bounding box center [315, 213] width 113 height 18
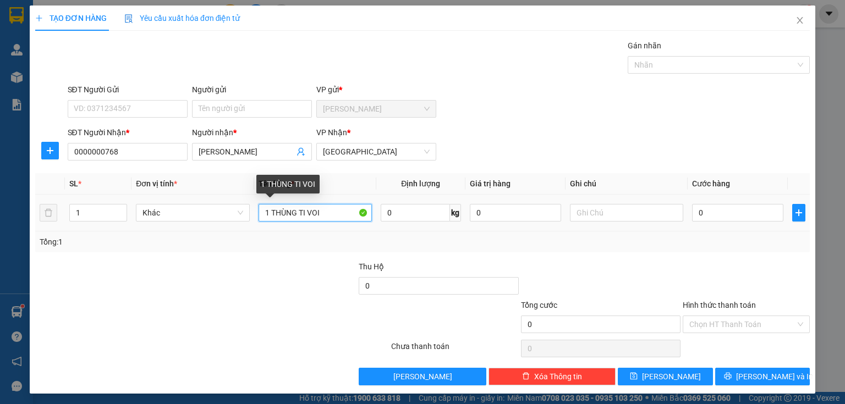
click at [306, 215] on input "1 THÙNG TI VOI" at bounding box center [315, 213] width 113 height 18
click at [316, 211] on input "1 THÙNG TI VOI" at bounding box center [315, 213] width 113 height 18
type input "1 THÙNG TI VI"
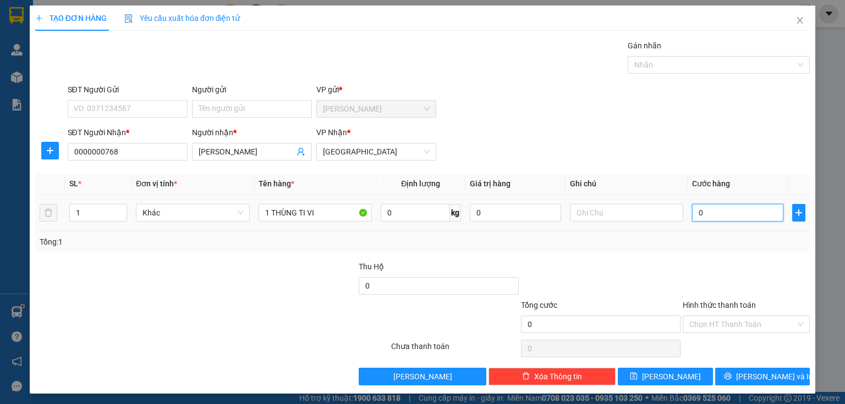
click at [723, 211] on input "0" at bounding box center [737, 213] width 91 height 18
type input "7"
type input "70"
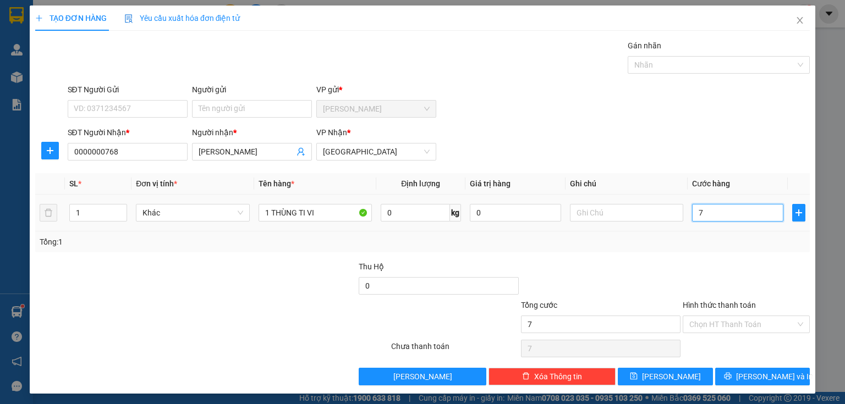
type input "70"
click at [721, 326] on input "Hình thức thanh toán" at bounding box center [742, 324] width 106 height 17
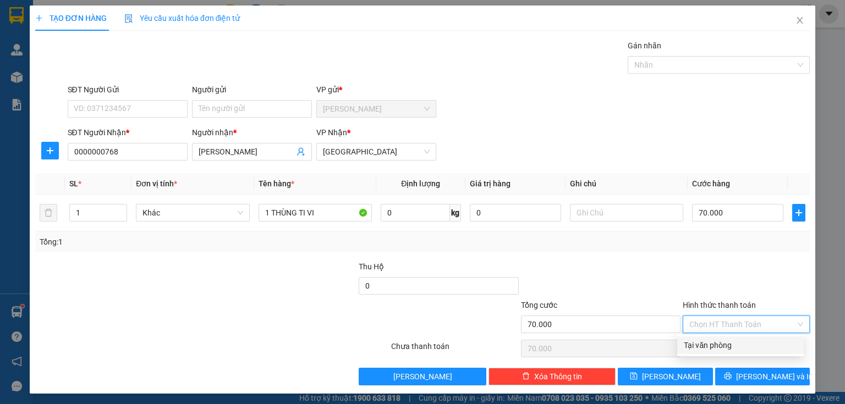
click at [720, 347] on div "Tại văn phòng" at bounding box center [740, 345] width 113 height 12
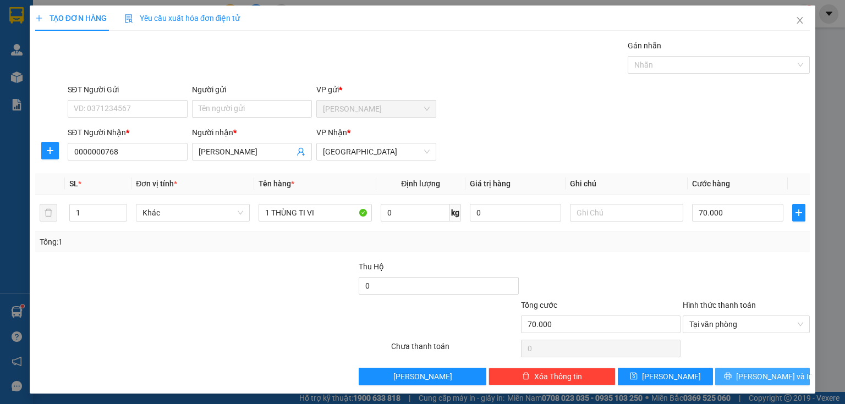
click at [732, 374] on icon "printer" at bounding box center [728, 376] width 8 height 8
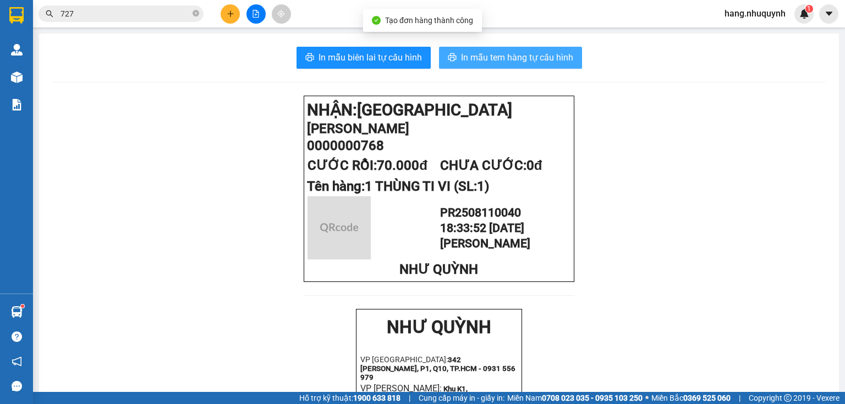
click at [499, 57] on span "In mẫu tem hàng tự cấu hình" at bounding box center [517, 58] width 112 height 14
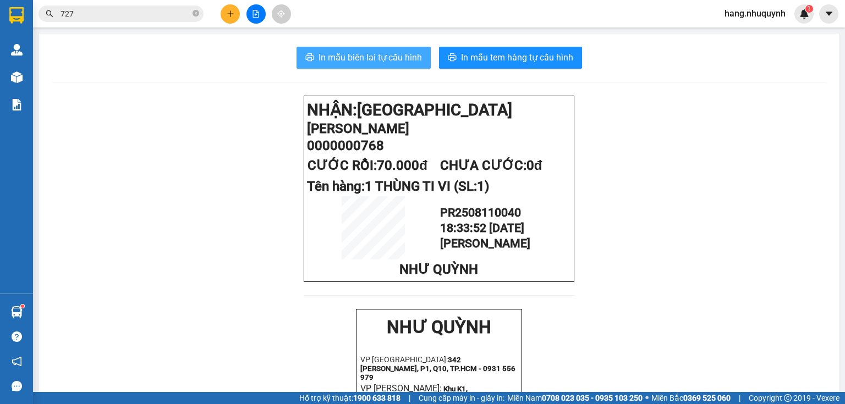
click at [339, 59] on span "In mẫu biên lai tự cấu hình" at bounding box center [370, 58] width 103 height 14
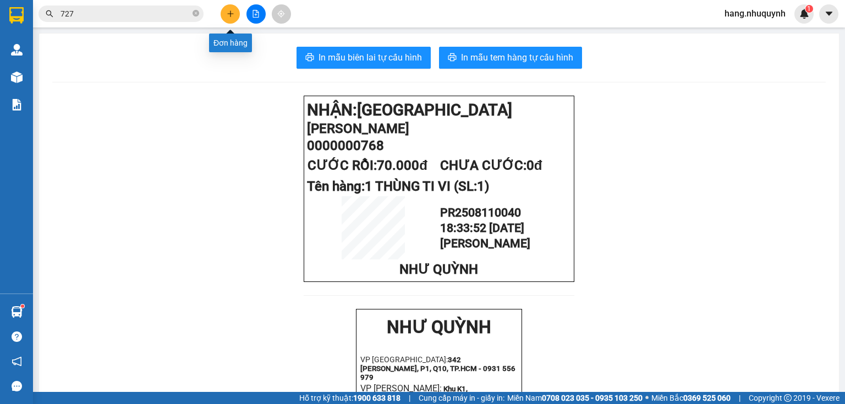
click at [235, 15] on button at bounding box center [230, 13] width 19 height 19
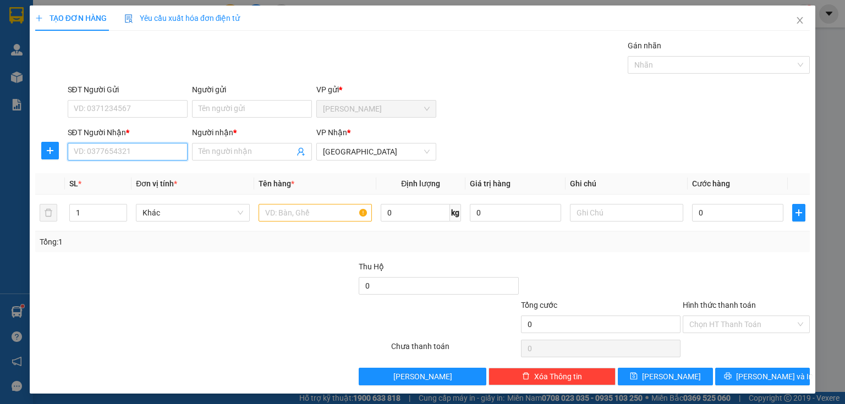
click at [141, 147] on input "SĐT Người Nhận *" at bounding box center [128, 152] width 120 height 18
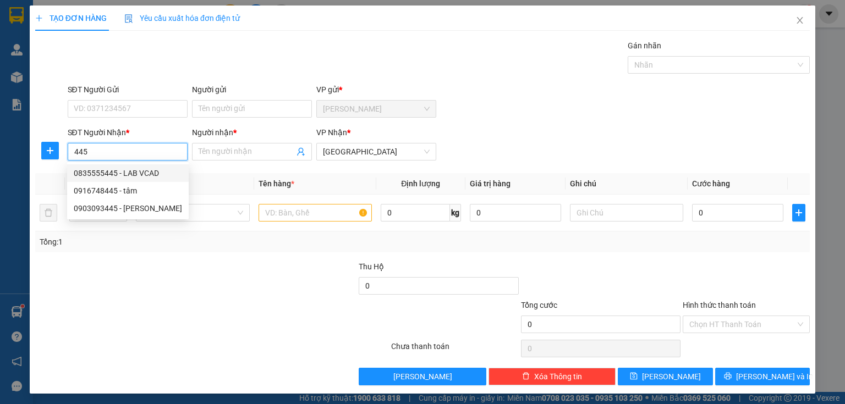
click at [133, 171] on div "0835555445 - LAB VCAD" at bounding box center [128, 173] width 108 height 12
type input "0835555445"
type input "LAB VCAD"
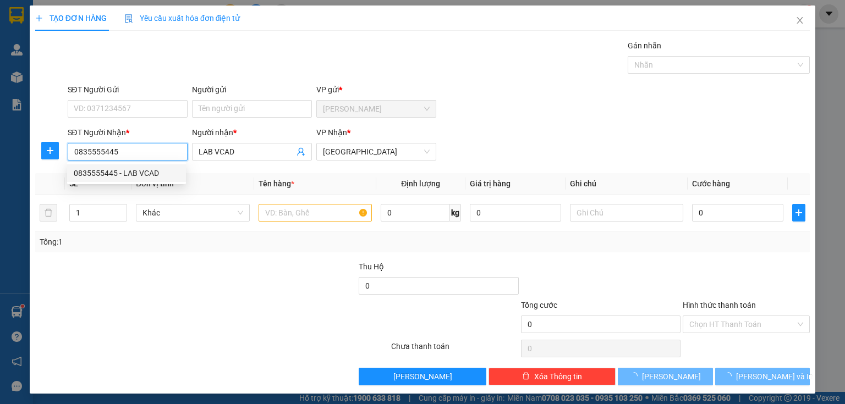
type input "20.000"
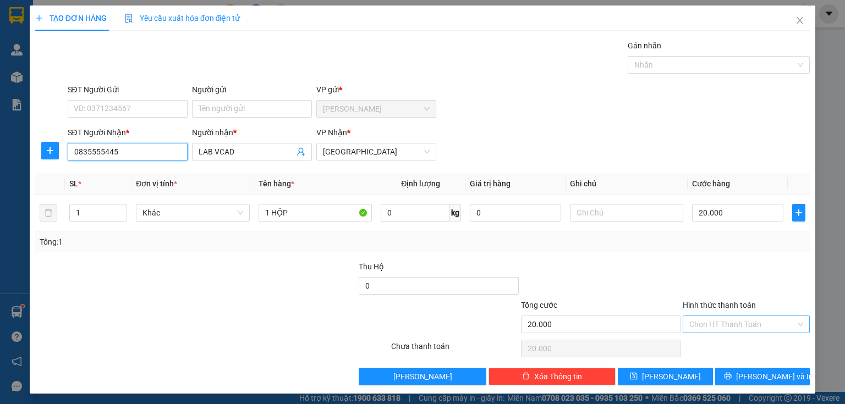
type input "0835555445"
click at [732, 325] on input "Hình thức thanh toán" at bounding box center [742, 324] width 106 height 17
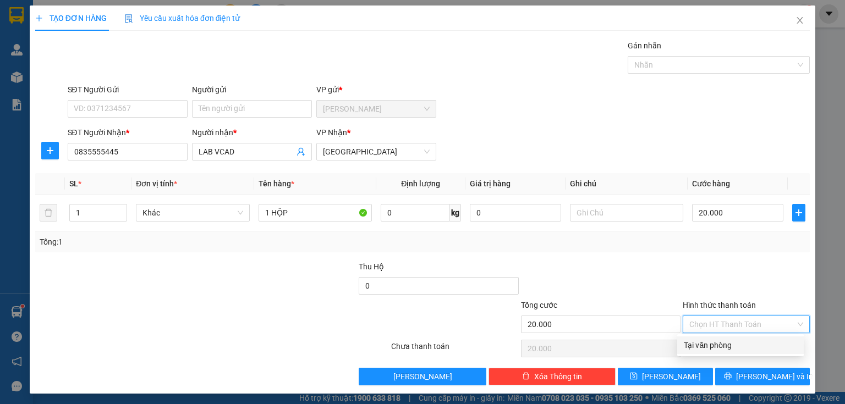
click at [725, 347] on div "Tại văn phòng" at bounding box center [740, 345] width 113 height 12
type input "0"
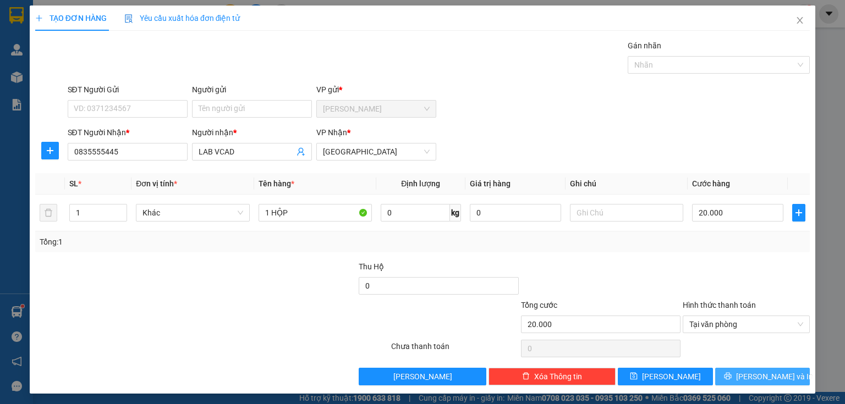
click at [745, 372] on button "[PERSON_NAME] và In" at bounding box center [762, 377] width 95 height 18
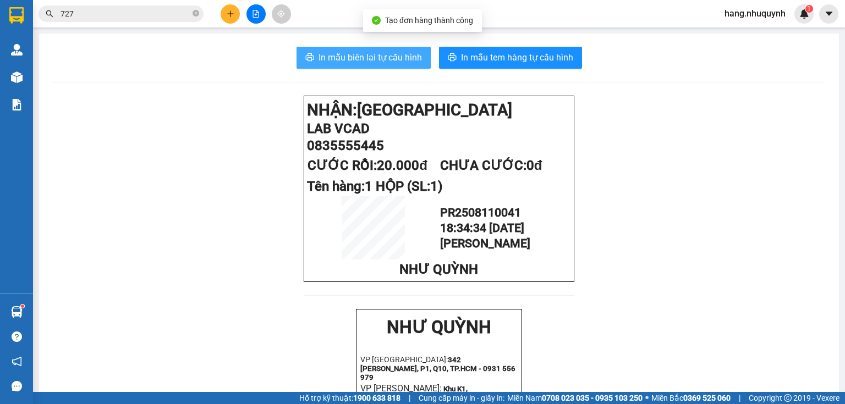
click at [391, 54] on span "In mẫu biên lai tự cấu hình" at bounding box center [370, 58] width 103 height 14
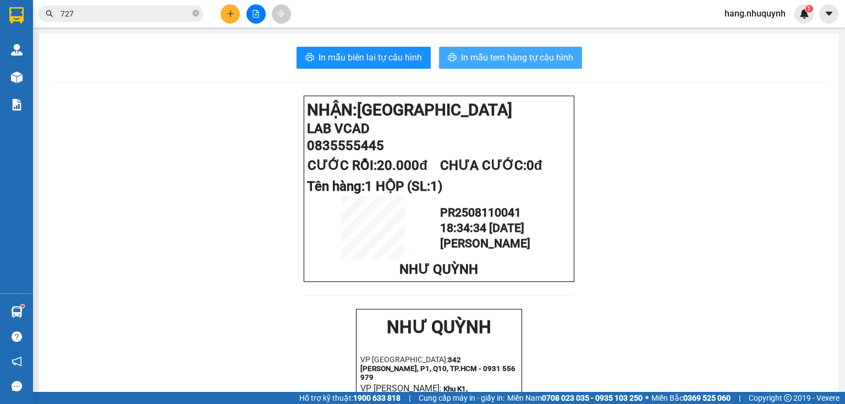
click at [507, 56] on span "In mẫu tem hàng tự cấu hình" at bounding box center [517, 58] width 112 height 14
click at [115, 17] on input "727" at bounding box center [126, 14] width 130 height 12
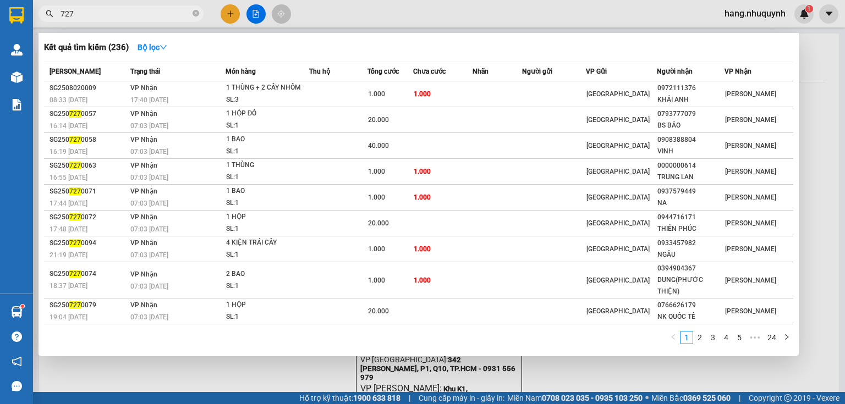
click at [115, 17] on input "727" at bounding box center [126, 14] width 130 height 12
type input "033652693"
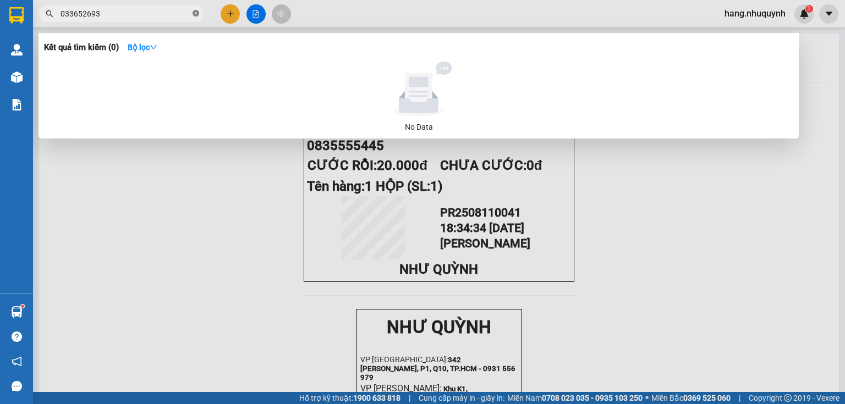
click at [196, 14] on icon "close-circle" at bounding box center [196, 13] width 7 height 7
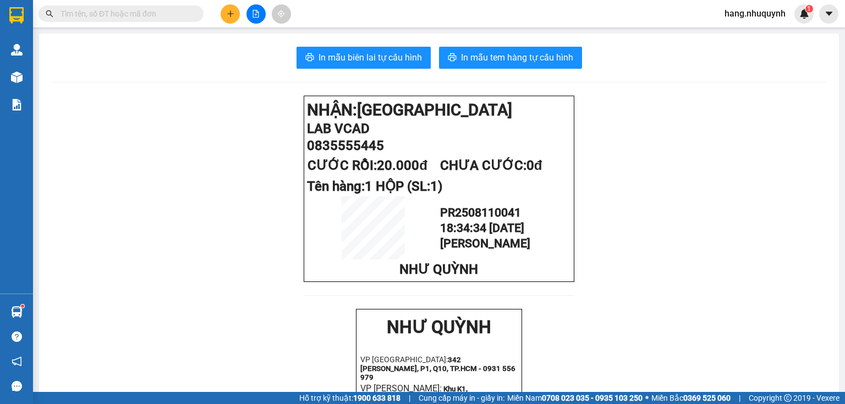
click at [141, 20] on span at bounding box center [121, 14] width 165 height 17
click at [167, 13] on input "text" at bounding box center [126, 14] width 130 height 12
click at [146, 15] on input "text" at bounding box center [126, 14] width 130 height 12
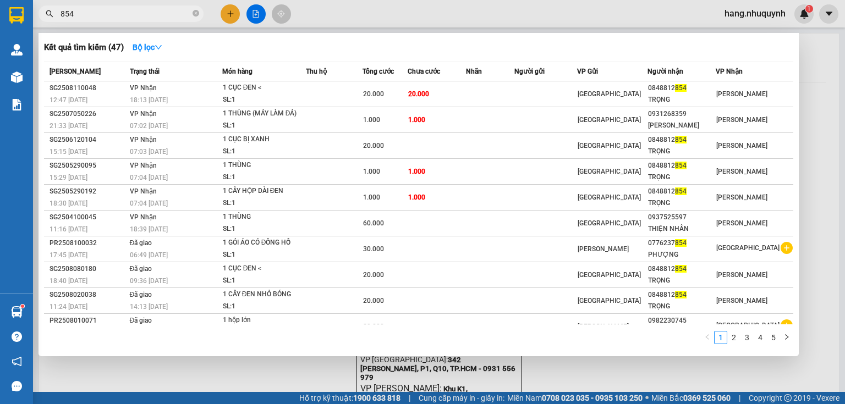
click at [107, 13] on input "854" at bounding box center [126, 14] width 130 height 12
click at [108, 14] on input "854" at bounding box center [126, 14] width 130 height 12
drag, startPoint x: 116, startPoint y: 16, endPoint x: 43, endPoint y: 15, distance: 72.6
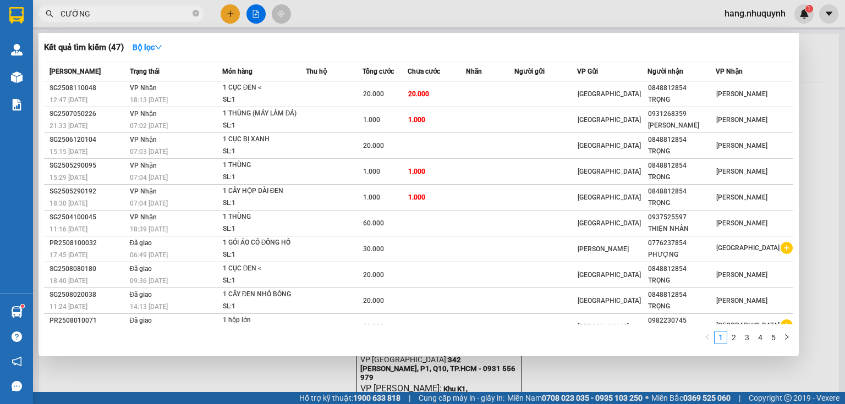
click at [43, 19] on span "CƯỜNG" at bounding box center [121, 14] width 165 height 17
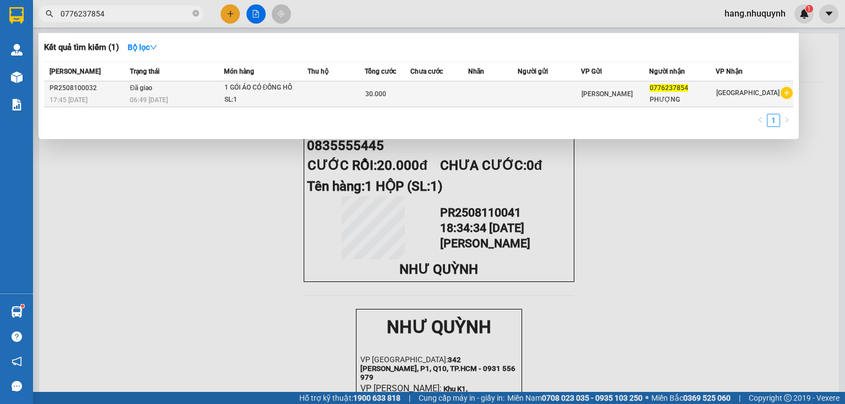
type input "0776237854"
click at [293, 100] on div "SL: 1" at bounding box center [265, 100] width 83 height 12
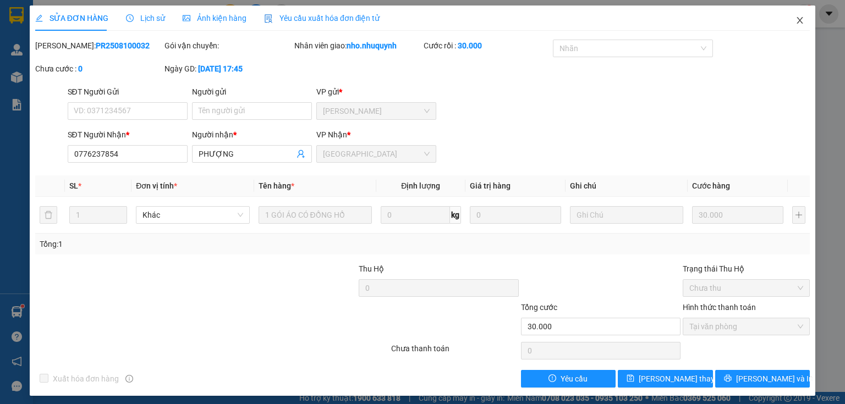
click at [795, 20] on icon "close" at bounding box center [799, 20] width 9 height 9
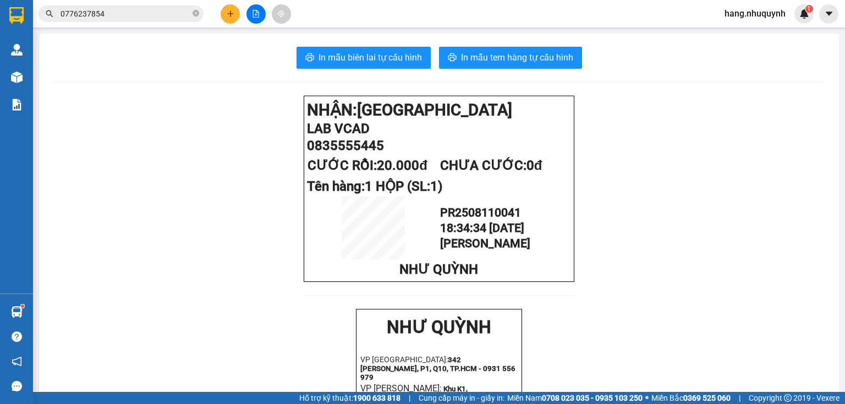
click at [135, 17] on input "0776237854" at bounding box center [126, 14] width 130 height 12
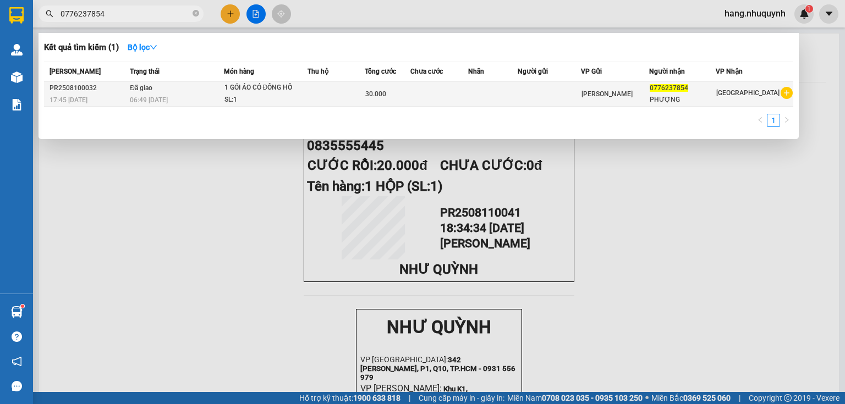
click at [84, 97] on span "17:45 [DATE]" at bounding box center [69, 100] width 38 height 8
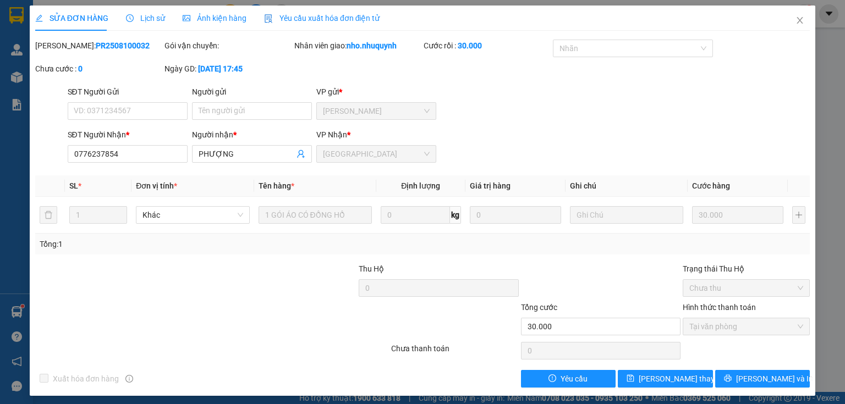
click at [147, 21] on span "Lịch sử" at bounding box center [145, 18] width 39 height 9
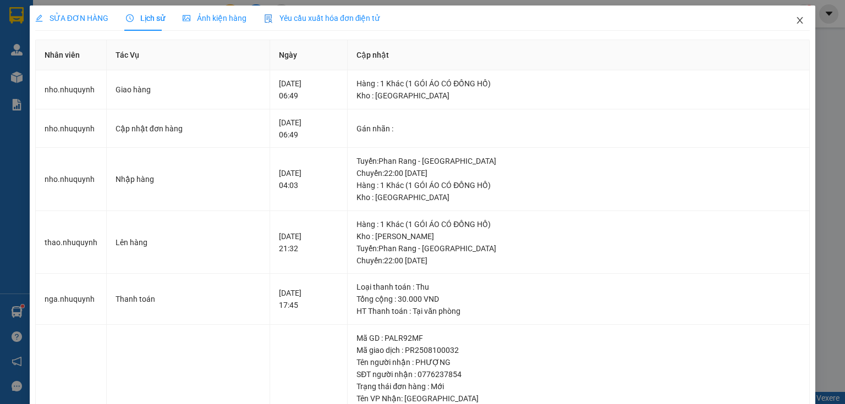
click at [795, 22] on icon "close" at bounding box center [799, 20] width 9 height 9
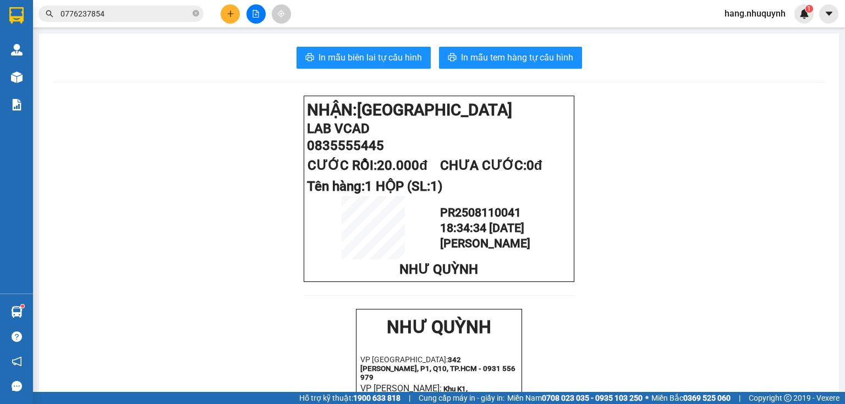
click at [147, 21] on span "0776237854" at bounding box center [121, 14] width 165 height 17
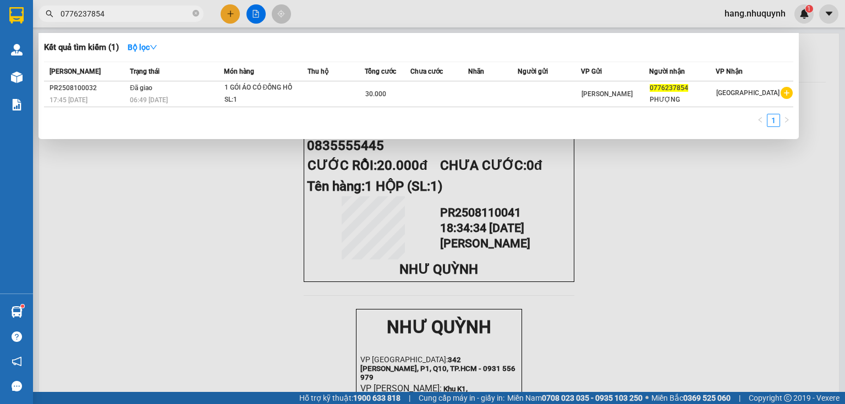
click at [139, 15] on input "0776237854" at bounding box center [126, 14] width 130 height 12
click at [228, 15] on div at bounding box center [422, 202] width 845 height 404
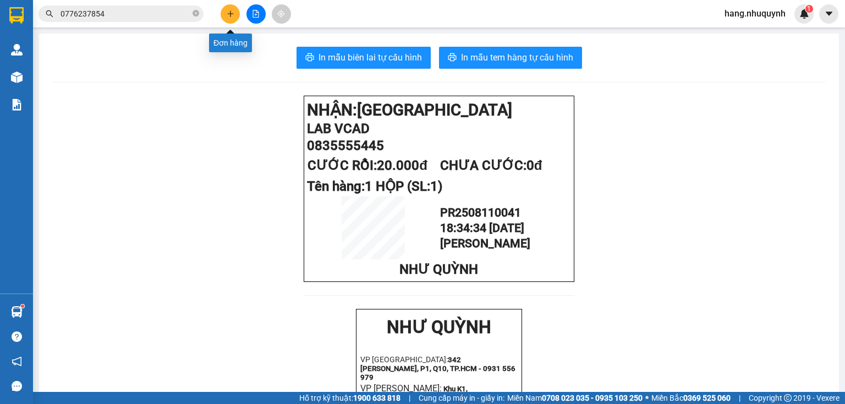
click at [227, 14] on icon "plus" at bounding box center [231, 14] width 8 height 8
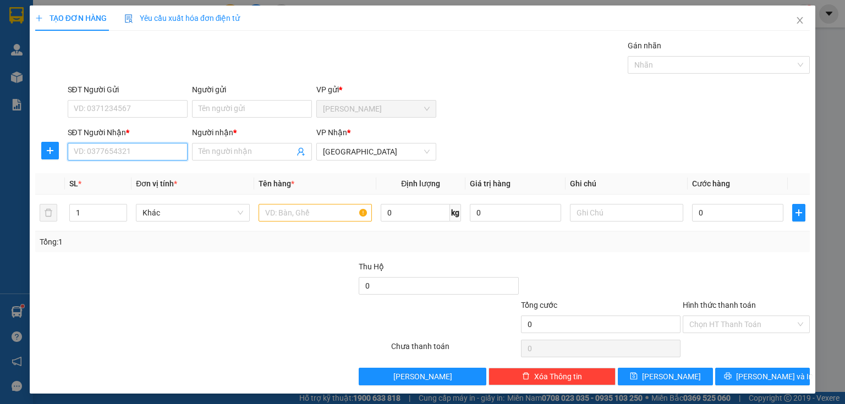
click at [136, 153] on input "SĐT Người Nhận *" at bounding box center [128, 152] width 120 height 18
click at [246, 153] on input "Người nhận *" at bounding box center [247, 152] width 96 height 12
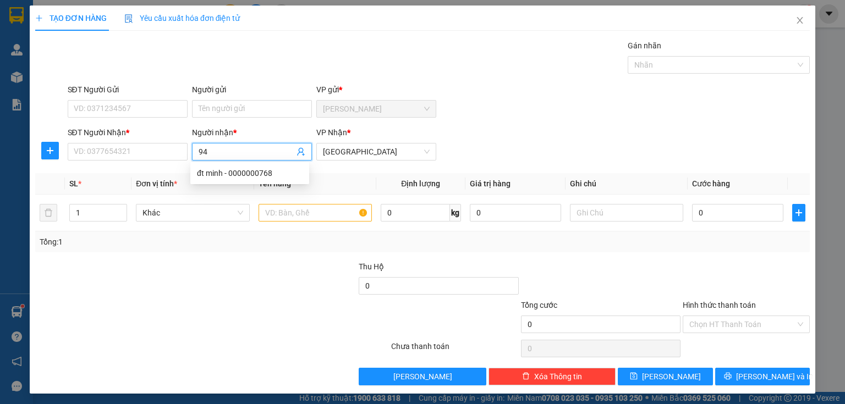
type input "945"
drag, startPoint x: 212, startPoint y: 152, endPoint x: 135, endPoint y: 161, distance: 77.5
click at [135, 161] on div "SĐT Người Nhận * VD: 0377654321 Người nhận * 945 945 VP Nhận * [GEOGRAPHIC_DATA]" at bounding box center [438, 146] width 747 height 39
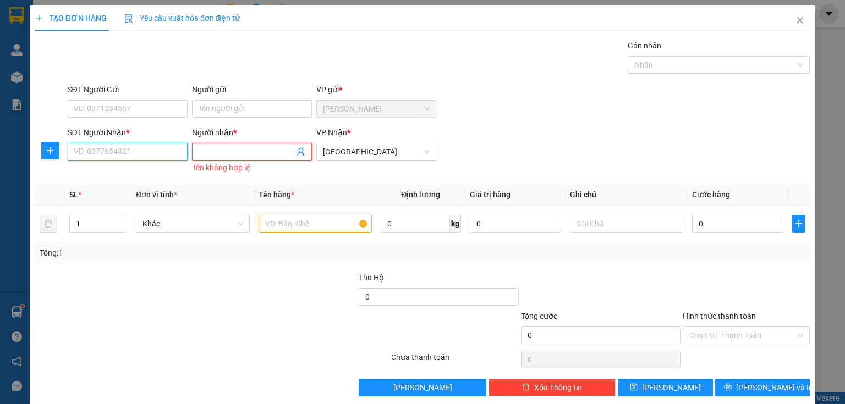
click at [135, 150] on input "SĐT Người Nhận *" at bounding box center [128, 152] width 120 height 18
click at [122, 191] on div "0000000945 - quốc" at bounding box center [128, 191] width 108 height 12
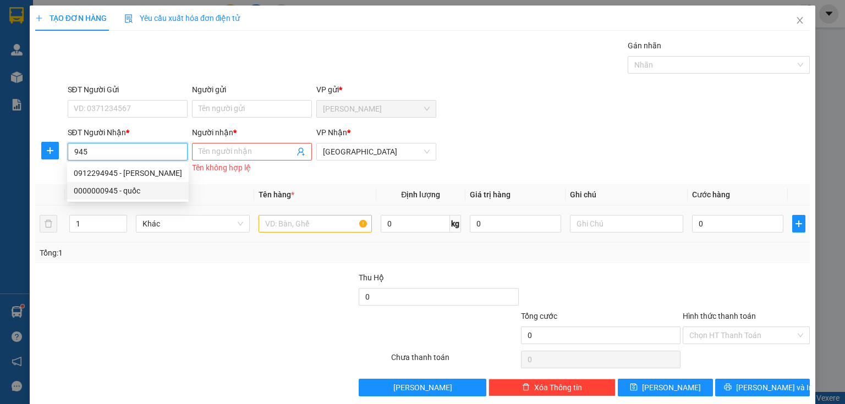
type input "0000000945"
type input "quốc"
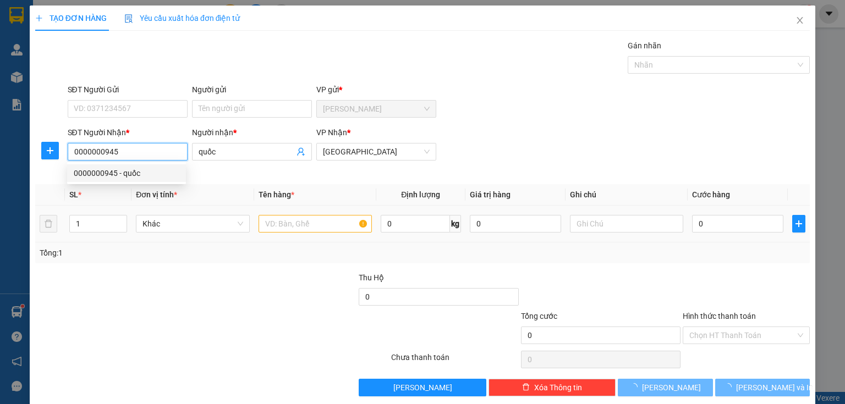
type input "20.000"
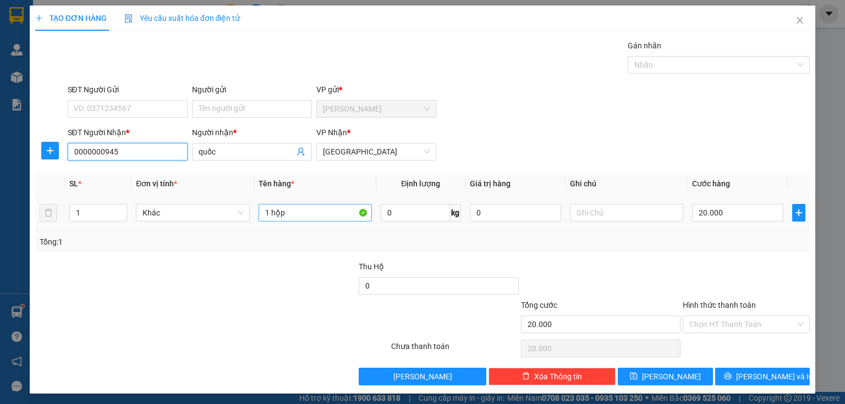
type input "0000000945"
drag, startPoint x: 300, startPoint y: 212, endPoint x: 244, endPoint y: 222, distance: 56.4
click at [250, 222] on tr "1 Khác 1 hộp 0 kg 0 20.000" at bounding box center [422, 213] width 775 height 37
type input "1 CỤC KEO VAN"
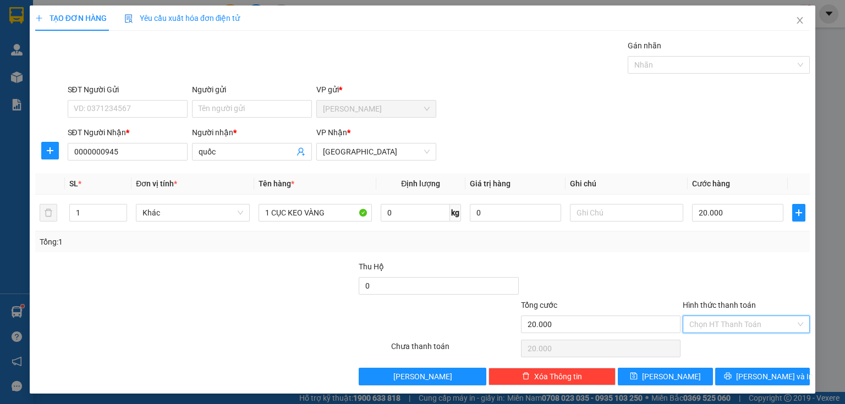
drag, startPoint x: 723, startPoint y: 319, endPoint x: 722, endPoint y: 348, distance: 29.2
click at [724, 319] on input "Hình thức thanh toán" at bounding box center [742, 324] width 106 height 17
click at [720, 349] on div "Tại văn phòng" at bounding box center [740, 345] width 113 height 12
click at [731, 373] on icon "printer" at bounding box center [727, 376] width 7 height 7
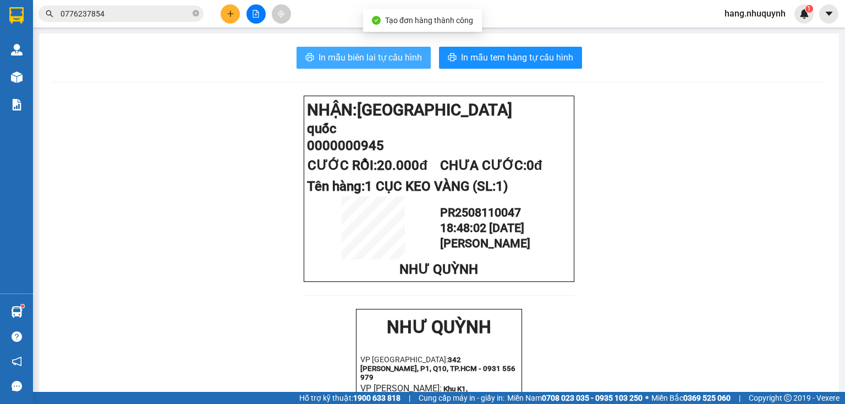
click at [356, 47] on button "In mẫu biên lai tự cấu hình" at bounding box center [364, 58] width 134 height 22
click at [360, 57] on span "In mẫu biên lai tự cấu hình" at bounding box center [370, 58] width 103 height 14
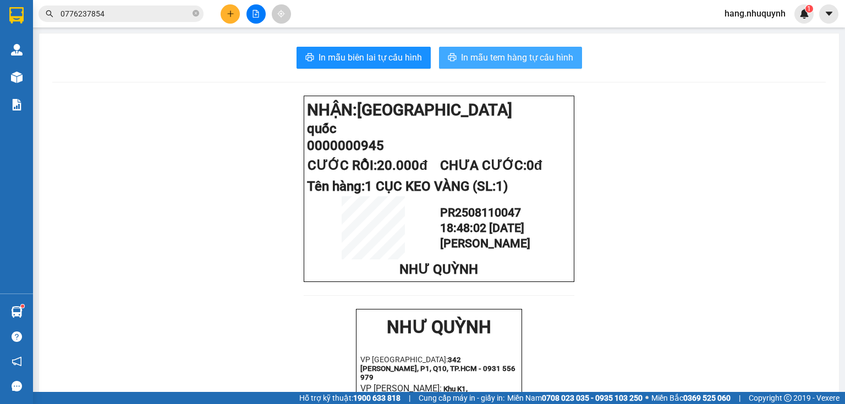
click at [506, 62] on span "In mẫu tem hàng tự cấu hình" at bounding box center [517, 58] width 112 height 14
click at [161, 13] on input "0776237854" at bounding box center [126, 14] width 130 height 12
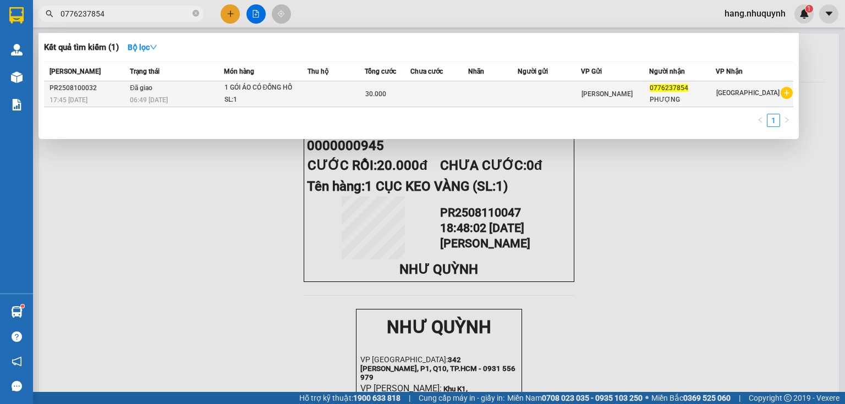
click at [97, 97] on div "17:45 [DATE]" at bounding box center [88, 100] width 77 height 12
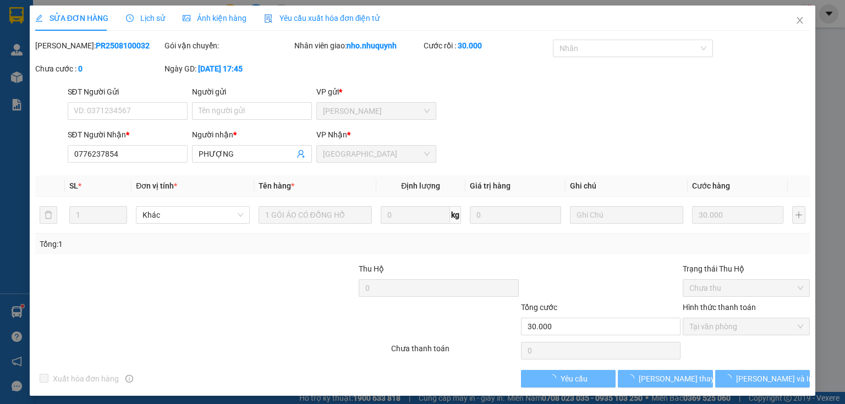
type input "0776237854"
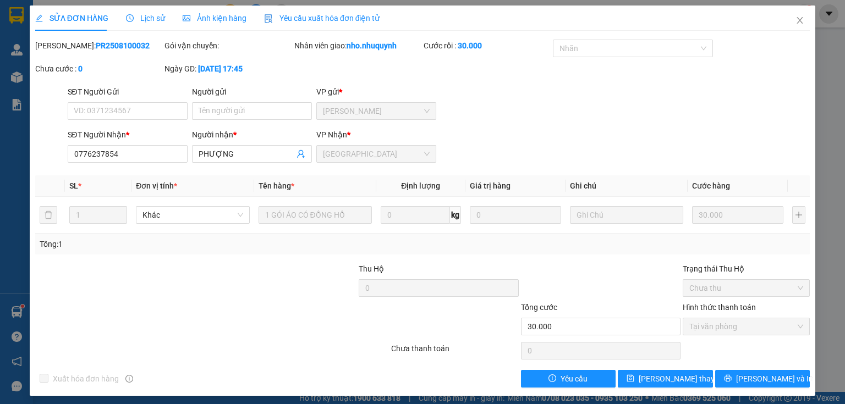
click at [145, 18] on span "Lịch sử" at bounding box center [145, 18] width 39 height 9
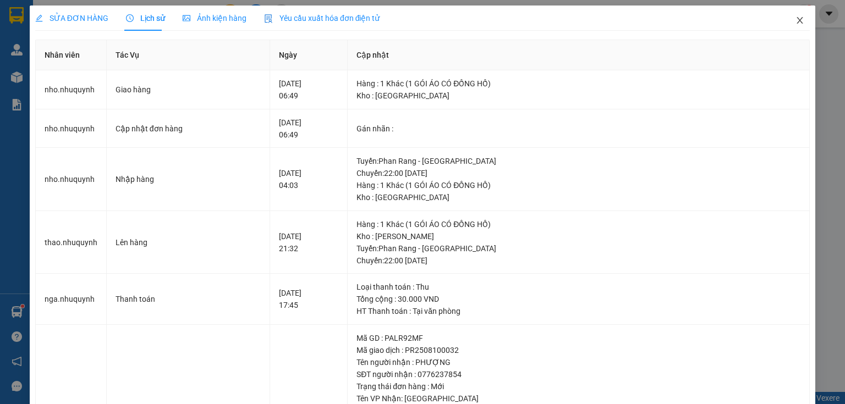
click at [795, 20] on icon "close" at bounding box center [799, 20] width 9 height 9
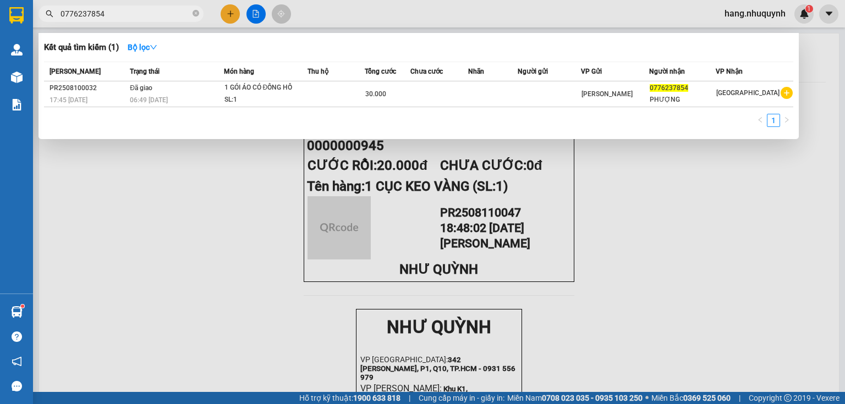
click at [108, 12] on input "0776237854" at bounding box center [126, 14] width 130 height 12
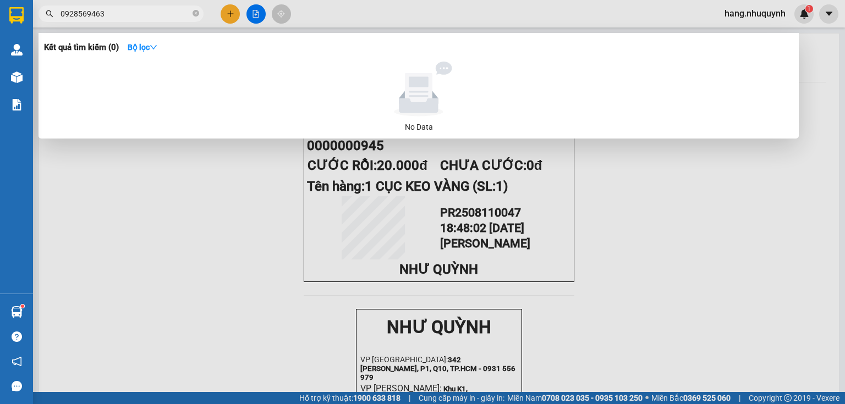
click at [233, 15] on div at bounding box center [422, 202] width 845 height 404
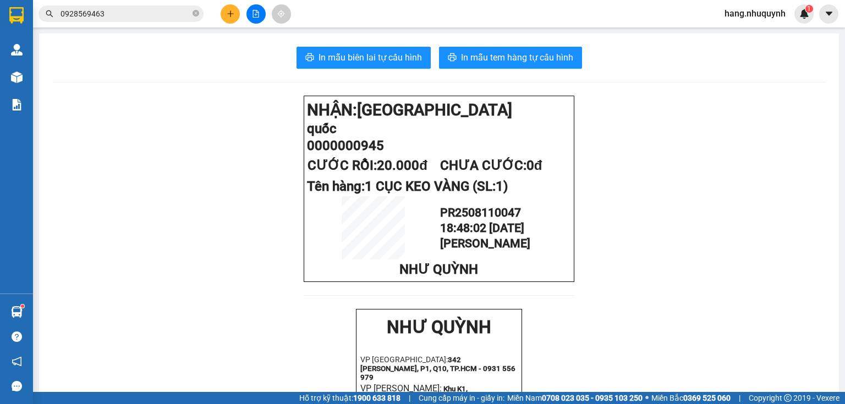
click at [227, 14] on icon "plus" at bounding box center [231, 14] width 8 height 8
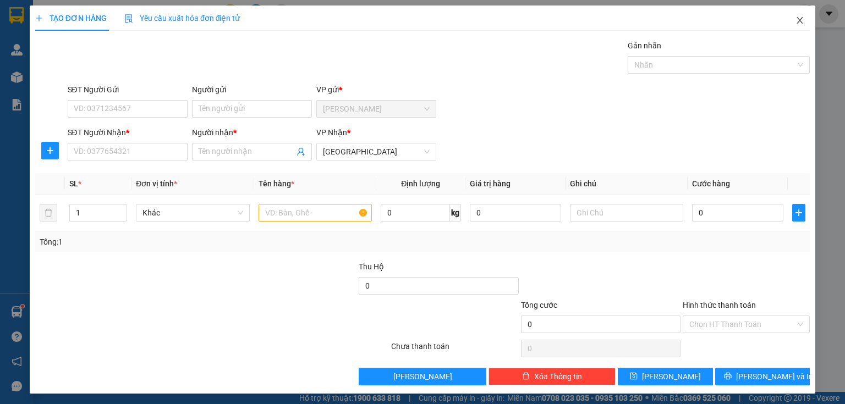
drag, startPoint x: 795, startPoint y: 23, endPoint x: 753, endPoint y: 11, distance: 44.4
click at [795, 22] on icon "close" at bounding box center [799, 20] width 9 height 9
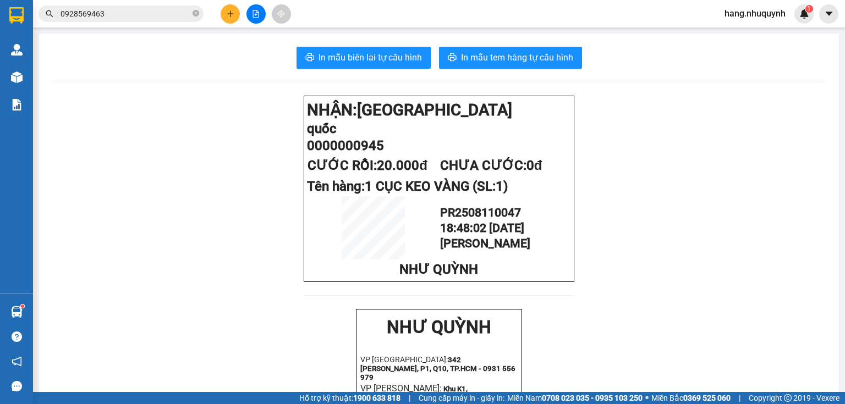
click at [228, 14] on icon "plus" at bounding box center [231, 14] width 8 height 8
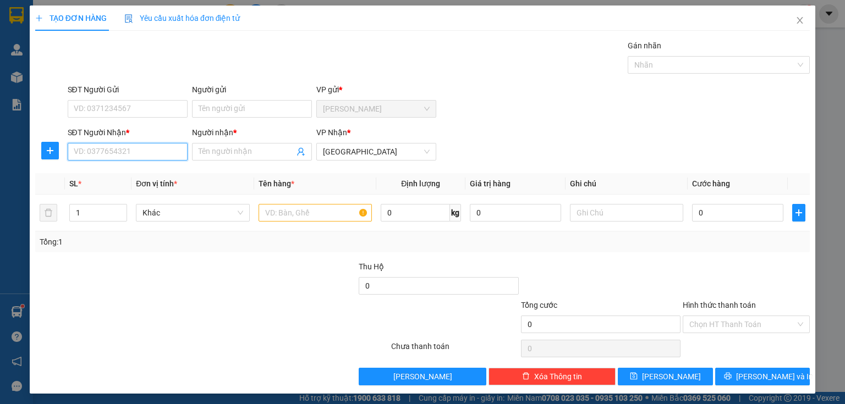
click at [128, 152] on input "SĐT Người Nhận *" at bounding box center [128, 152] width 120 height 18
click at [147, 175] on div "0902456578 - hiền" at bounding box center [127, 173] width 106 height 12
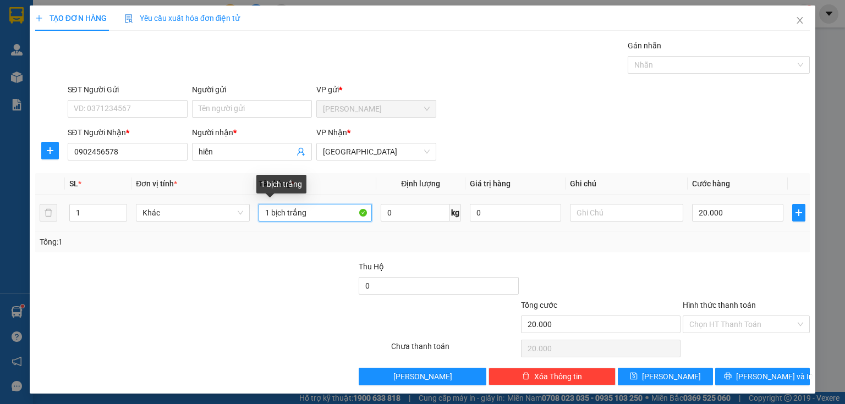
drag, startPoint x: 286, startPoint y: 216, endPoint x: 320, endPoint y: 211, distance: 33.8
click at [319, 216] on input "1 bịch trắng" at bounding box center [315, 213] width 113 height 18
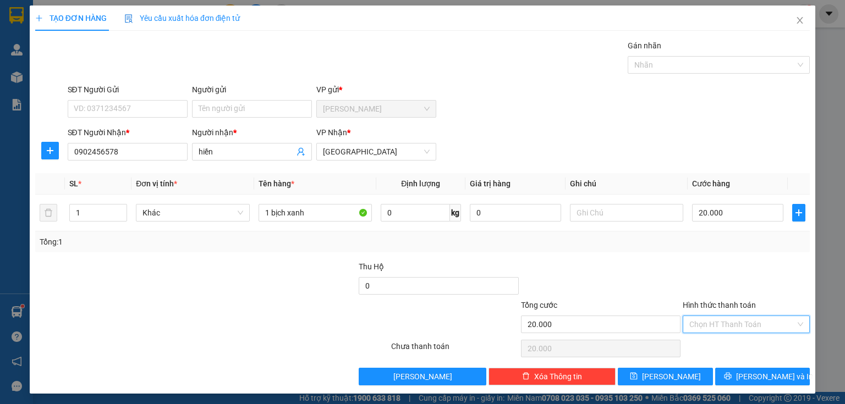
click at [729, 330] on input "Hình thức thanh toán" at bounding box center [742, 324] width 106 height 17
click at [722, 351] on div "Tại văn phòng" at bounding box center [740, 345] width 113 height 12
click at [767, 372] on span "[PERSON_NAME] và In" at bounding box center [774, 377] width 77 height 12
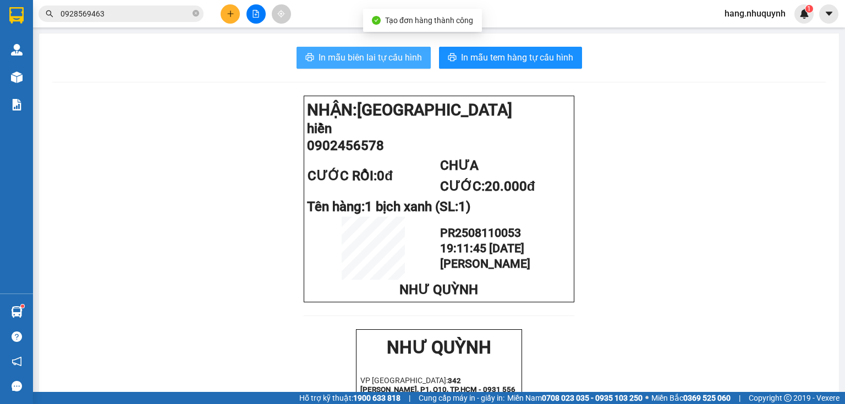
click at [363, 56] on span "In mẫu biên lai tự cấu hình" at bounding box center [370, 58] width 103 height 14
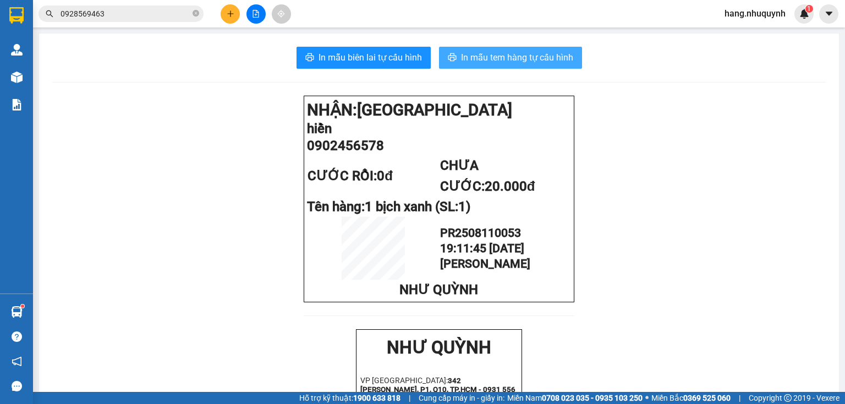
click at [499, 54] on span "In mẫu tem hàng tự cấu hình" at bounding box center [517, 58] width 112 height 14
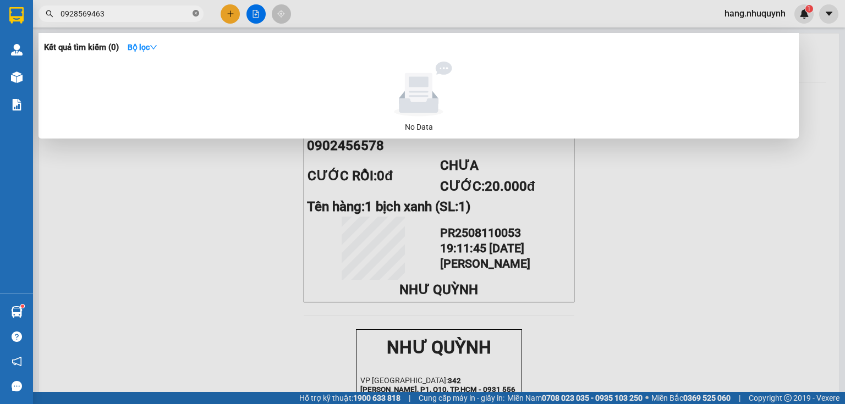
click at [196, 14] on icon "close-circle" at bounding box center [196, 13] width 7 height 7
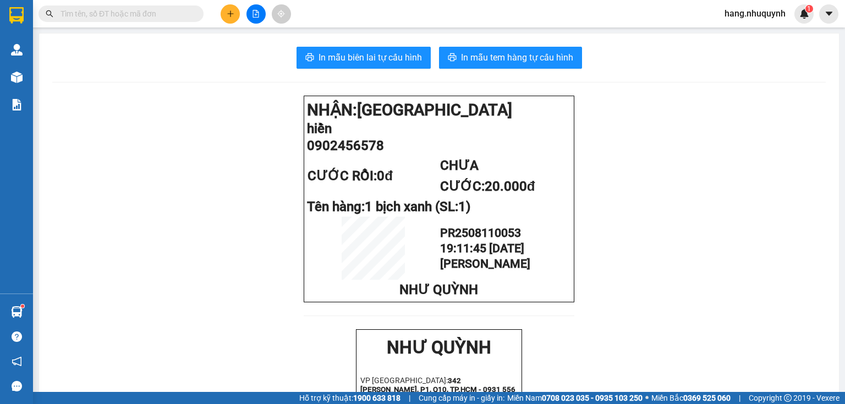
click at [150, 12] on input "text" at bounding box center [126, 14] width 130 height 12
click at [231, 18] on button at bounding box center [230, 13] width 19 height 19
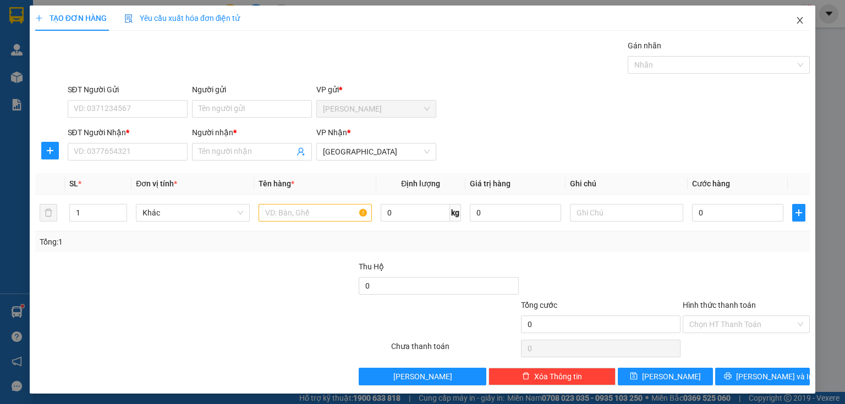
click at [795, 23] on icon "close" at bounding box center [799, 20] width 9 height 9
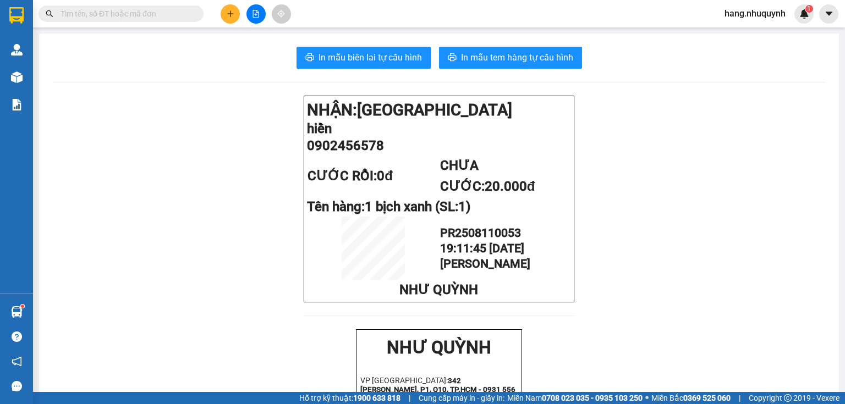
click at [139, 10] on input "text" at bounding box center [126, 14] width 130 height 12
click at [235, 13] on button at bounding box center [230, 13] width 19 height 19
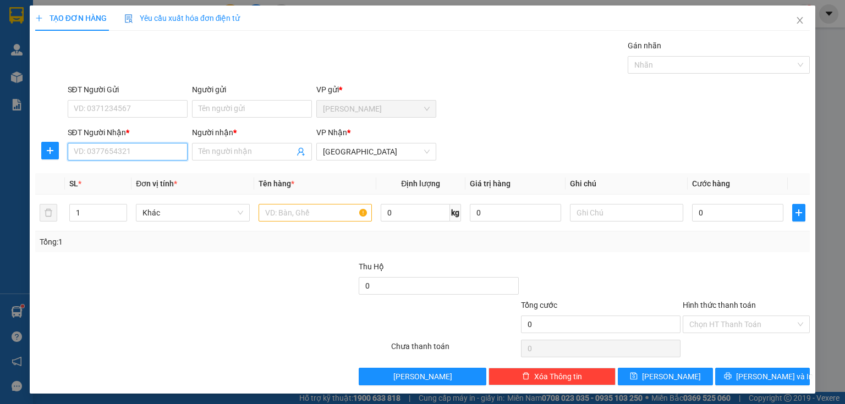
click at [114, 153] on input "SĐT Người Nhận *" at bounding box center [128, 152] width 120 height 18
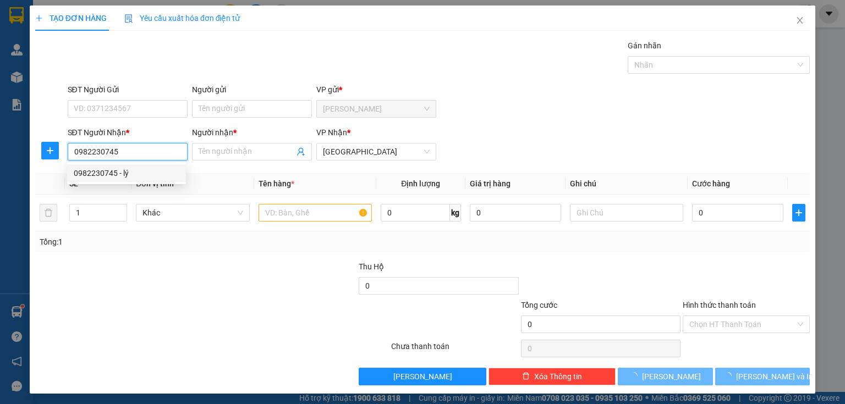
click at [112, 176] on div "0982230745 - lý" at bounding box center [127, 173] width 106 height 12
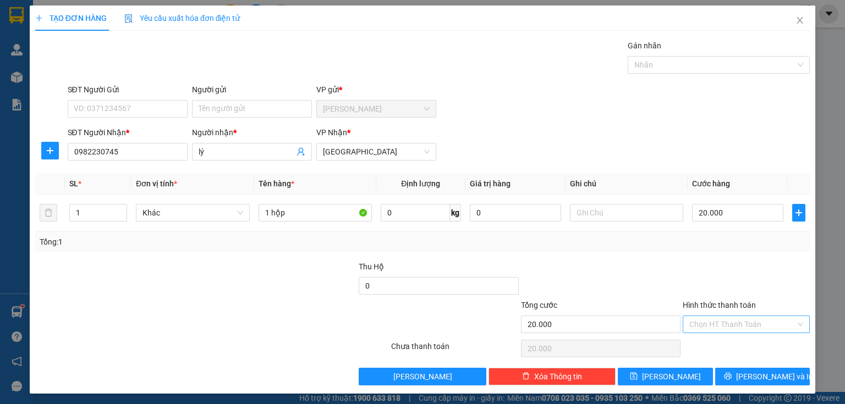
click at [723, 327] on input "Hình thức thanh toán" at bounding box center [742, 324] width 106 height 17
click at [726, 349] on div "Tại văn phòng" at bounding box center [740, 345] width 113 height 12
click at [734, 381] on button "[PERSON_NAME] và In" at bounding box center [762, 377] width 95 height 18
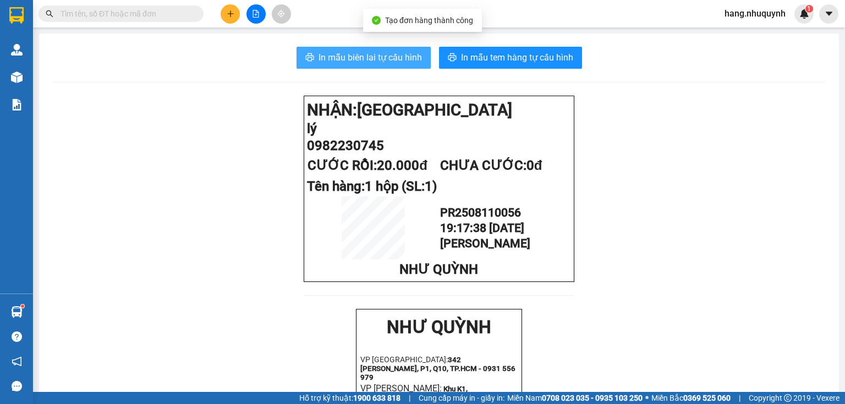
click at [374, 62] on span "In mẫu biên lai tự cấu hình" at bounding box center [370, 58] width 103 height 14
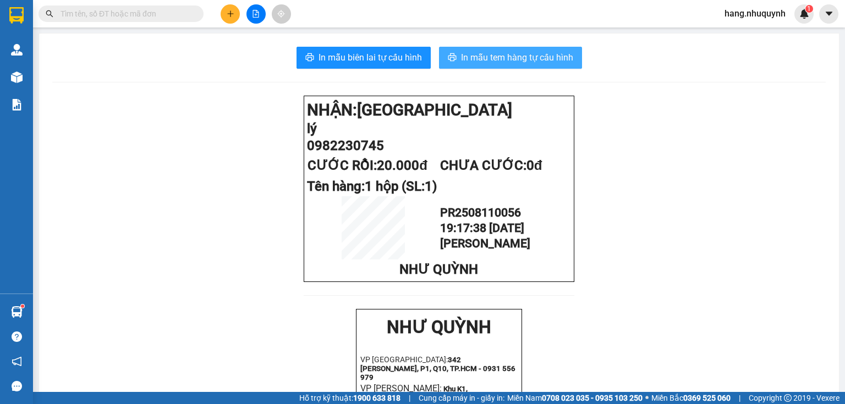
click at [495, 59] on span "In mẫu tem hàng tự cấu hình" at bounding box center [517, 58] width 112 height 14
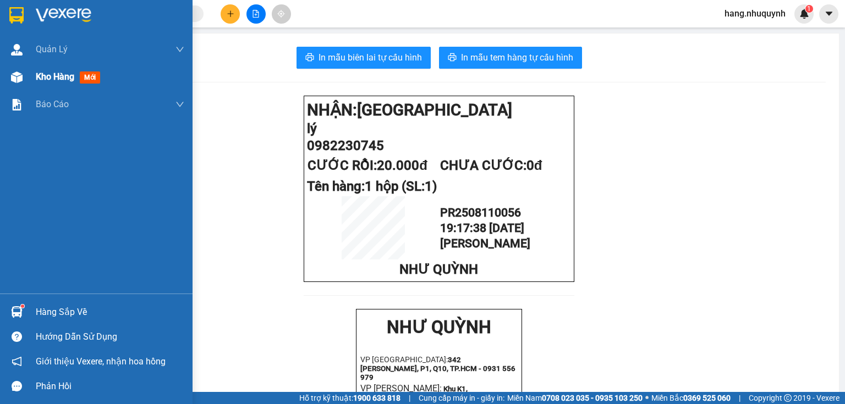
click at [53, 77] on span "Kho hàng" at bounding box center [55, 77] width 39 height 10
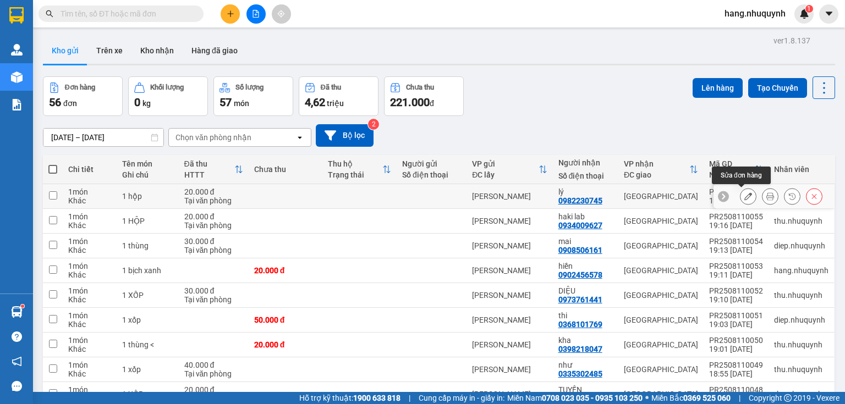
click at [744, 200] on button at bounding box center [747, 196] width 15 height 19
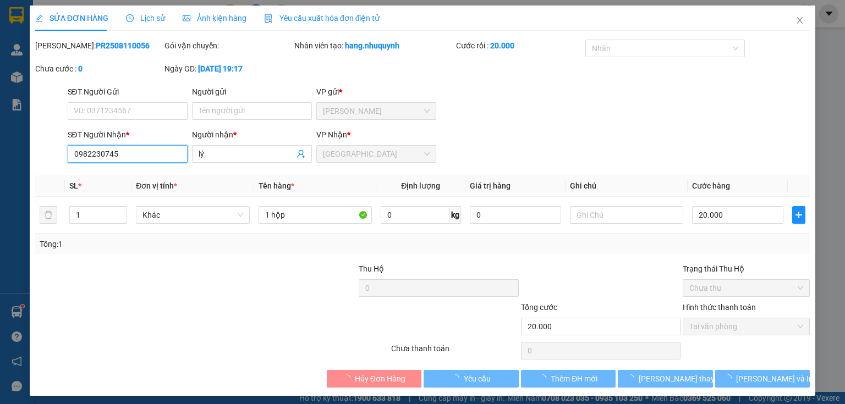
click at [107, 154] on input "0982230745" at bounding box center [128, 154] width 120 height 18
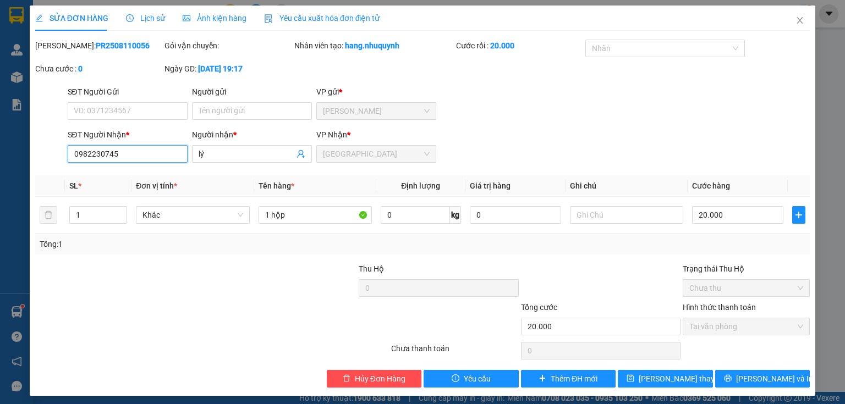
click at [107, 154] on input "0982230745" at bounding box center [128, 154] width 120 height 18
click at [372, 374] on span "Hủy Đơn Hàng" at bounding box center [380, 379] width 51 height 12
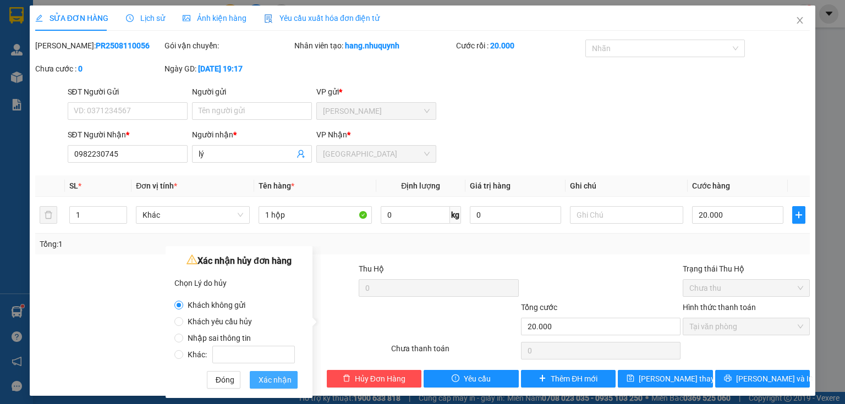
click at [271, 379] on span "Xác nhận" at bounding box center [275, 380] width 33 height 12
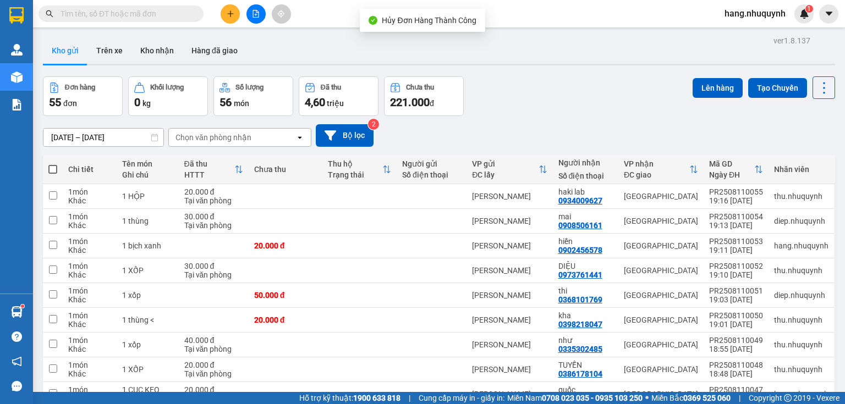
click at [233, 13] on icon "plus" at bounding box center [231, 14] width 8 height 8
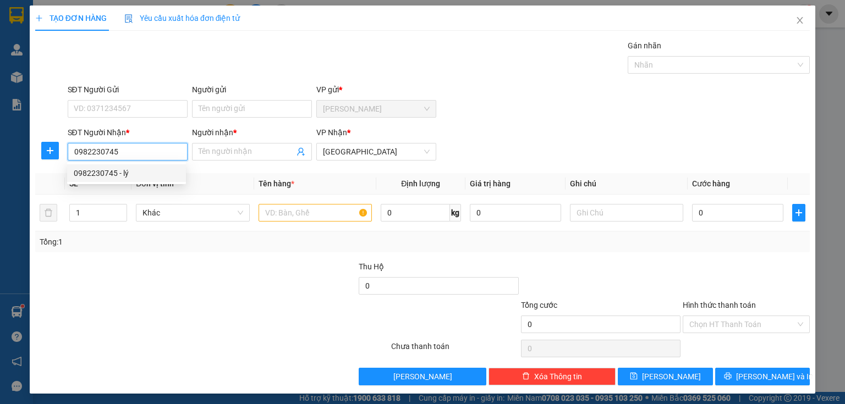
click at [122, 174] on div "0982230745 - lý" at bounding box center [127, 173] width 106 height 12
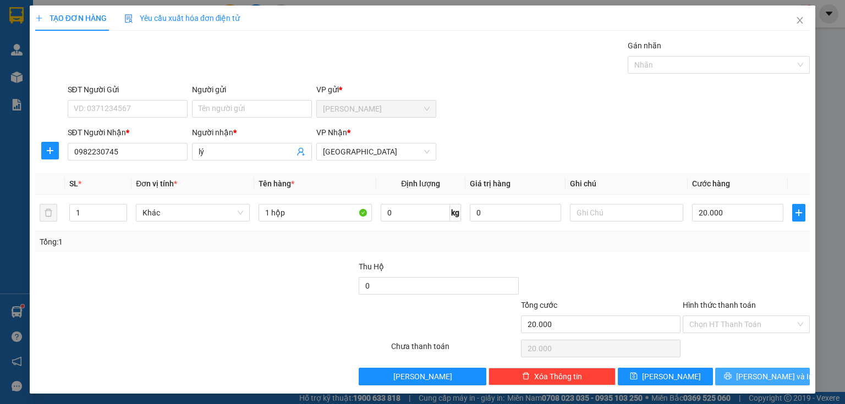
click at [770, 378] on span "[PERSON_NAME] và In" at bounding box center [774, 377] width 77 height 12
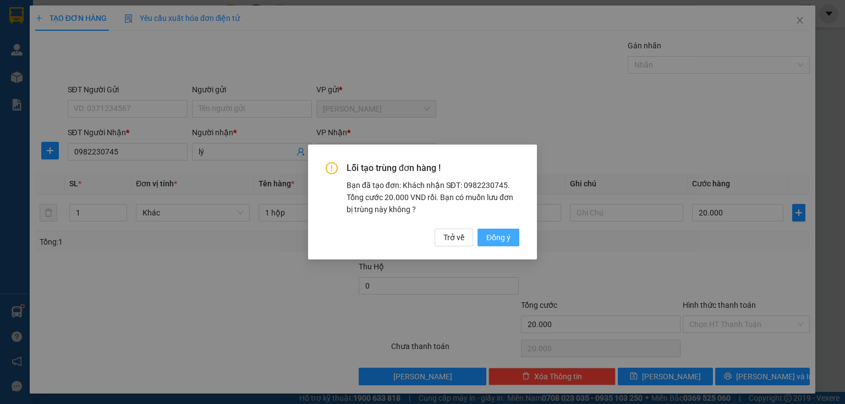
click at [501, 235] on span "Đồng ý" at bounding box center [498, 238] width 24 height 12
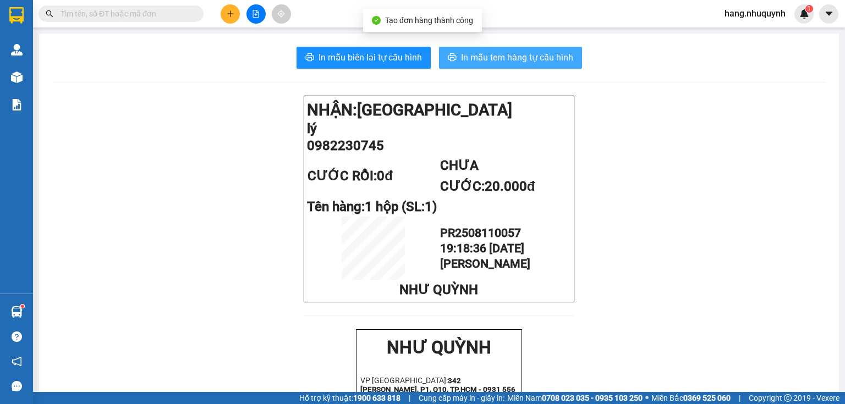
click at [525, 57] on span "In mẫu tem hàng tự cấu hình" at bounding box center [517, 58] width 112 height 14
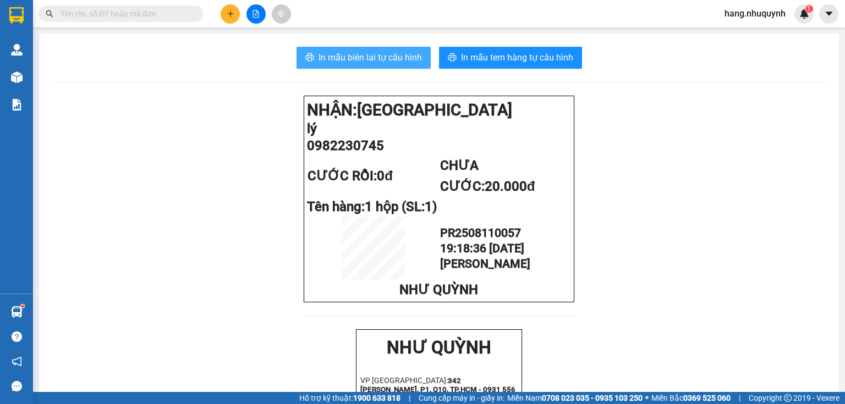
click at [363, 59] on span "In mẫu biên lai tự cấu hình" at bounding box center [370, 58] width 103 height 14
click at [229, 15] on icon "plus" at bounding box center [231, 14] width 8 height 8
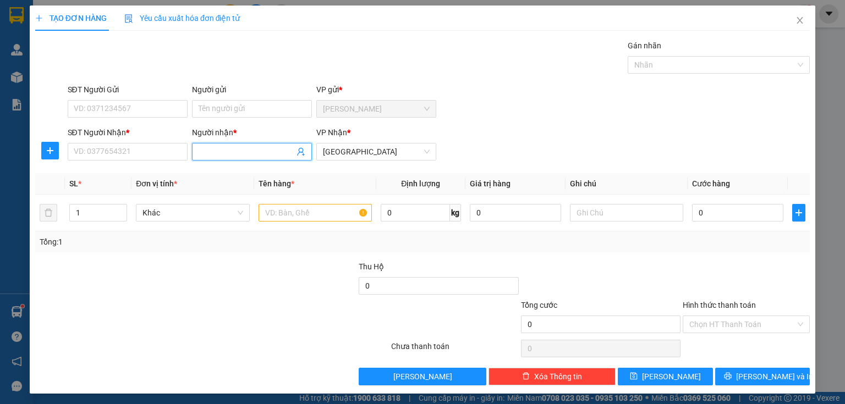
click at [244, 155] on input "Người nhận *" at bounding box center [247, 152] width 96 height 12
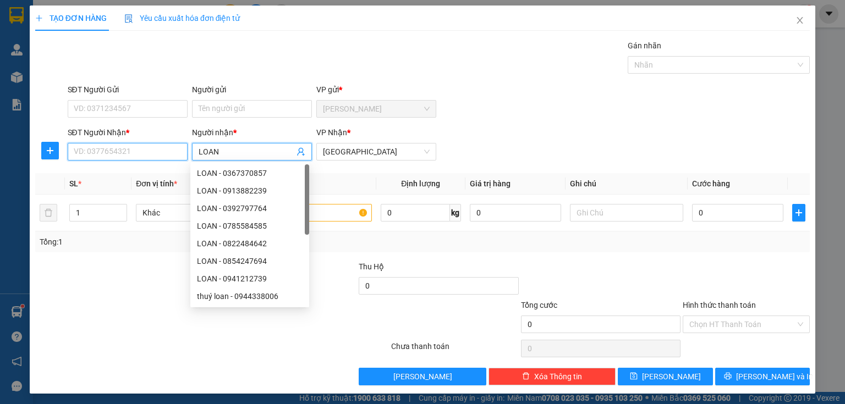
click at [136, 152] on input "SĐT Người Nhận *" at bounding box center [128, 152] width 120 height 18
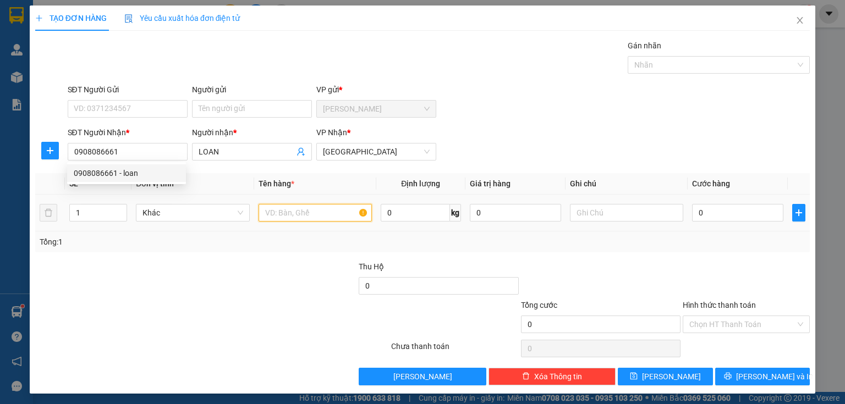
click at [313, 213] on input "text" at bounding box center [315, 213] width 113 height 18
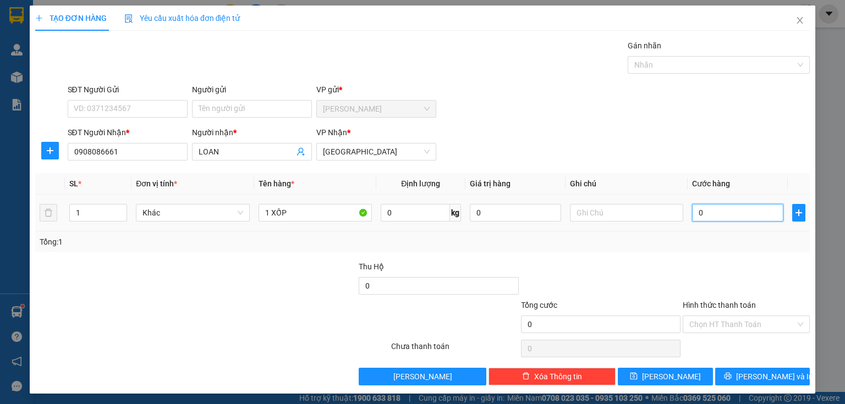
click at [729, 210] on input "0" at bounding box center [737, 213] width 91 height 18
click at [735, 323] on input "Hình thức thanh toán" at bounding box center [742, 324] width 106 height 17
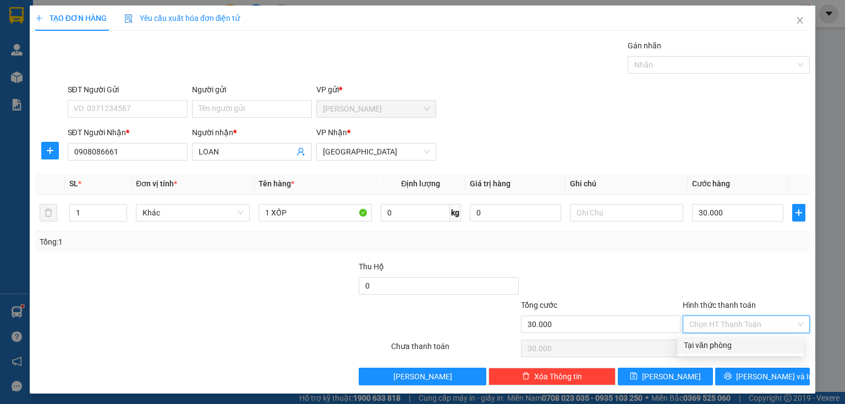
click at [729, 348] on div "Tại văn phòng" at bounding box center [740, 345] width 113 height 12
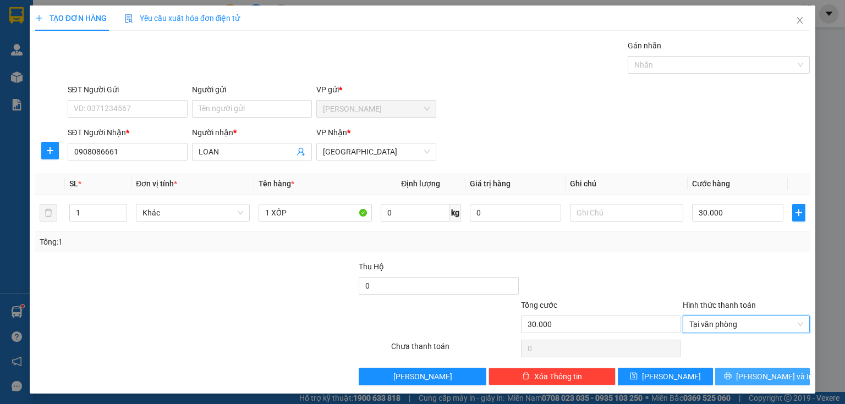
drag, startPoint x: 732, startPoint y: 377, endPoint x: 731, endPoint y: 342, distance: 35.2
click at [733, 381] on button "[PERSON_NAME] và In" at bounding box center [762, 377] width 95 height 18
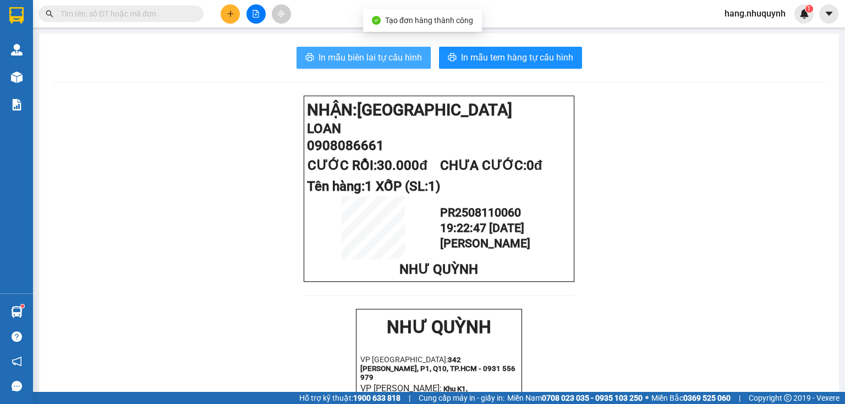
click at [354, 61] on span "In mẫu biên lai tự cấu hình" at bounding box center [370, 58] width 103 height 14
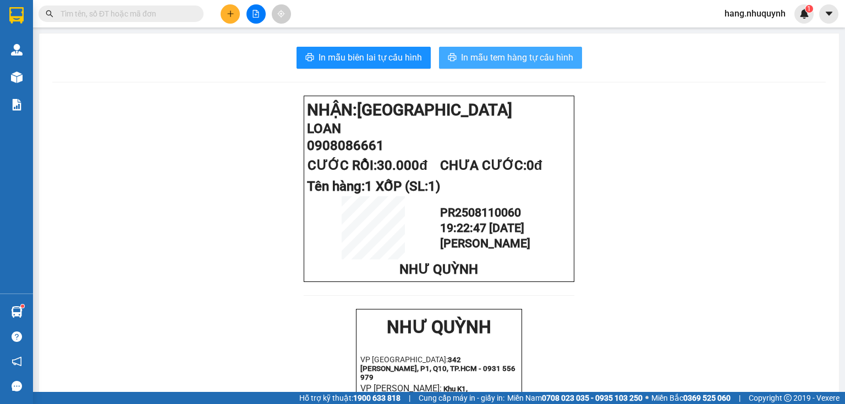
click at [537, 64] on span "In mẫu tem hàng tự cấu hình" at bounding box center [517, 58] width 112 height 14
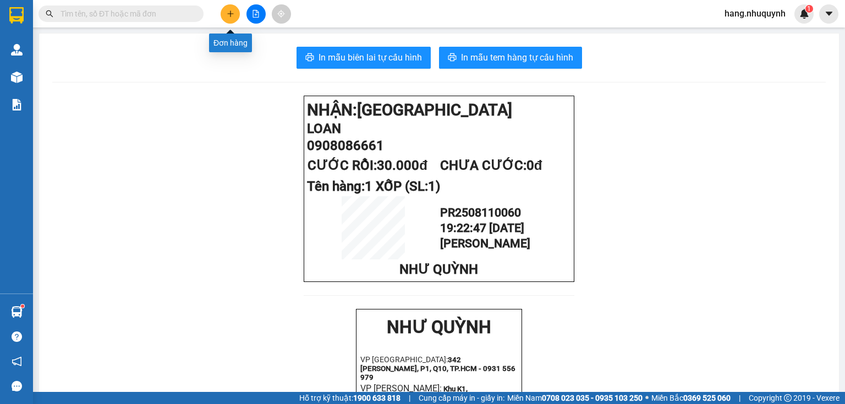
click at [227, 10] on icon "plus" at bounding box center [231, 14] width 8 height 8
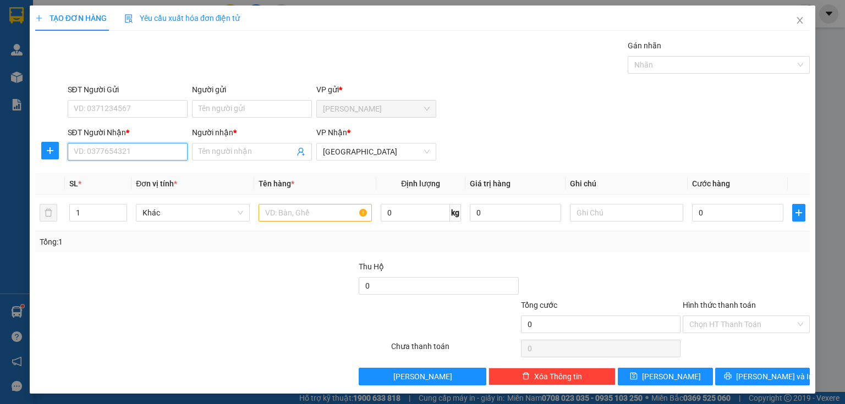
click at [128, 152] on input "SĐT Người Nhận *" at bounding box center [128, 152] width 120 height 18
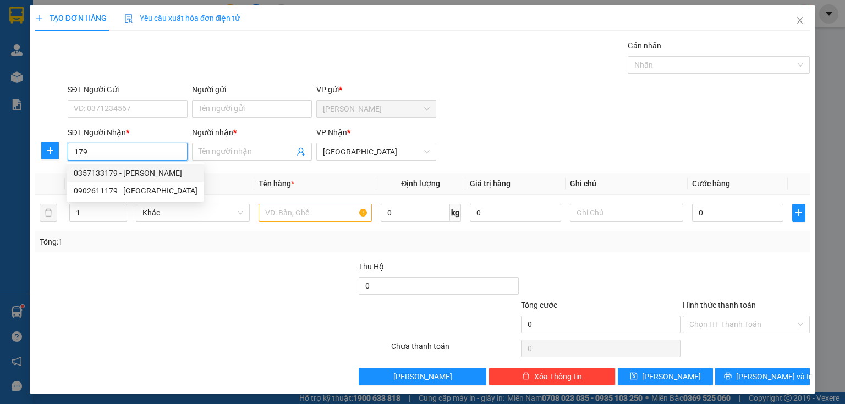
drag, startPoint x: 96, startPoint y: 152, endPoint x: 11, endPoint y: 161, distance: 85.2
click at [11, 161] on div "TẠO ĐƠN HÀNG Yêu cầu xuất hóa đơn điện tử Transit Pickup Surcharge Ids Transit …" at bounding box center [422, 202] width 845 height 404
click at [140, 172] on div "0914879652 - lab [PERSON_NAME]" at bounding box center [134, 173] width 120 height 12
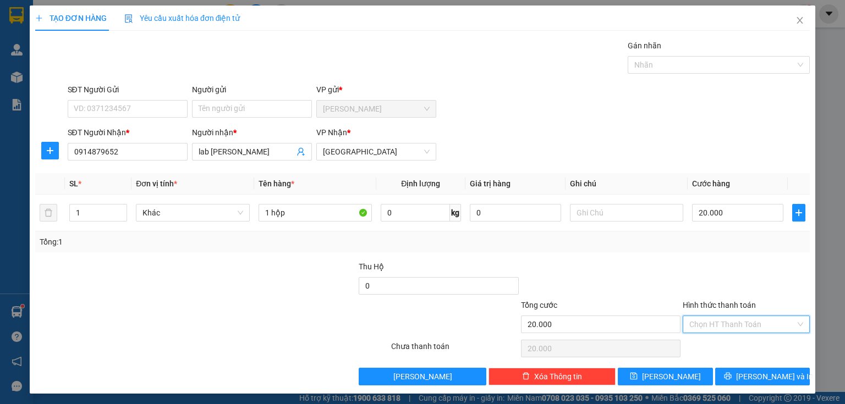
click at [740, 323] on input "Hình thức thanh toán" at bounding box center [742, 324] width 106 height 17
click at [726, 348] on div "Tại văn phòng" at bounding box center [740, 345] width 113 height 12
click at [732, 375] on button "[PERSON_NAME] và In" at bounding box center [762, 377] width 95 height 18
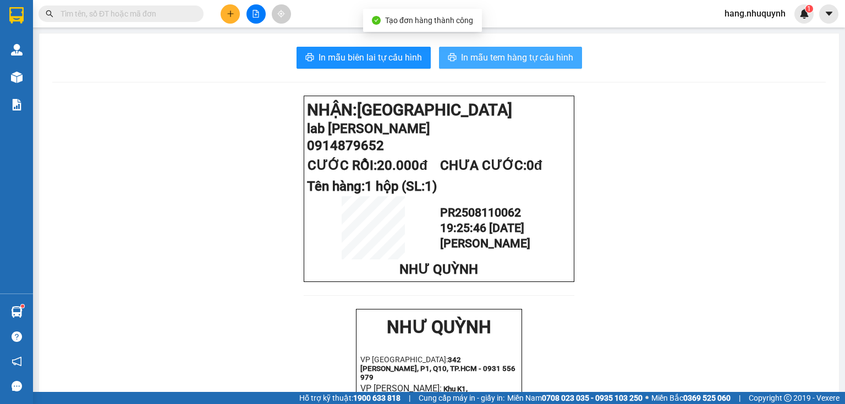
click at [502, 60] on span "In mẫu tem hàng tự cấu hình" at bounding box center [517, 58] width 112 height 14
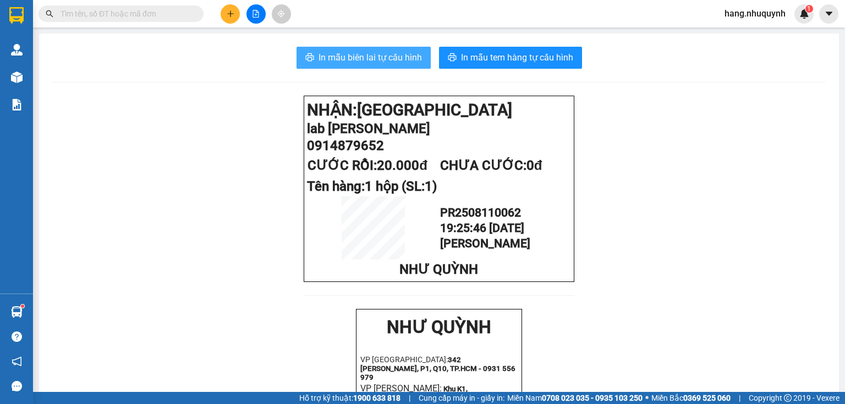
click at [337, 54] on span "In mẫu biên lai tự cấu hình" at bounding box center [370, 58] width 103 height 14
click at [229, 17] on icon "plus" at bounding box center [231, 14] width 8 height 8
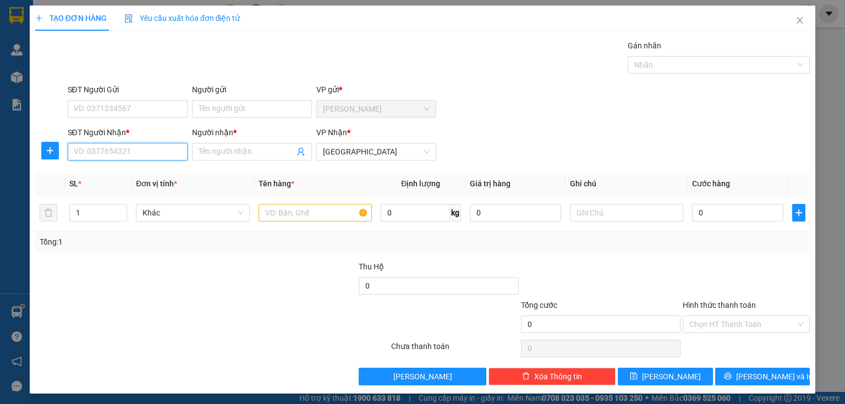
paste input "0784120297"
click at [232, 152] on input "Người nhận *" at bounding box center [247, 152] width 96 height 12
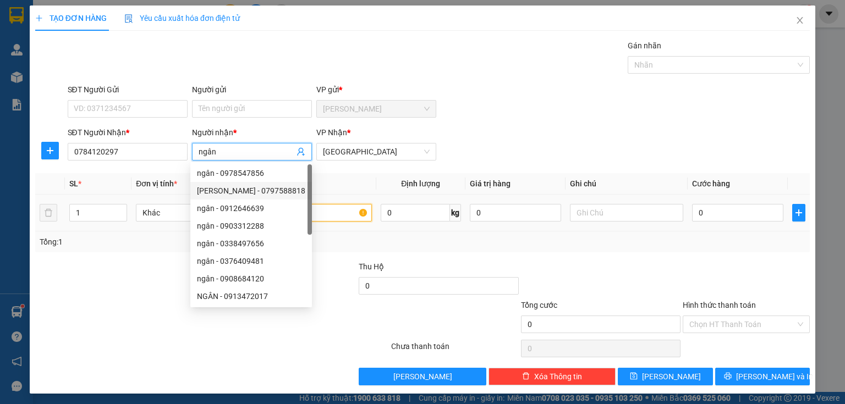
click at [330, 207] on input "text" at bounding box center [315, 213] width 113 height 18
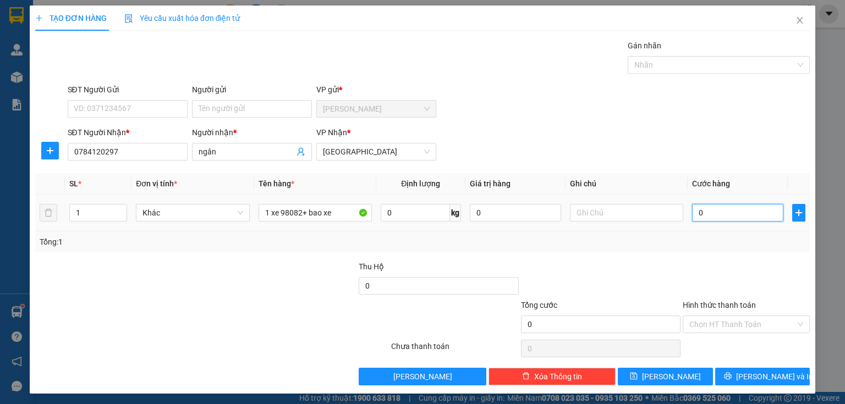
click at [718, 214] on input "0" at bounding box center [737, 213] width 91 height 18
click at [726, 270] on div at bounding box center [746, 280] width 129 height 39
click at [732, 323] on input "Hình thức thanh toán" at bounding box center [742, 324] width 106 height 17
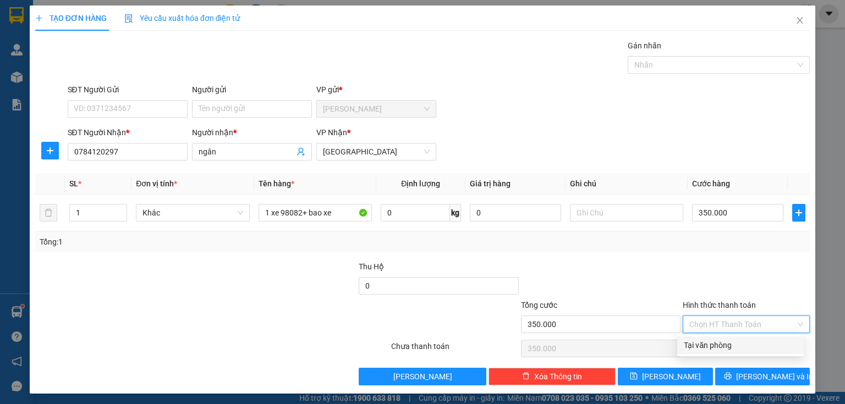
click at [722, 352] on div "Tại văn phòng" at bounding box center [740, 346] width 127 height 18
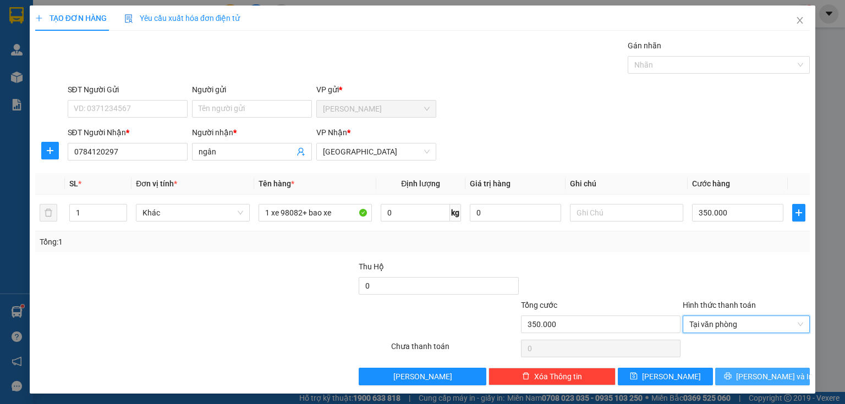
click at [731, 374] on icon "printer" at bounding box center [727, 376] width 7 height 7
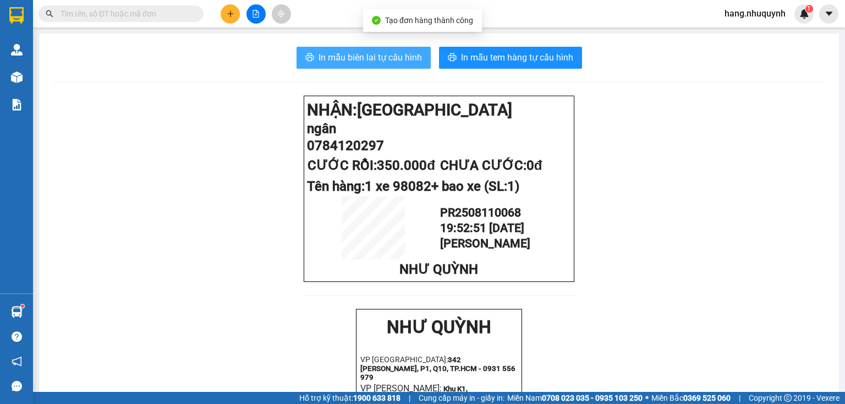
click at [376, 56] on span "In mẫu biên lai tự cấu hình" at bounding box center [370, 58] width 103 height 14
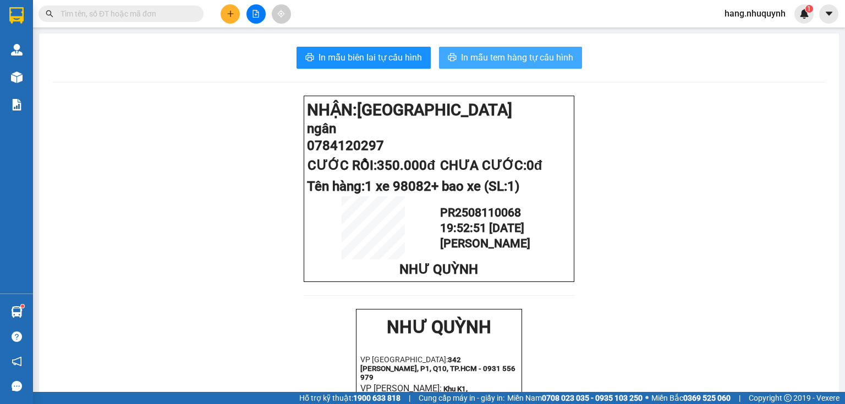
click at [537, 66] on button "In mẫu tem hàng tự cấu hình" at bounding box center [510, 58] width 143 height 22
click at [231, 14] on icon "plus" at bounding box center [231, 14] width 8 height 8
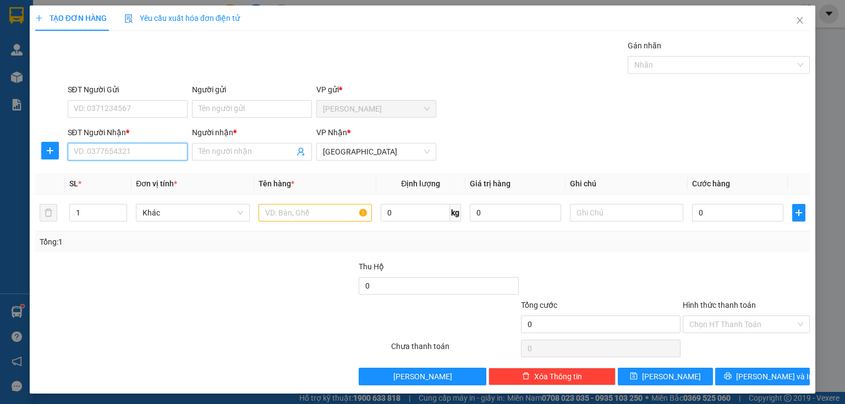
click at [130, 152] on input "SĐT Người Nhận *" at bounding box center [128, 152] width 120 height 18
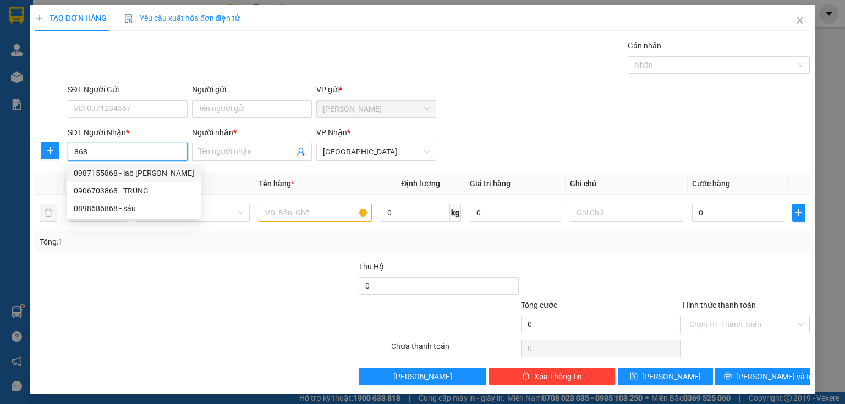
click at [129, 172] on div "0987155868 - lab [PERSON_NAME]" at bounding box center [134, 173] width 120 height 12
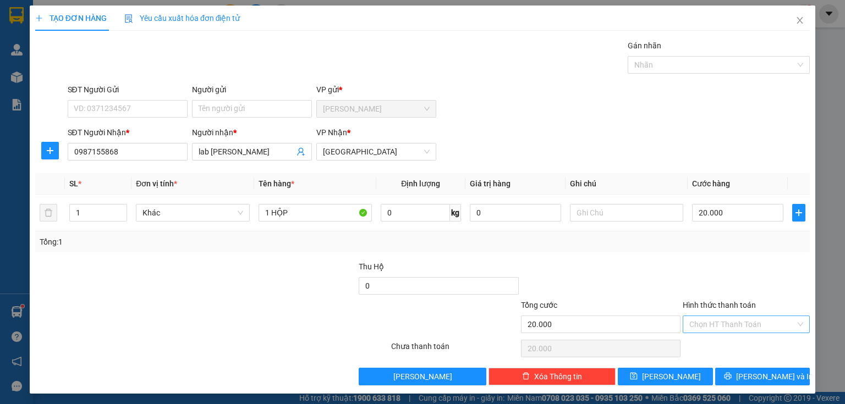
click at [735, 328] on input "Hình thức thanh toán" at bounding box center [742, 324] width 106 height 17
click at [723, 352] on div "Tại văn phòng" at bounding box center [740, 346] width 127 height 18
click at [318, 211] on input "1 HỘP" at bounding box center [315, 213] width 113 height 18
click at [756, 378] on span "[PERSON_NAME] và In" at bounding box center [774, 377] width 77 height 12
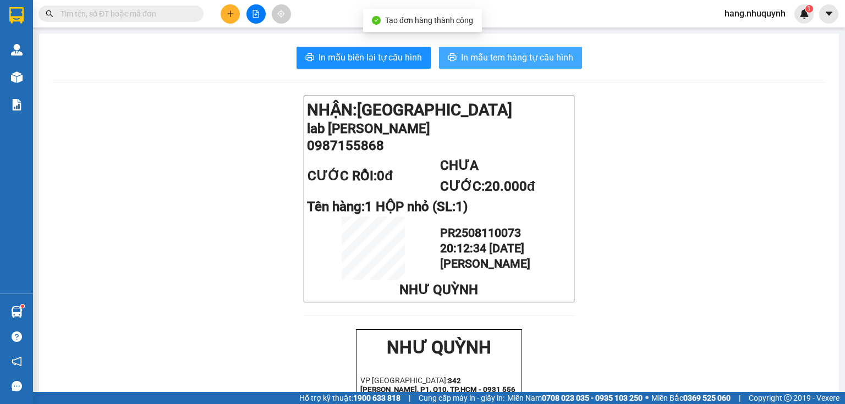
drag, startPoint x: 482, startPoint y: 59, endPoint x: 750, endPoint y: 2, distance: 274.5
click at [482, 59] on span "In mẫu tem hàng tự cấu hình" at bounding box center [517, 58] width 112 height 14
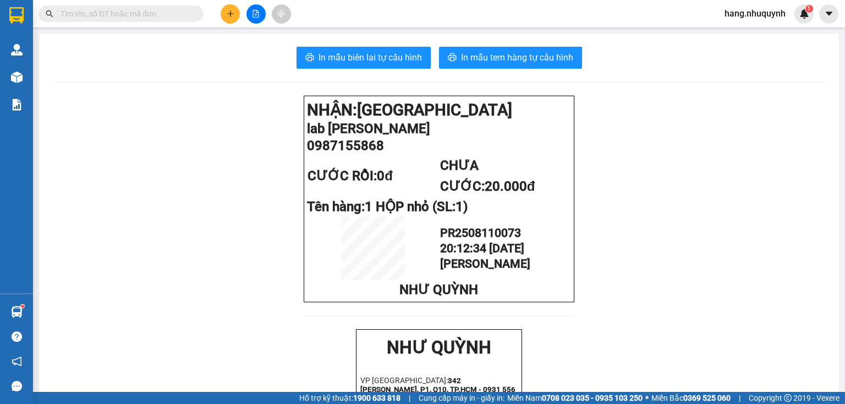
click at [224, 13] on button at bounding box center [230, 13] width 19 height 19
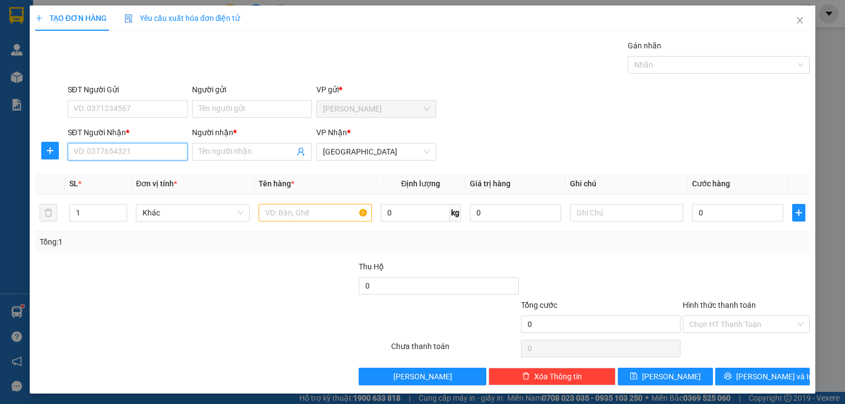
click at [119, 149] on input "SĐT Người Nhận *" at bounding box center [128, 152] width 120 height 18
click at [73, 152] on input "677" at bounding box center [128, 152] width 120 height 18
click at [128, 172] on div "0355556677 - cường" at bounding box center [127, 173] width 106 height 12
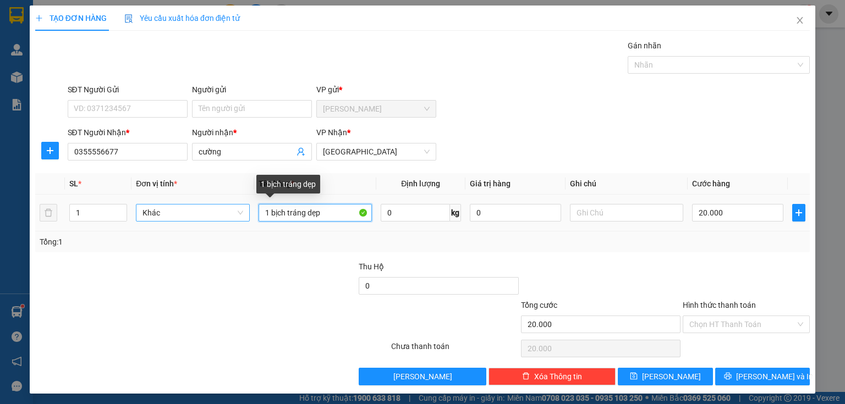
drag, startPoint x: 339, startPoint y: 216, endPoint x: 160, endPoint y: 215, distance: 179.9
click at [163, 220] on tr "1 Khác 1 bịch tráng dẹp 0 kg 0 20.000" at bounding box center [422, 213] width 775 height 37
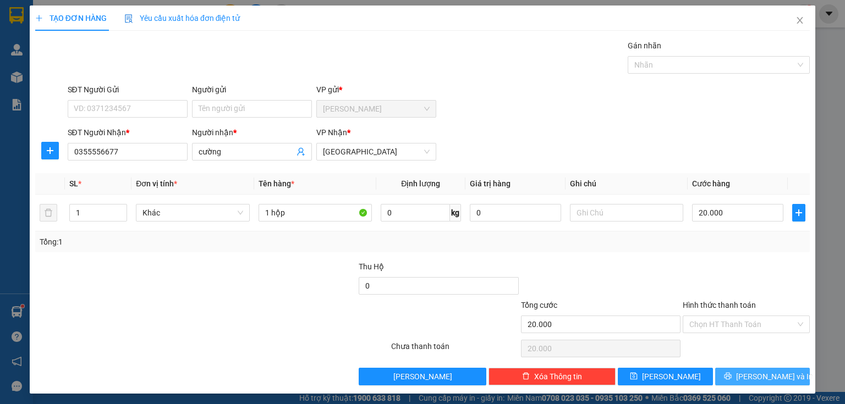
click at [759, 375] on span "[PERSON_NAME] và In" at bounding box center [774, 377] width 77 height 12
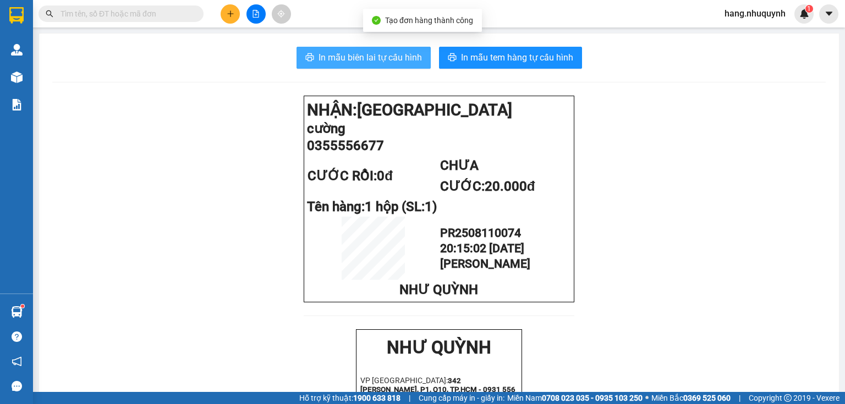
click at [375, 62] on span "In mẫu biên lai tự cấu hình" at bounding box center [370, 58] width 103 height 14
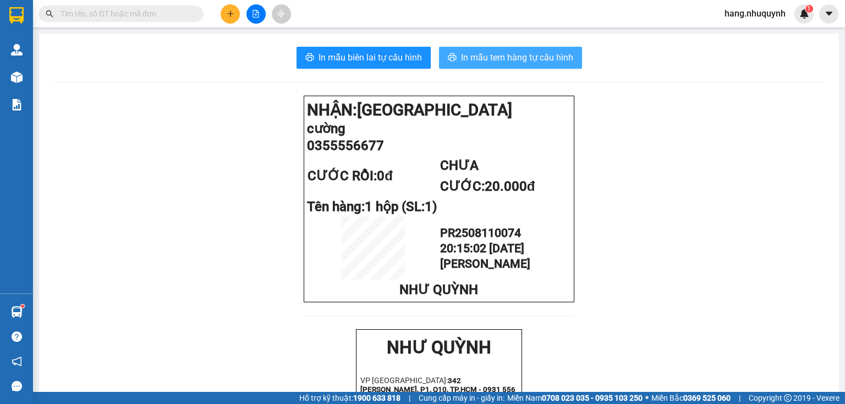
click at [488, 56] on span "In mẫu tem hàng tự cấu hình" at bounding box center [517, 58] width 112 height 14
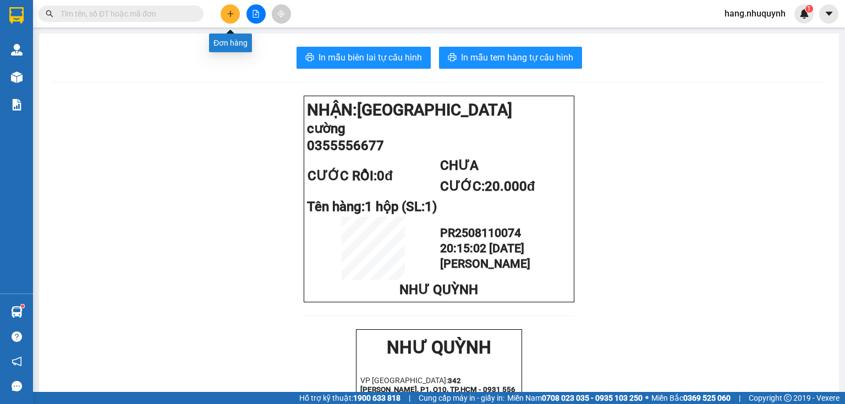
click at [231, 15] on icon "plus" at bounding box center [231, 14] width 8 height 8
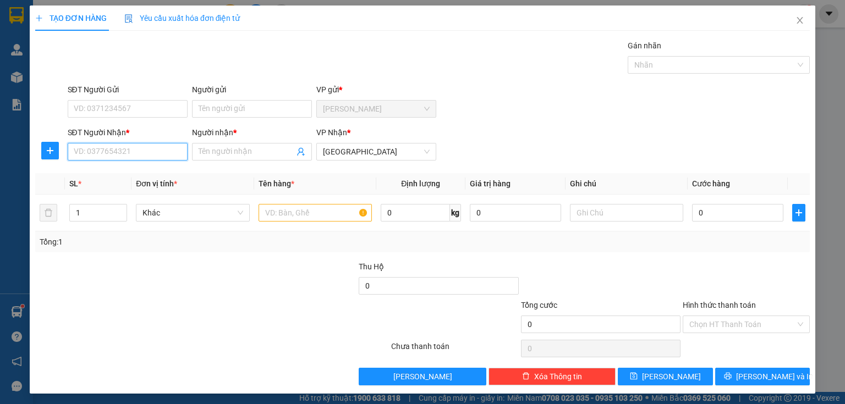
click at [112, 148] on input "SĐT Người Nhận *" at bounding box center [128, 152] width 120 height 18
click at [233, 152] on input "Người nhận *" at bounding box center [247, 152] width 96 height 12
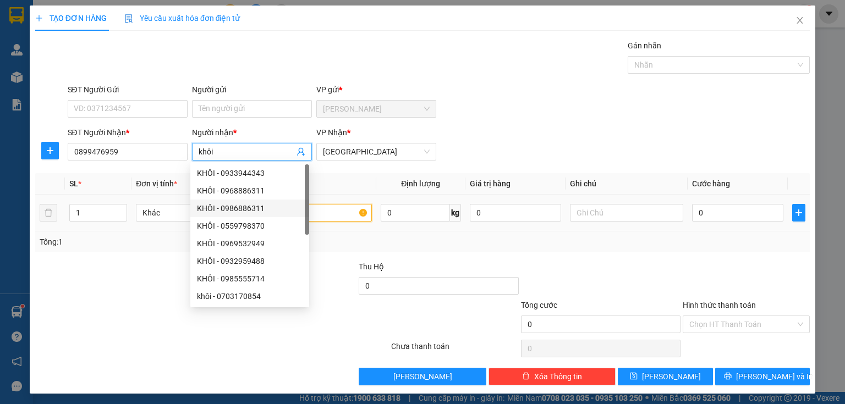
click at [333, 215] on input "text" at bounding box center [315, 213] width 113 height 18
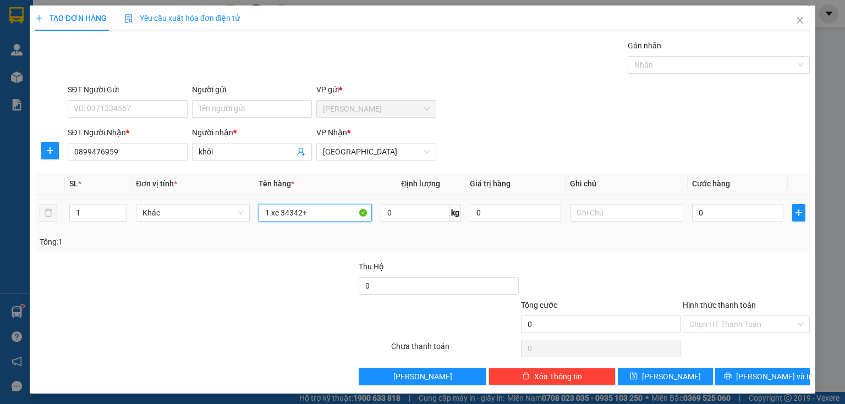
drag, startPoint x: 267, startPoint y: 214, endPoint x: 253, endPoint y: 218, distance: 14.8
click at [254, 218] on td "1 xe 34342+" at bounding box center [315, 213] width 122 height 37
click at [279, 212] on input "2 xe 34342+" at bounding box center [315, 213] width 113 height 18
click at [320, 211] on input "2 xe (34342+" at bounding box center [315, 213] width 113 height 18
click at [728, 211] on input "0" at bounding box center [737, 213] width 91 height 18
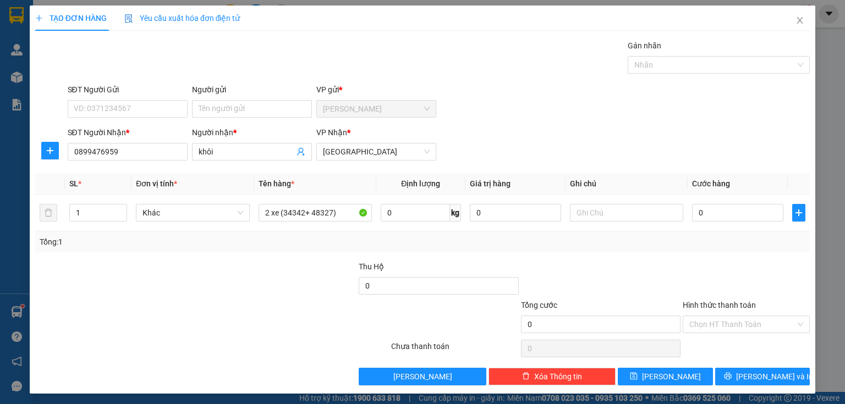
drag, startPoint x: 315, startPoint y: 288, endPoint x: 333, endPoint y: 273, distance: 24.2
click at [317, 285] on div at bounding box center [277, 280] width 162 height 39
click at [343, 210] on input "2 xe (34342+ 48327)" at bounding box center [315, 213] width 113 height 18
click at [719, 217] on input "0" at bounding box center [737, 213] width 91 height 18
drag, startPoint x: 686, startPoint y: 214, endPoint x: 653, endPoint y: 220, distance: 33.6
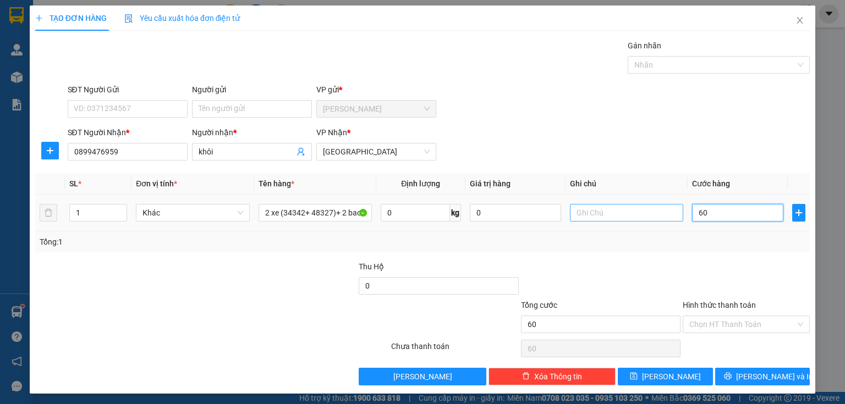
click at [654, 220] on tr "1 Khác 2 xe (34342+ 48327)+ 2 bao xe 0 kg 0 60" at bounding box center [422, 213] width 775 height 37
click at [733, 326] on input "Hình thức thanh toán" at bounding box center [742, 324] width 106 height 17
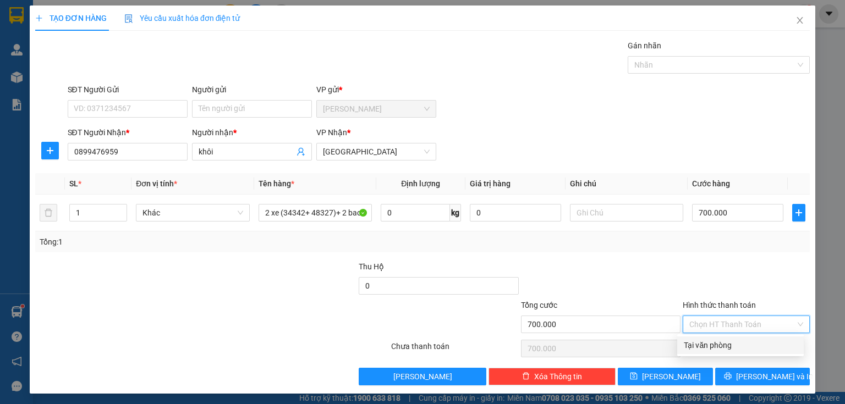
click at [724, 350] on div "Tại văn phòng" at bounding box center [740, 345] width 113 height 12
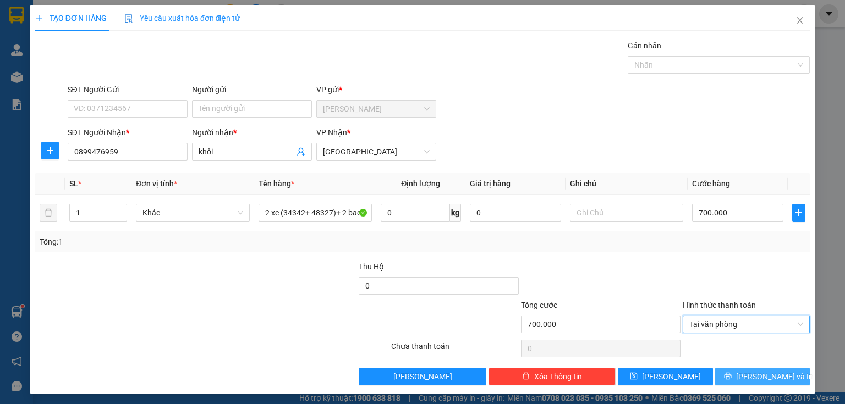
click at [732, 376] on icon "printer" at bounding box center [728, 376] width 8 height 8
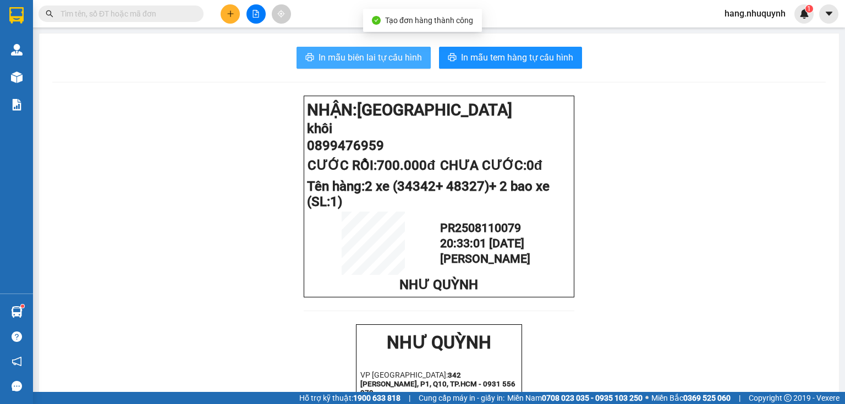
click at [380, 53] on span "In mẫu biên lai tự cấu hình" at bounding box center [370, 58] width 103 height 14
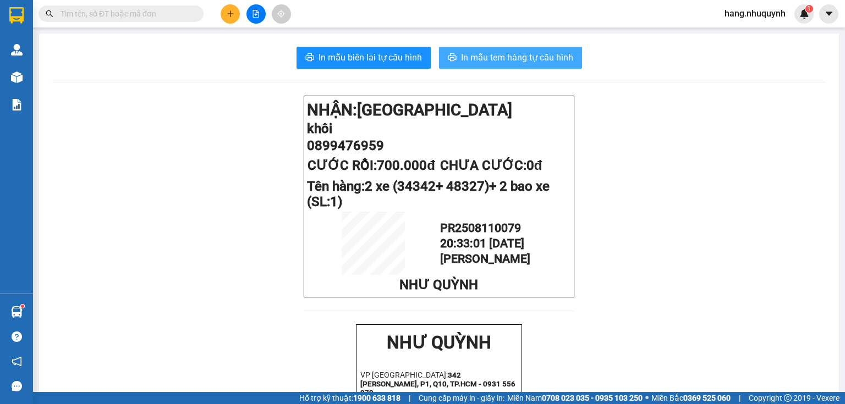
click at [496, 61] on span "In mẫu tem hàng tự cấu hình" at bounding box center [517, 58] width 112 height 14
click at [230, 20] on button at bounding box center [230, 13] width 19 height 19
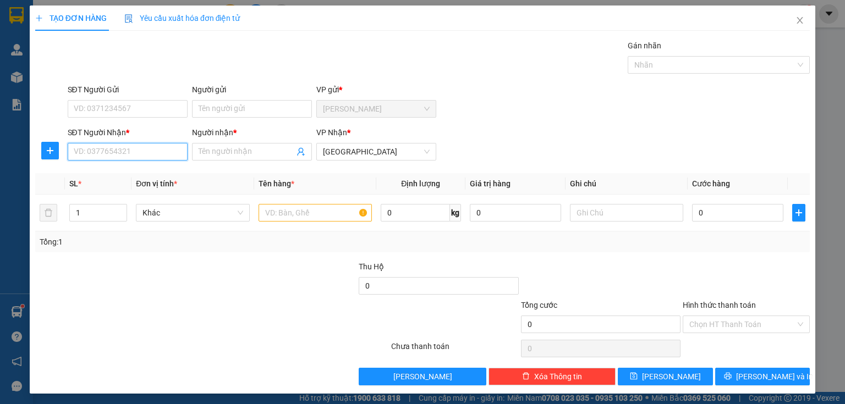
click at [150, 149] on input "SĐT Người Nhận *" at bounding box center [128, 152] width 120 height 18
click at [146, 177] on div "0939650508 - PHONG" at bounding box center [127, 173] width 106 height 12
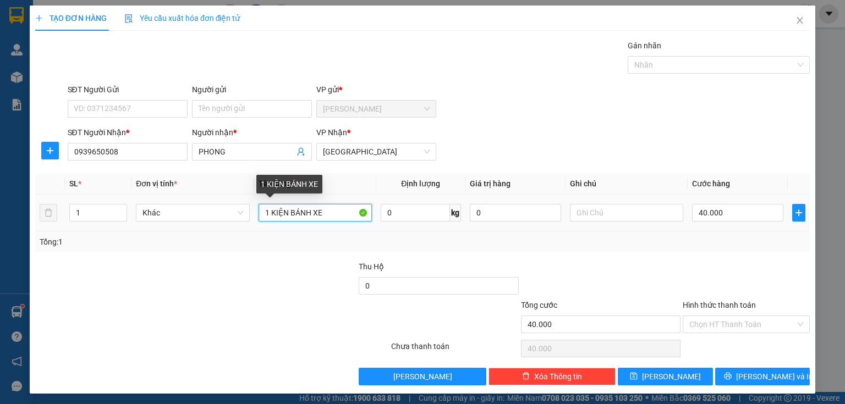
drag, startPoint x: 326, startPoint y: 210, endPoint x: 222, endPoint y: 226, distance: 104.6
click at [246, 227] on tr "1 Khác 1 KIỆN BÁNH XE 0 kg 0 40.000" at bounding box center [422, 213] width 775 height 37
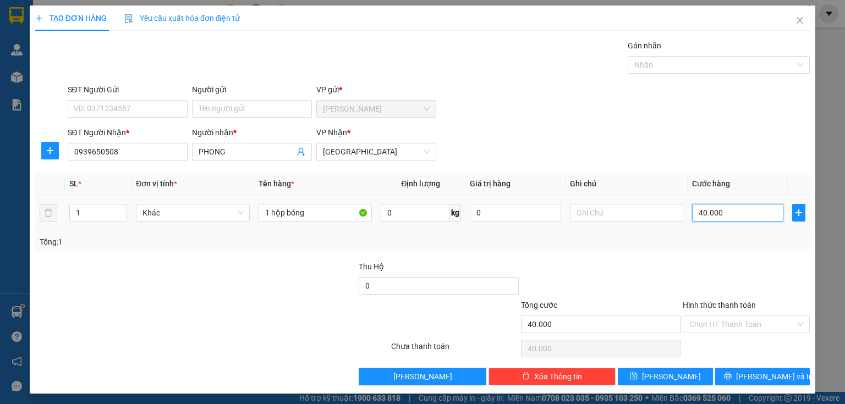
click at [732, 216] on input "40.000" at bounding box center [737, 213] width 91 height 18
click at [739, 218] on input "40.000" at bounding box center [737, 213] width 91 height 18
click at [737, 215] on input "40.000" at bounding box center [737, 213] width 91 height 18
click at [717, 212] on input "40.000" at bounding box center [737, 213] width 91 height 18
click at [696, 212] on input "40.000" at bounding box center [737, 213] width 91 height 18
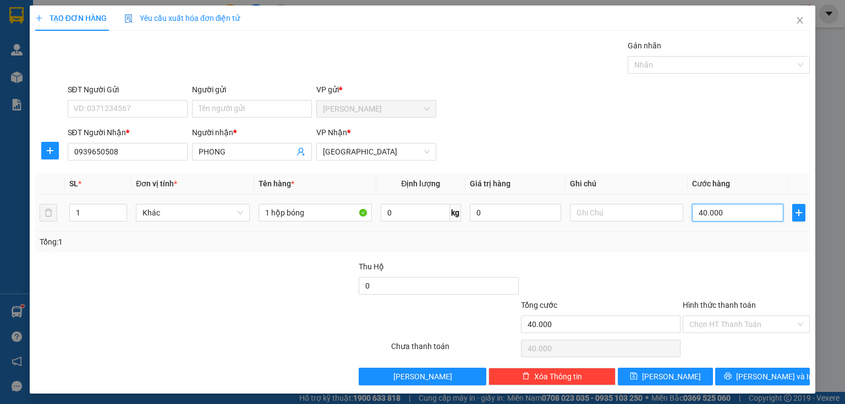
click at [700, 233] on div "SL * Đơn vị tính * Tên hàng * Định lượng Giá trị hàng Ghi chú Cước hàng 1 Khác …" at bounding box center [422, 212] width 775 height 79
click at [279, 209] on input "1 hộp bóng" at bounding box center [315, 213] width 113 height 18
click at [702, 211] on input "40.000" at bounding box center [737, 213] width 91 height 18
click at [731, 375] on icon "printer" at bounding box center [727, 376] width 7 height 7
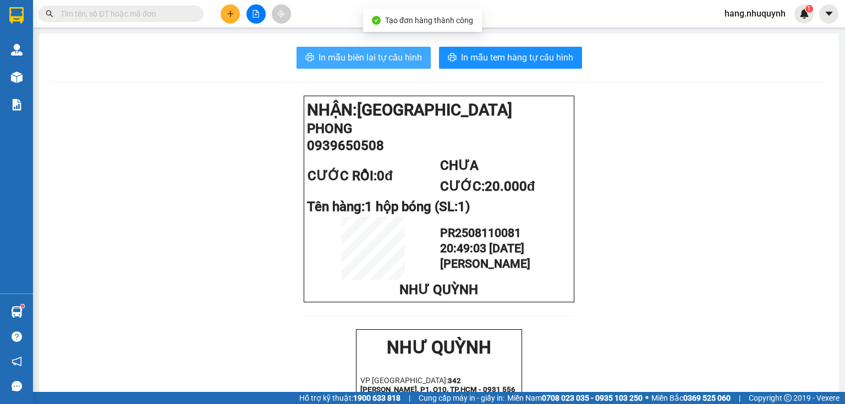
click at [357, 59] on span "In mẫu biên lai tự cấu hình" at bounding box center [370, 58] width 103 height 14
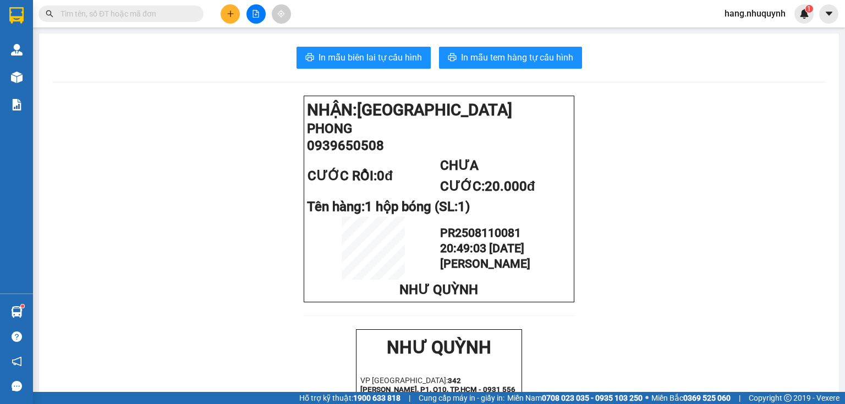
click at [530, 53] on span "In mẫu tem hàng tự cấu hình" at bounding box center [517, 58] width 112 height 14
click at [117, 17] on input "text" at bounding box center [126, 14] width 130 height 12
click at [167, 13] on input "text" at bounding box center [126, 14] width 130 height 12
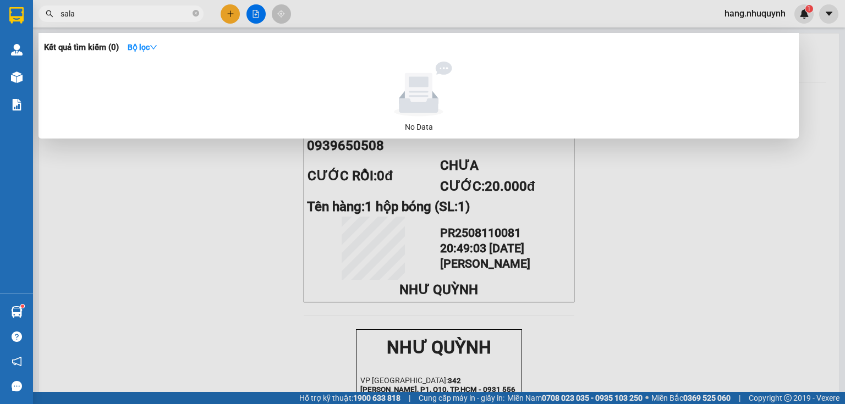
click at [106, 21] on span "sala" at bounding box center [121, 14] width 165 height 17
click at [107, 14] on input "sala" at bounding box center [126, 14] width 130 height 12
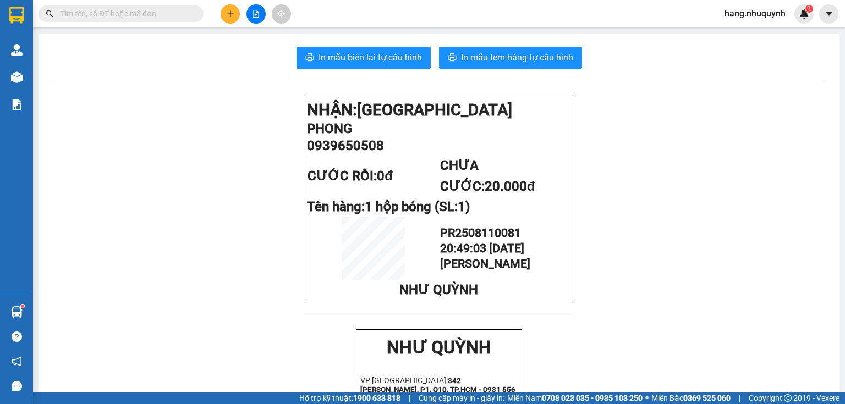
click at [257, 15] on icon "file-add" at bounding box center [256, 14] width 8 height 8
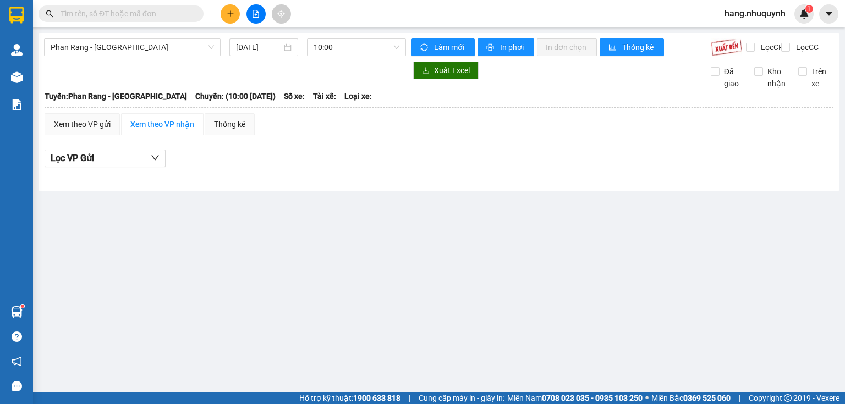
click at [260, 15] on button at bounding box center [255, 13] width 19 height 19
click at [255, 14] on icon "file-add" at bounding box center [256, 14] width 8 height 8
click at [134, 16] on input "text" at bounding box center [126, 14] width 130 height 12
